Goal: Communication & Community: Answer question/provide support

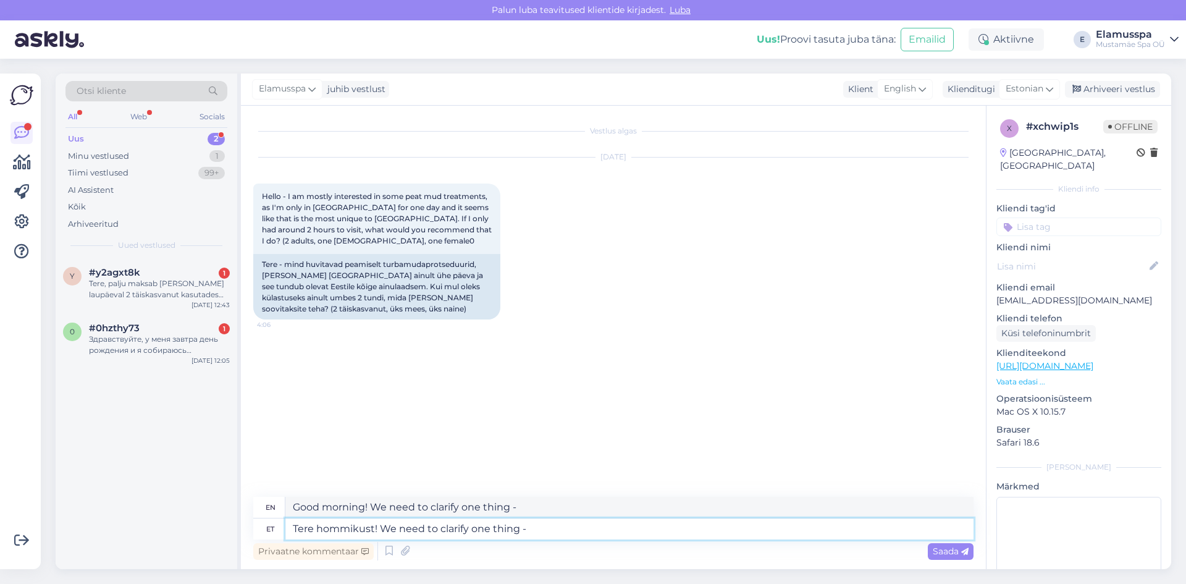
click at [537, 528] on textarea "Tere hommikust! We need to clarify one thing -" at bounding box center [629, 528] width 688 height 21
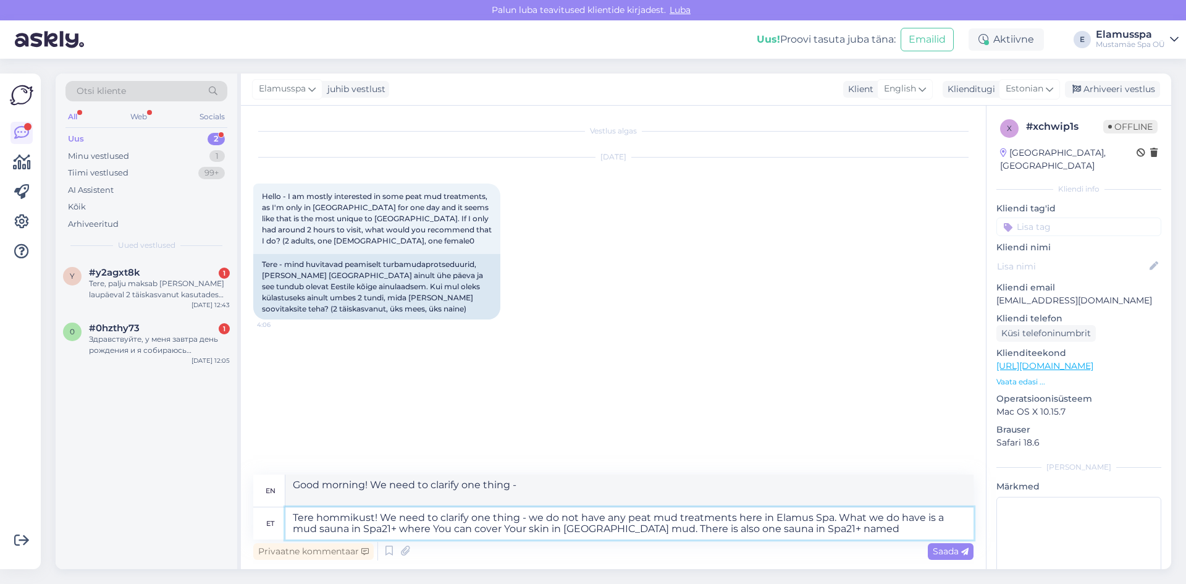
paste textarea "SMOKE-PEAT SAUNA"
click at [350, 527] on textarea "Tere hommikust! We need to clarify one thing - we do not have any peat mud trea…" at bounding box center [629, 523] width 688 height 32
paste textarea "THE [GEOGRAPHIC_DATA]"
click at [961, 530] on textarea "Tere hommikust! We need to clarify one thing - we do not have any peat mud trea…" at bounding box center [629, 523] width 688 height 32
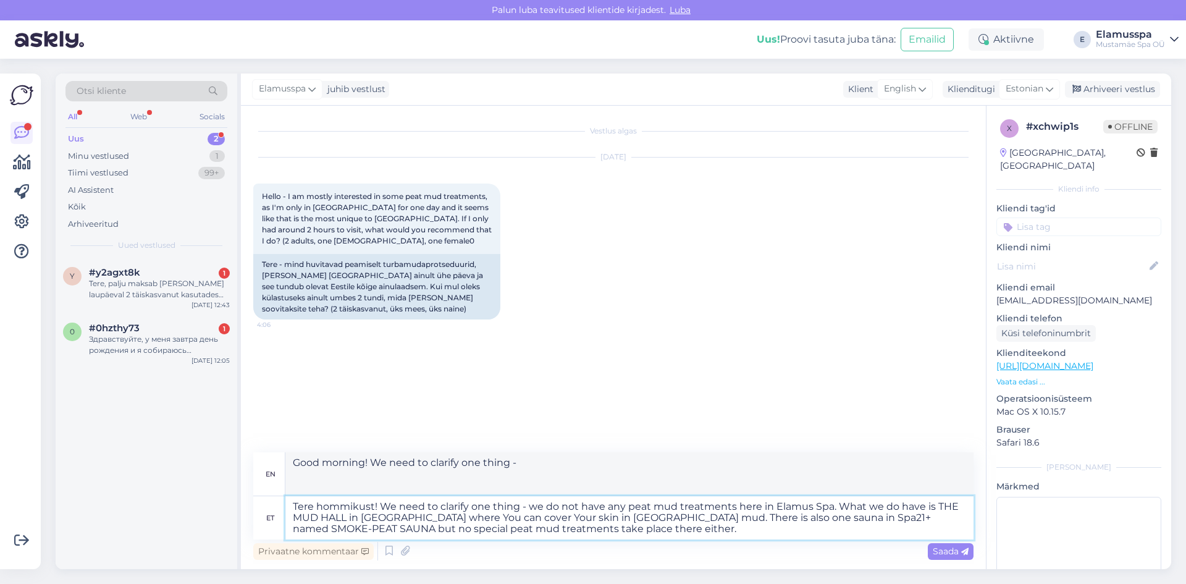
type textarea "Tere hommikust! We need to clarify one thing - we do not have any peat mud trea…"
click at [607, 530] on textarea "Tere hommikust! We need to clarify one thing - we do not have any peat mud trea…" at bounding box center [629, 517] width 688 height 43
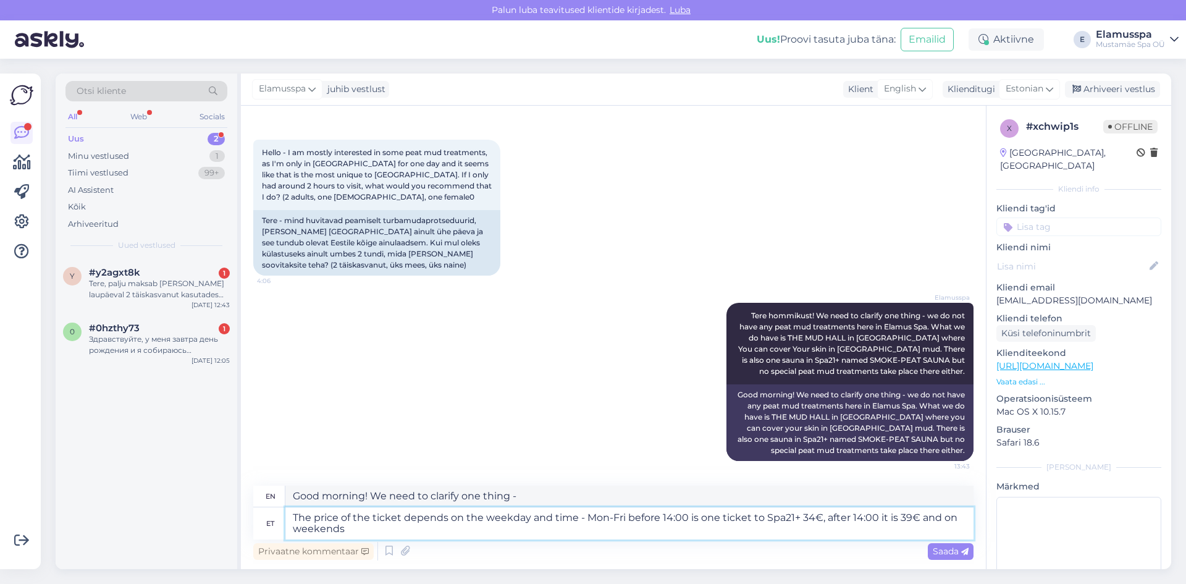
scroll to position [55, 0]
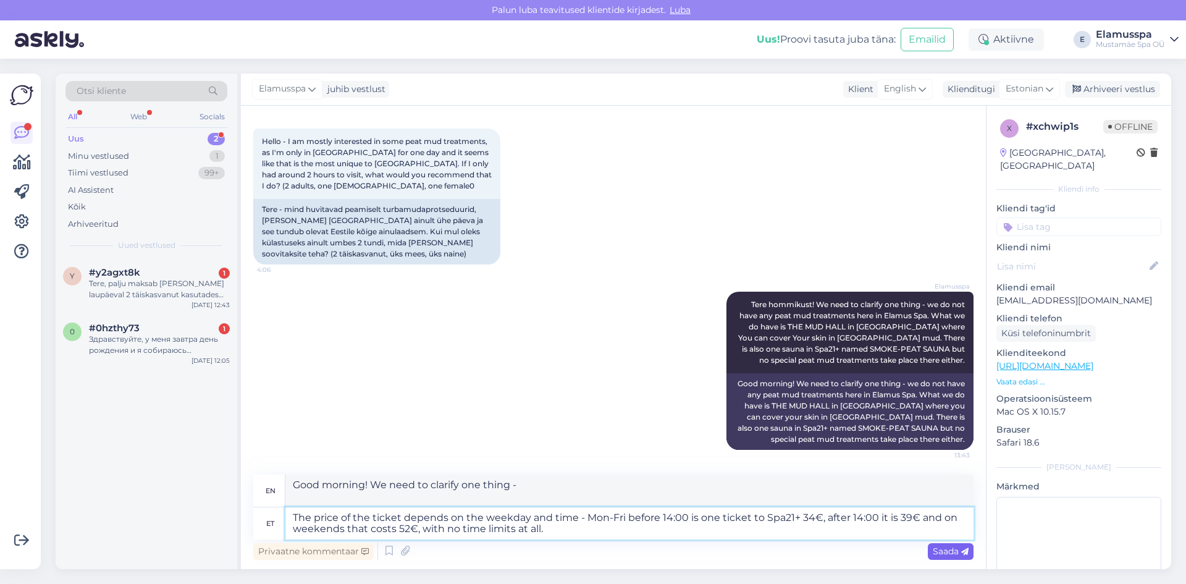
type textarea "The price of the ticket depends on the weekday and time - Mon-Fri before 14:00 …"
click at [960, 548] on span "Saada" at bounding box center [950, 550] width 36 height 11
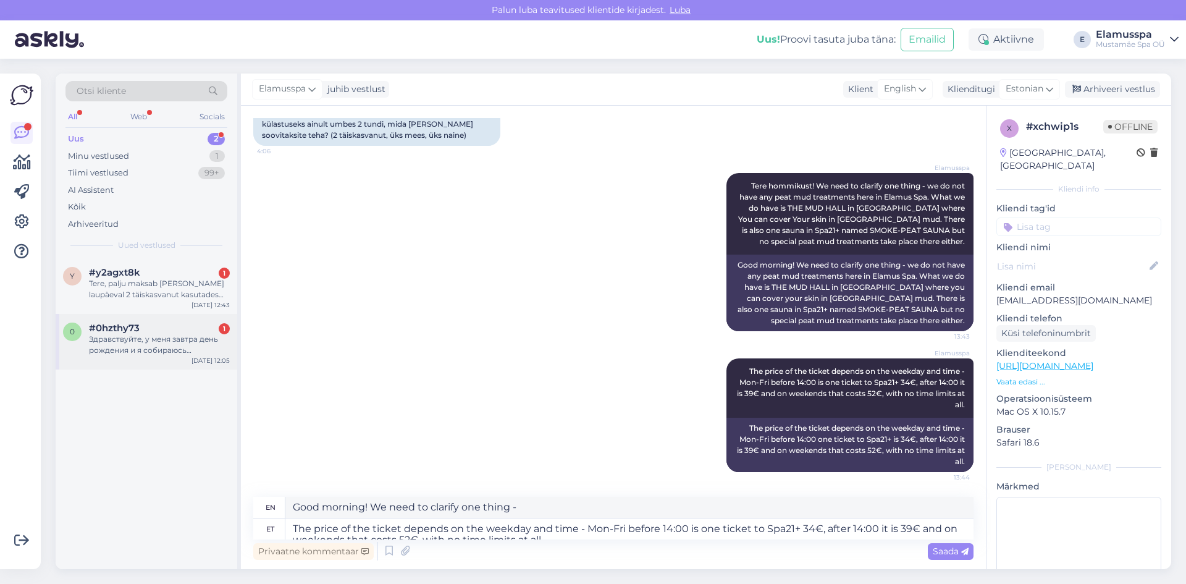
click at [170, 347] on div "Здравствуйте, у меня завтра день рождения и я собираюсь пригласить друзей скром…" at bounding box center [159, 344] width 141 height 22
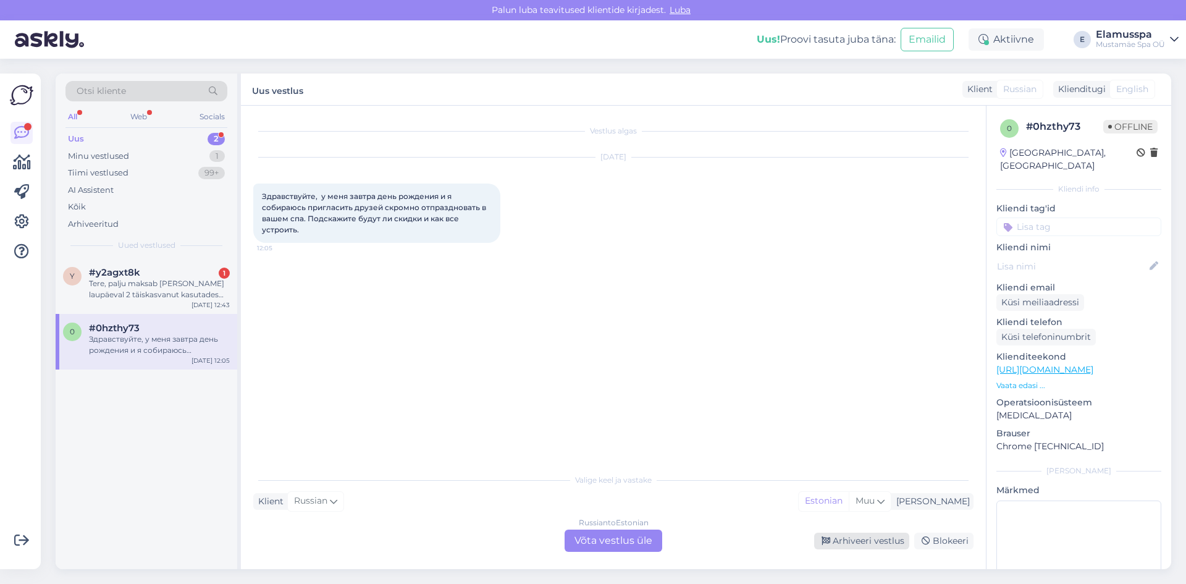
click at [860, 538] on div "Arhiveeri vestlus" at bounding box center [861, 540] width 95 height 17
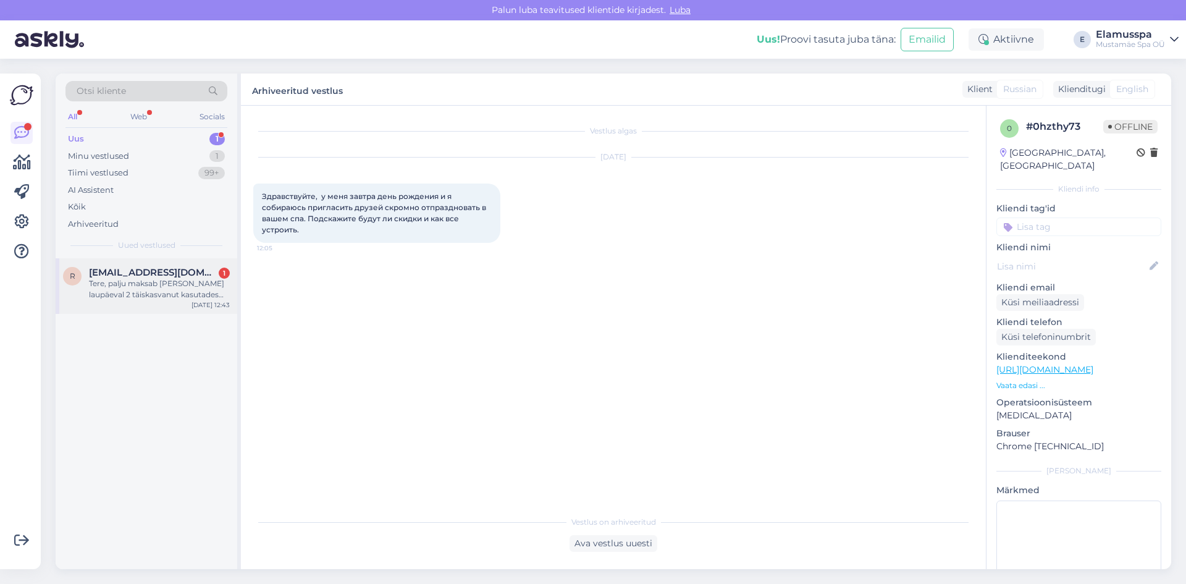
click at [141, 284] on div "Tere, palju maksab [PERSON_NAME] laupäeval 2 täiskasvanut kasutades perekaardi …" at bounding box center [159, 289] width 141 height 22
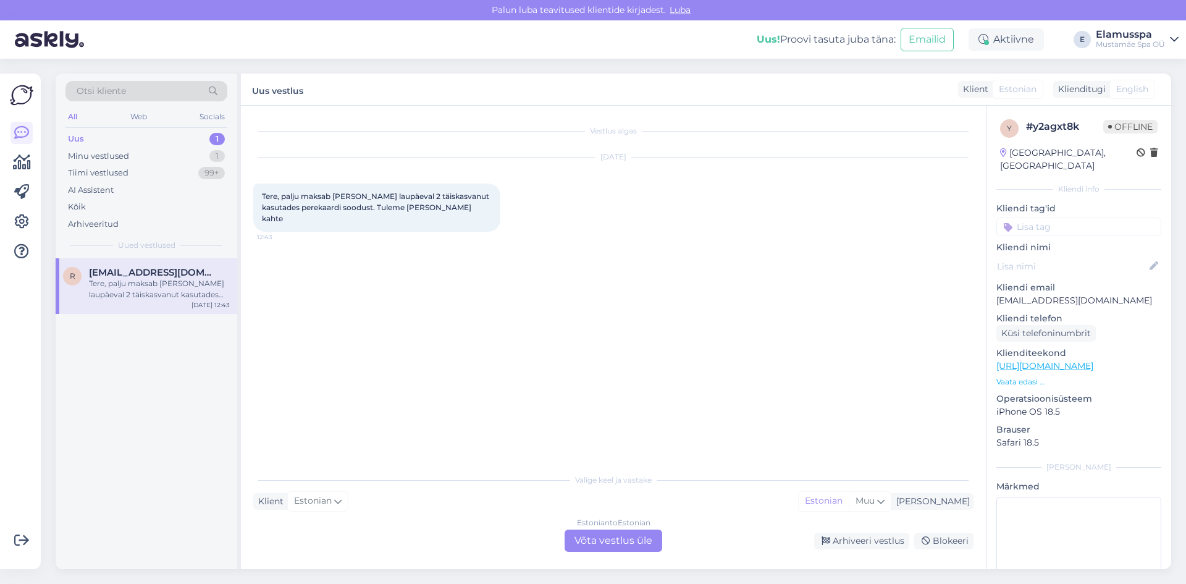
click at [637, 539] on div "Estonian to Estonian Võta vestlus üle" at bounding box center [613, 540] width 98 height 22
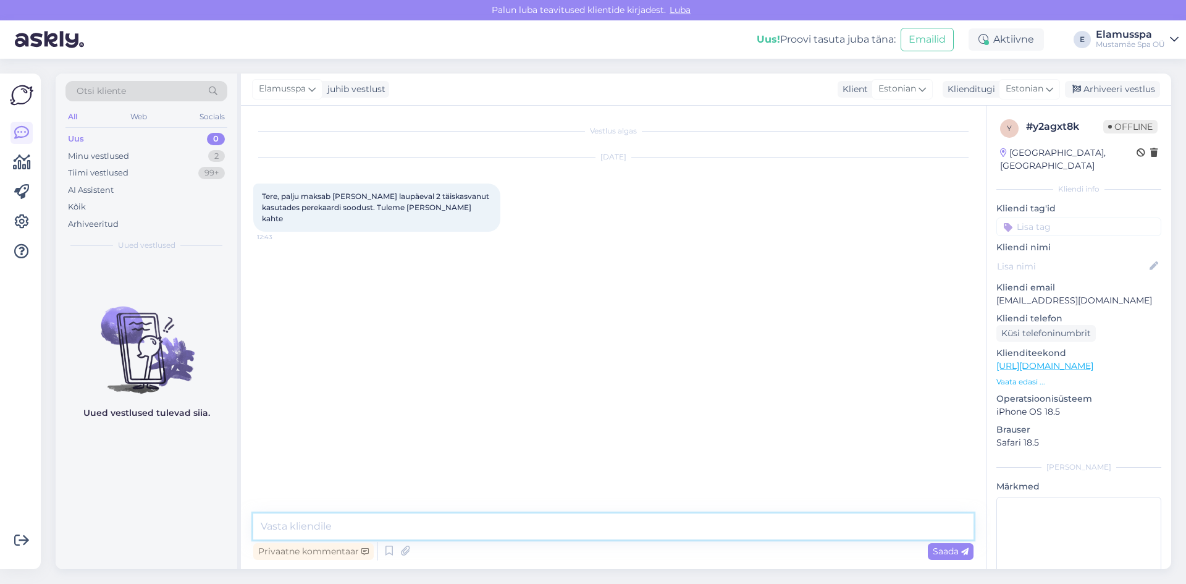
click at [318, 526] on textarea at bounding box center [613, 526] width 720 height 26
type textarea "Tere! Nädalavahetusel maksab Spa21+ pilet Perekaardi soodustusega 44,20€ inimes…"
click at [936, 555] on span "Saada" at bounding box center [950, 550] width 36 height 11
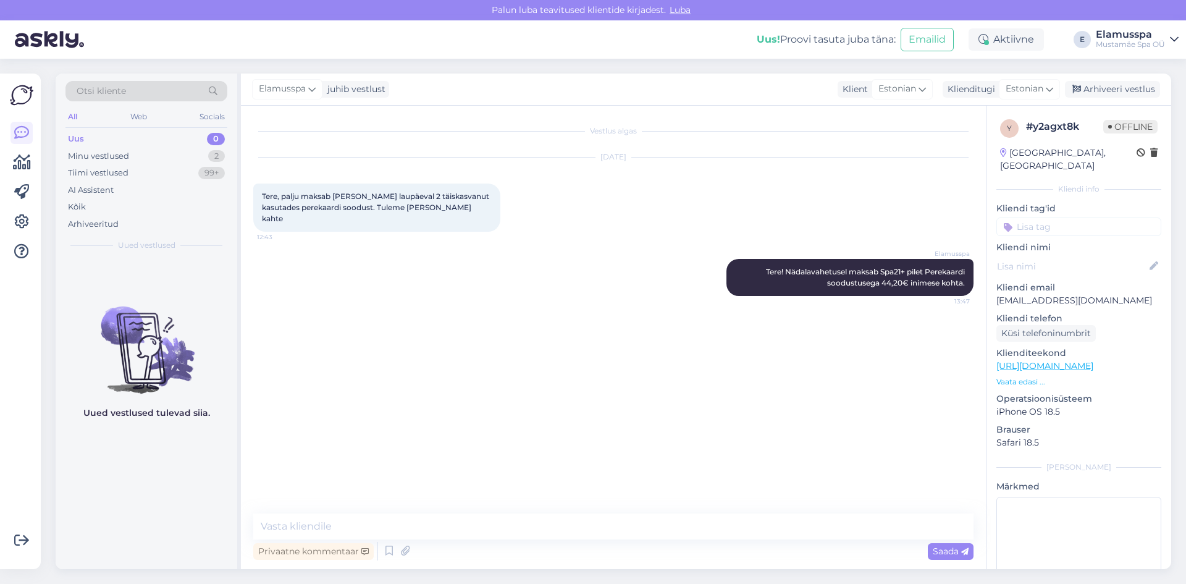
click at [1113, 78] on div "Elamusspa juhib vestlust Klient Estonian Klienditugi Estonian Arhiveeri vestlus" at bounding box center [706, 89] width 930 height 32
drag, startPoint x: 1104, startPoint y: 83, endPoint x: 1065, endPoint y: 98, distance: 42.2
click at [1096, 87] on div "Arhiveeri vestlus" at bounding box center [1112, 89] width 95 height 17
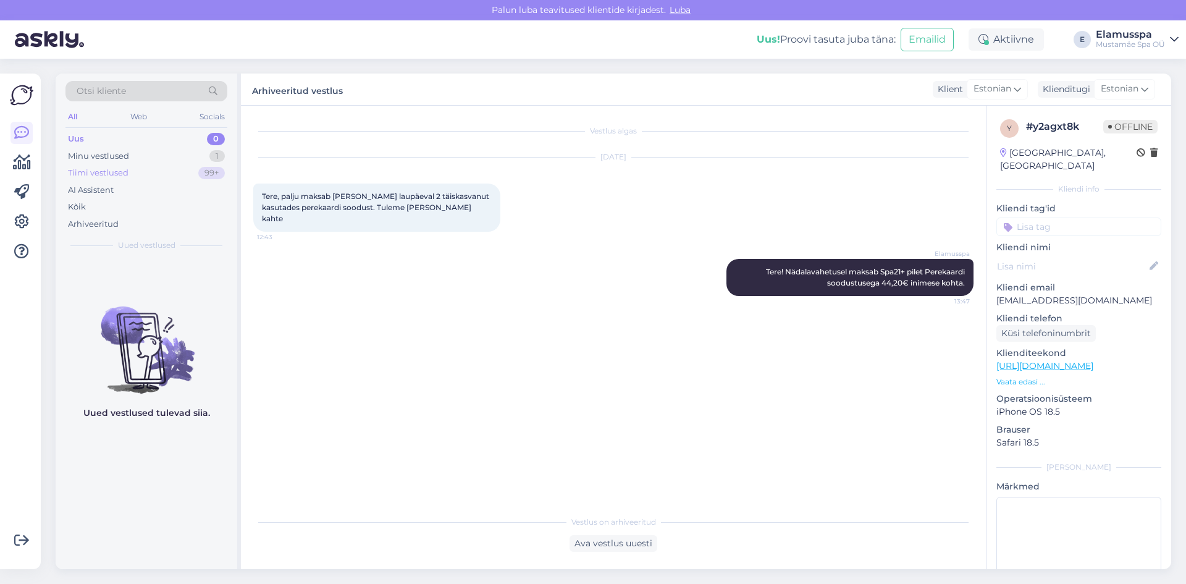
click at [103, 165] on div "Tiimi vestlused 99+" at bounding box center [146, 172] width 162 height 17
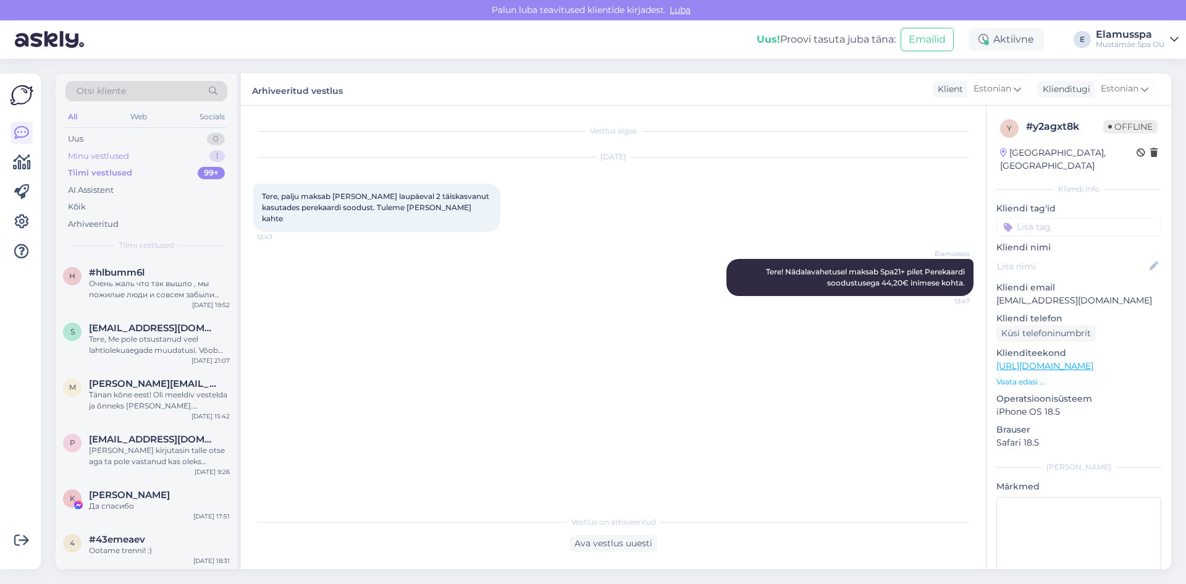
click at [101, 160] on div "Minu vestlused" at bounding box center [98, 156] width 61 height 12
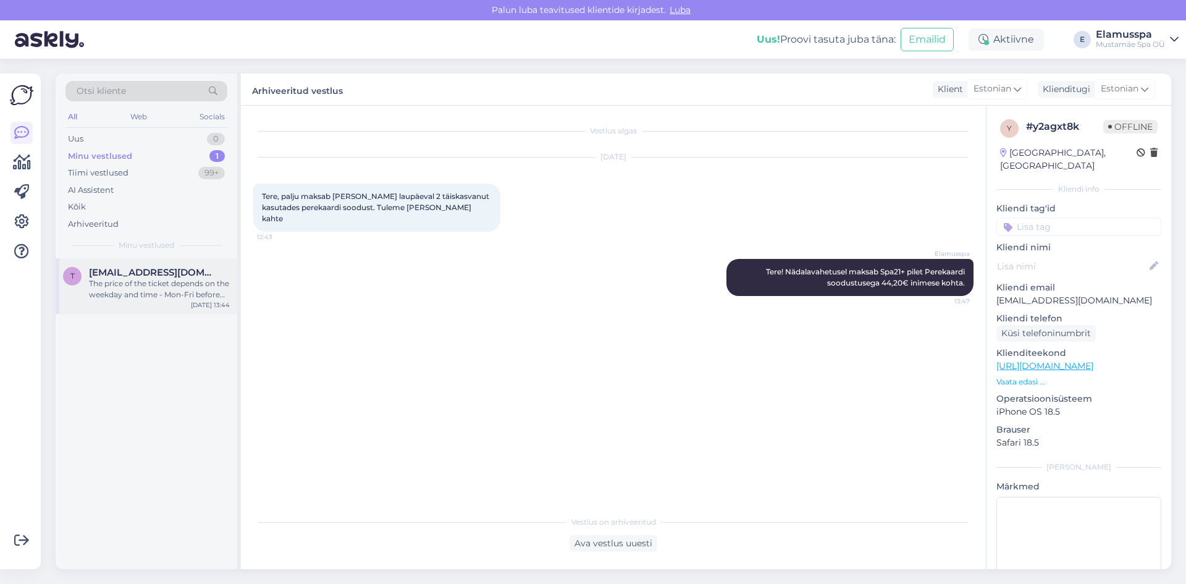
click at [123, 289] on div "The price of the ticket depends on the weekday and time - Mon-Fri before 14:00 …" at bounding box center [159, 289] width 141 height 22
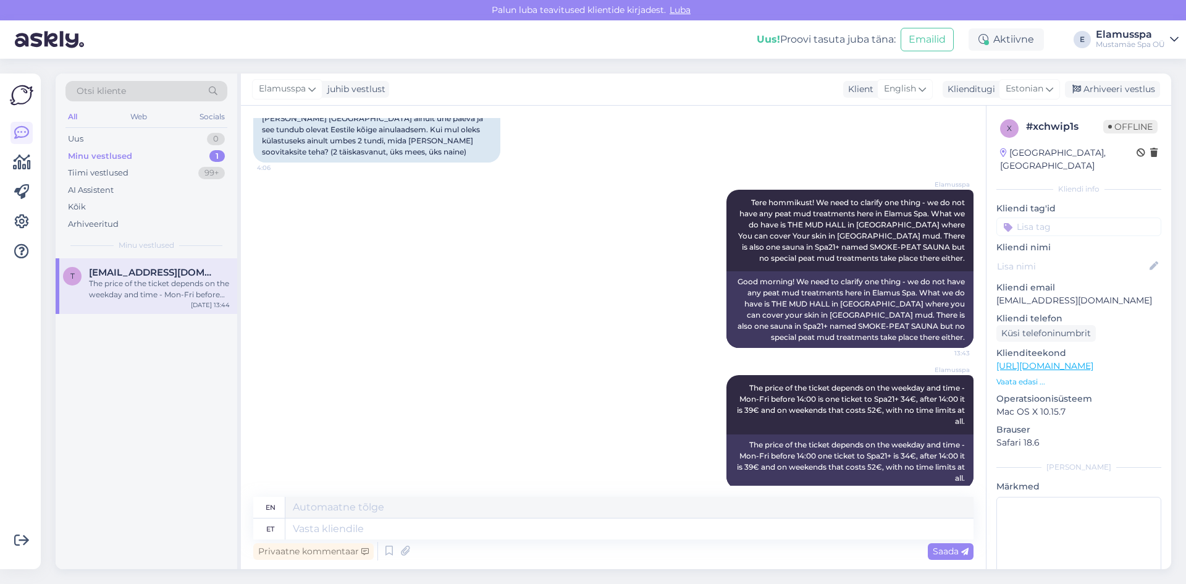
scroll to position [174, 0]
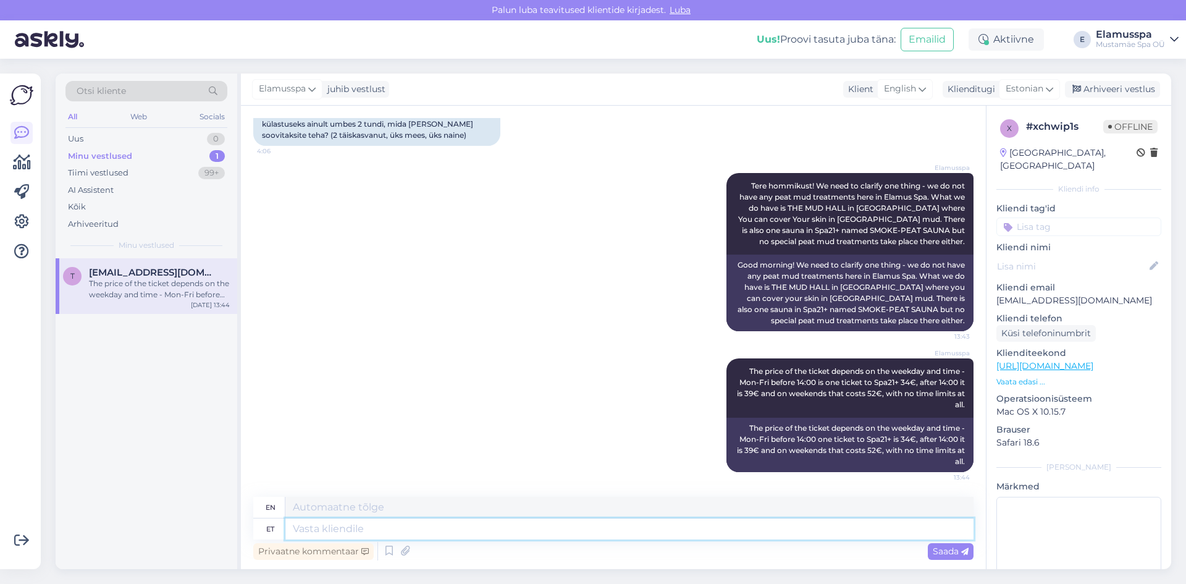
click at [341, 520] on textarea at bounding box center [629, 528] width 688 height 21
type textarea "Y"
type textarea "Yuu"
type textarea "You"
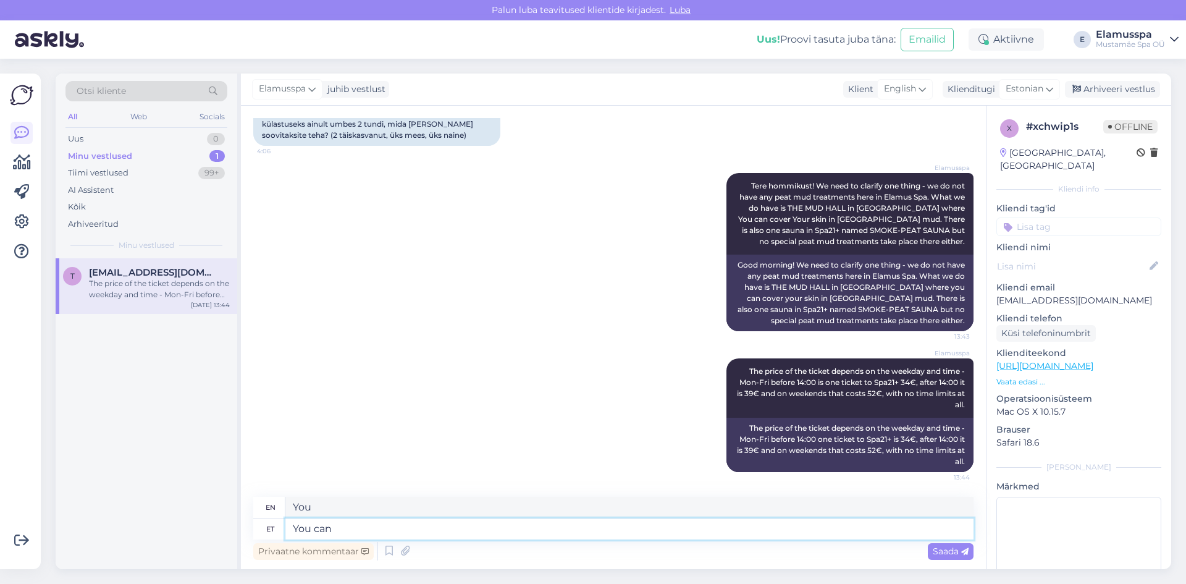
type textarea "You can"
type textarea "You can read"
type textarea "You can read more on"
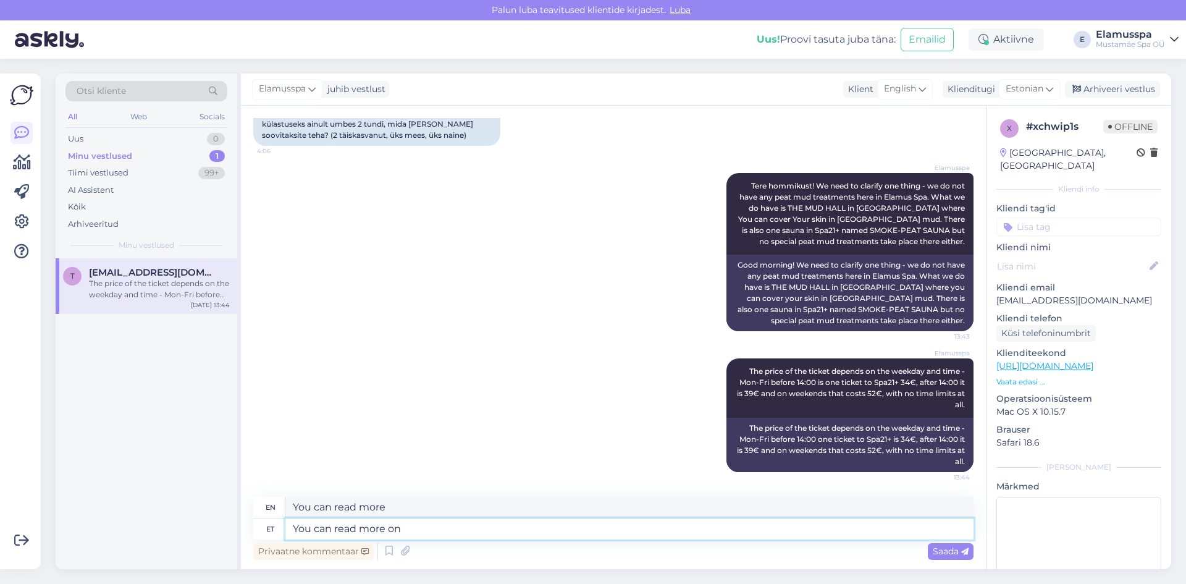
type textarea "You can read more on"
type textarea "You can read more on what"
type textarea "You can read more about what"
type textarea "You can read more on t"
type textarea "You can read more on"
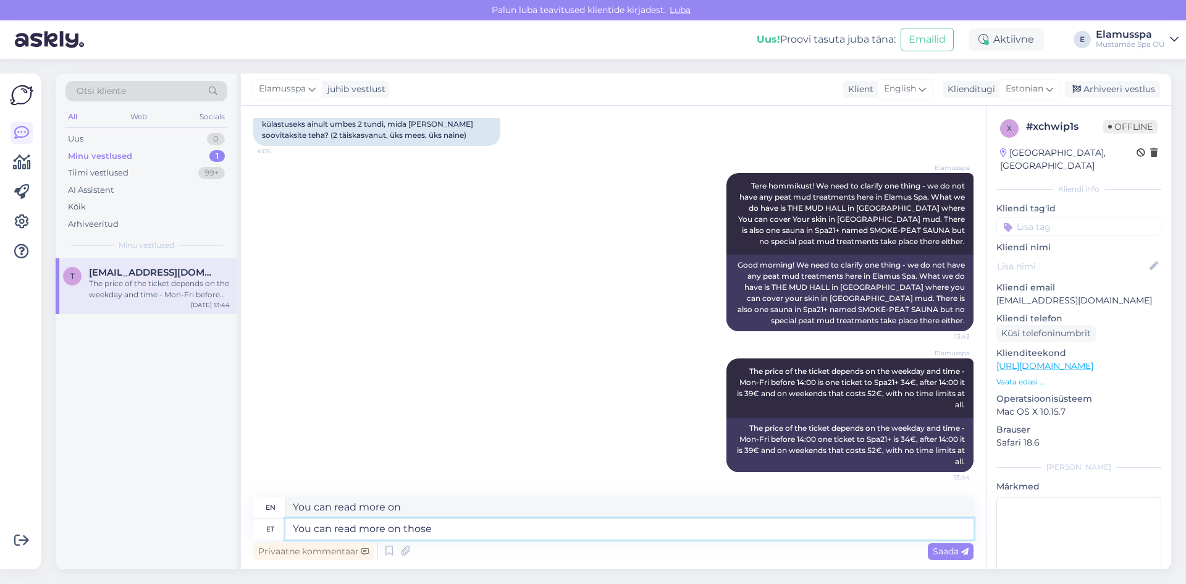
type textarea "You can read more on those"
type textarea "You can read more about those"
type textarea "You can read more on those here"
type textarea "You can read more about those here"
type textarea "You can read more on those here:"
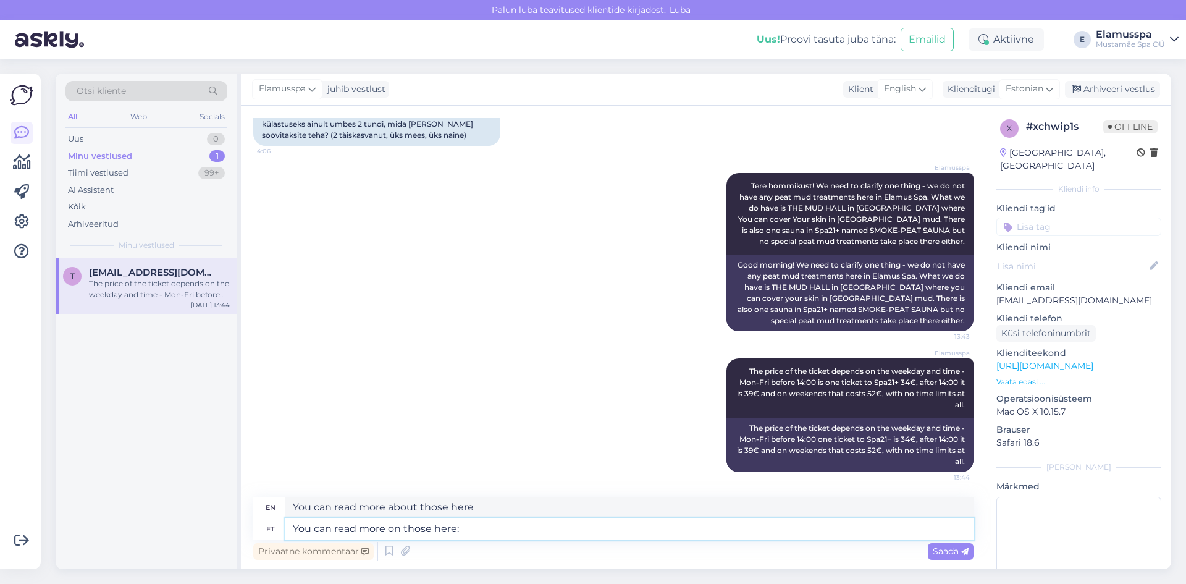
type textarea "You can read more about those here:"
paste textarea "[URL][DOMAIN_NAME]"
type textarea "You can read more on those here: [URL][DOMAIN_NAME]"
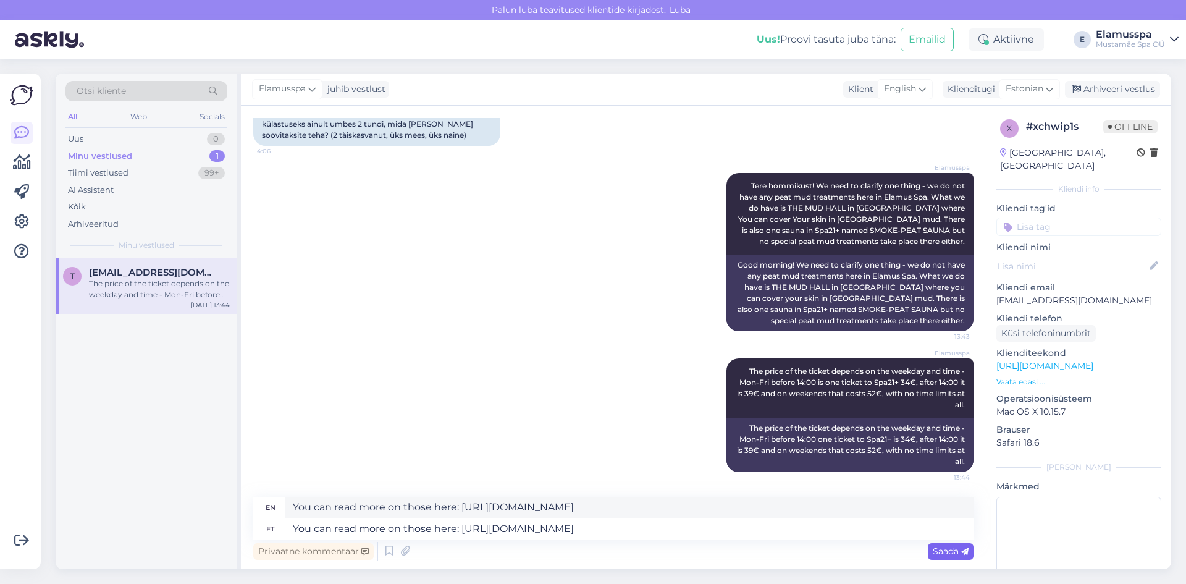
click at [934, 552] on span "Saada" at bounding box center [950, 550] width 36 height 11
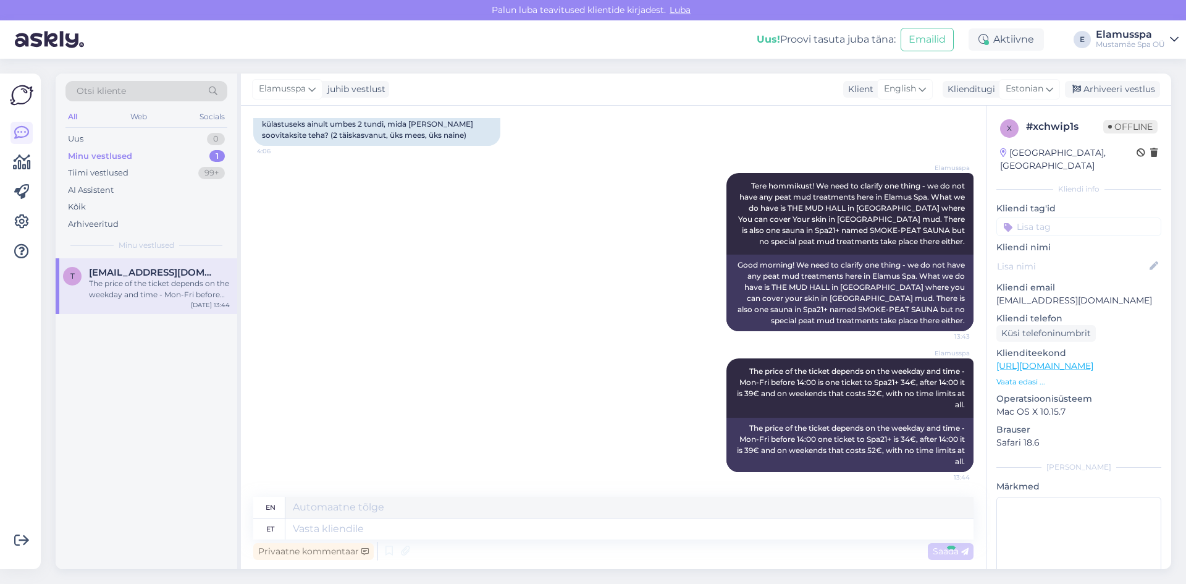
scroll to position [270, 0]
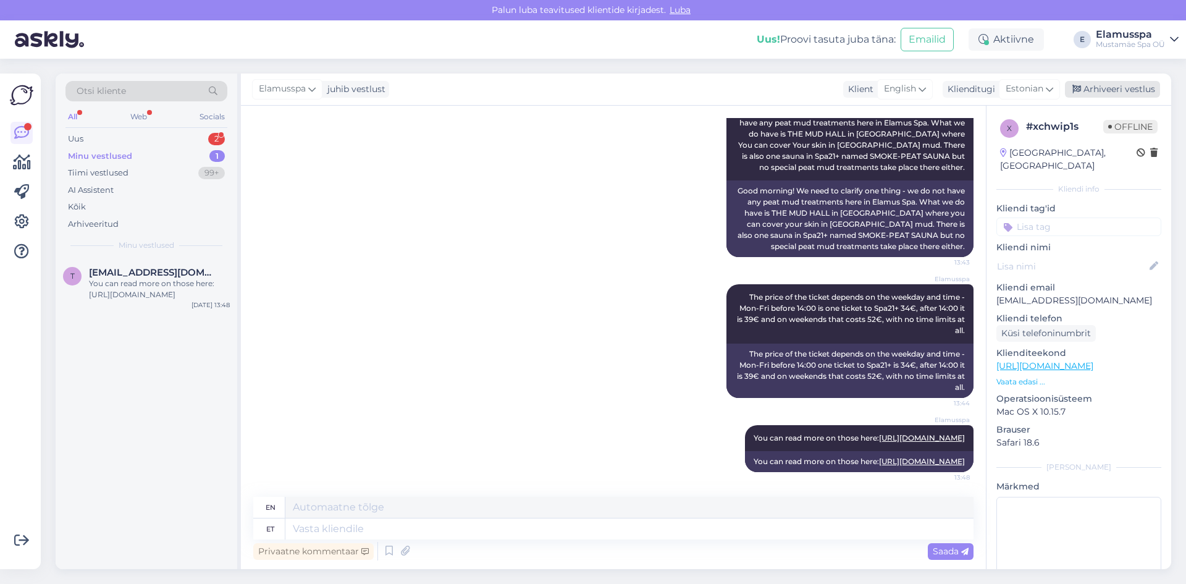
click at [1136, 93] on div "Arhiveeri vestlus" at bounding box center [1112, 89] width 95 height 17
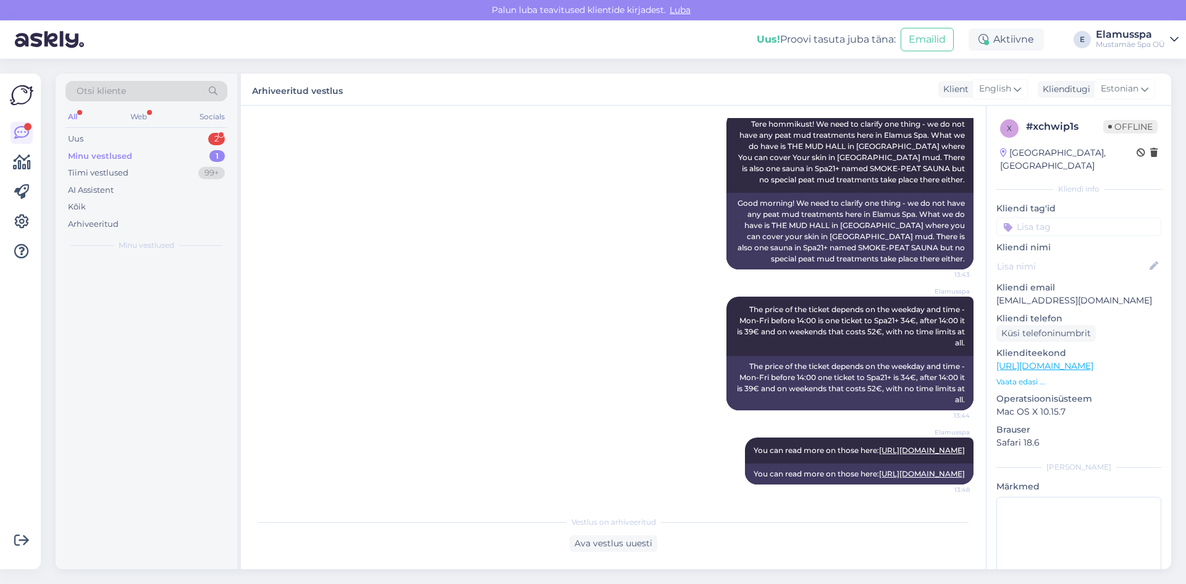
scroll to position [258, 0]
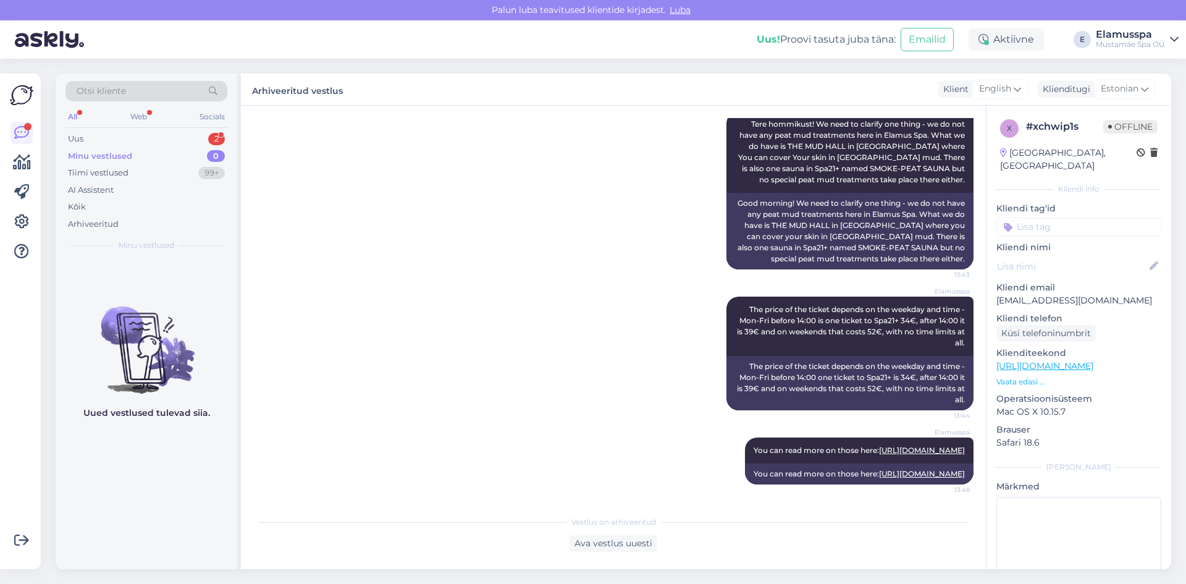
click at [146, 148] on div "Minu vestlused 0" at bounding box center [146, 156] width 162 height 17
click at [149, 140] on div "Uus 2" at bounding box center [146, 138] width 162 height 17
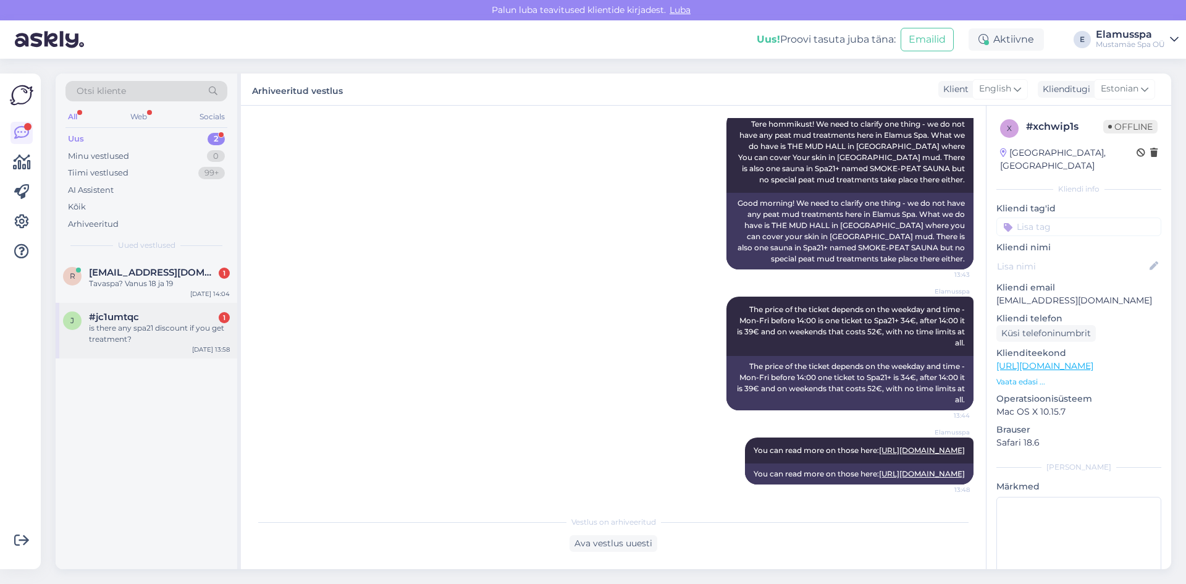
click at [134, 335] on div "is there any spa21 discount if you get treatment?" at bounding box center [159, 333] width 141 height 22
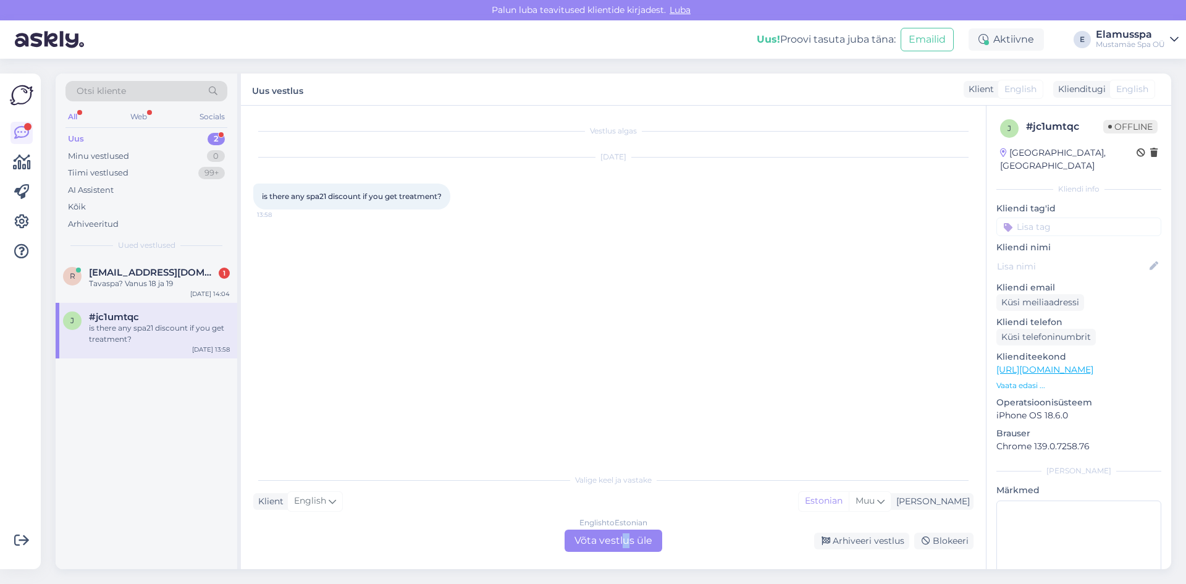
click at [626, 548] on div "English to Estonian Võta vestlus üle" at bounding box center [613, 540] width 98 height 22
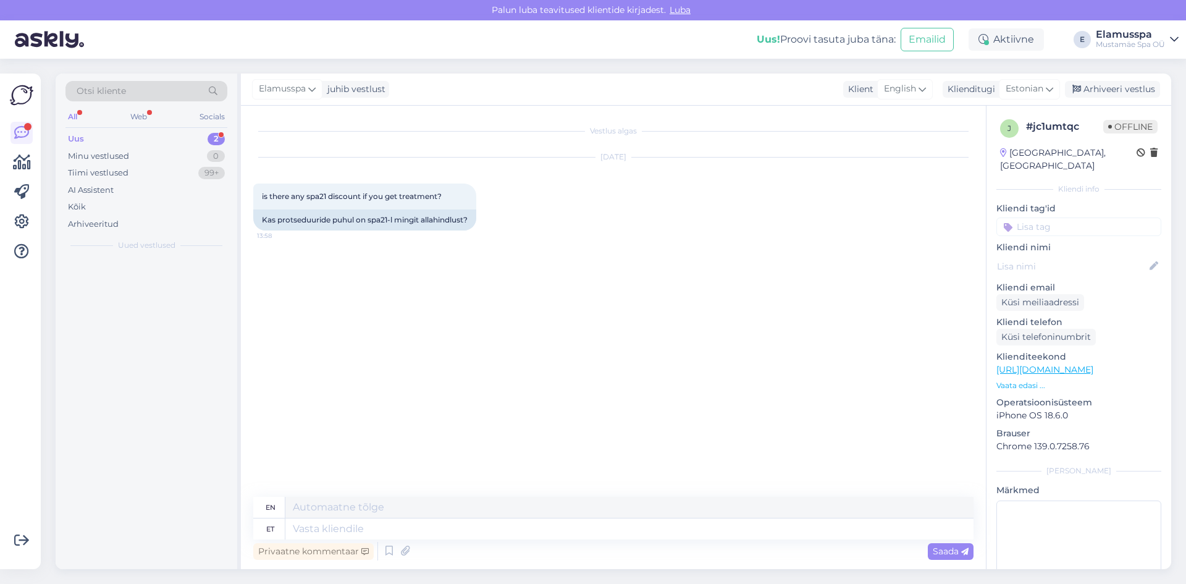
click at [580, 548] on div "Privaatne kommentaar Saada" at bounding box center [613, 550] width 720 height 23
click at [493, 535] on textarea at bounding box center [629, 528] width 688 height 21
type textarea "Good"
type textarea "Good afternoon!"
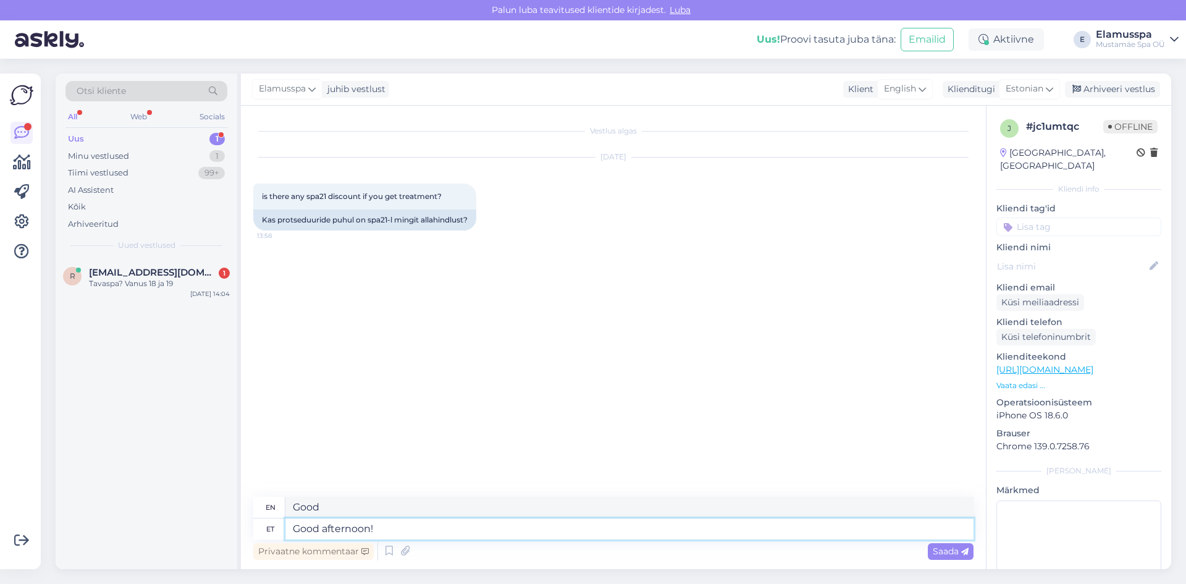
type textarea "Good afternoon!"
type textarea "Good afternoon! Yes"
type textarea "Good afternoon! Yes there is a discoun"
type textarea "Good afternoon! Yes there is a"
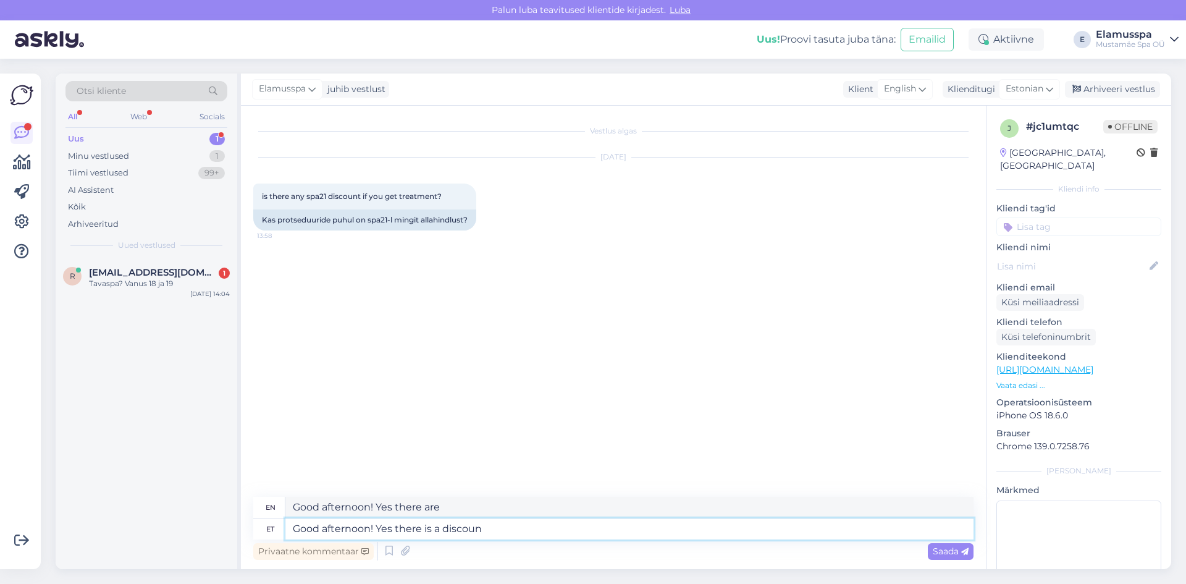
type textarea "Good afternoon! Yes there is a discount"
type textarea "Good afternoon! Yes there"
type textarea "Good afternoon! Yes there is a discount"
type textarea "Good afternoon! Yes there is a discount if"
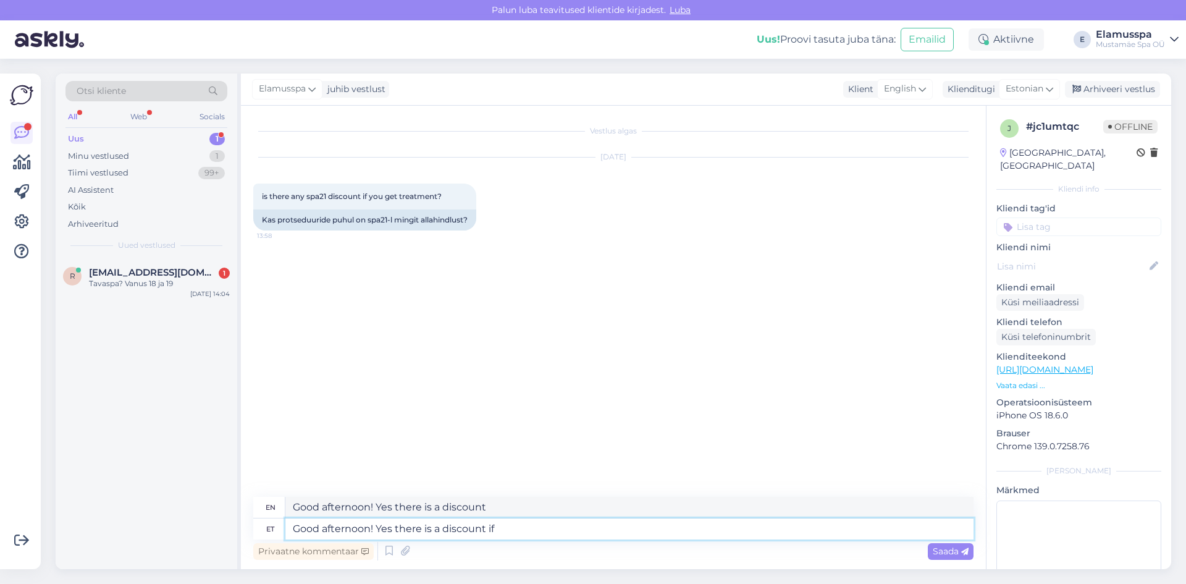
type textarea "Good afternoon! Yes there is a discount if"
type textarea "Good afternoon! Yes there is a discount"
type textarea "Good afternoon! Yes there is a 50 discount"
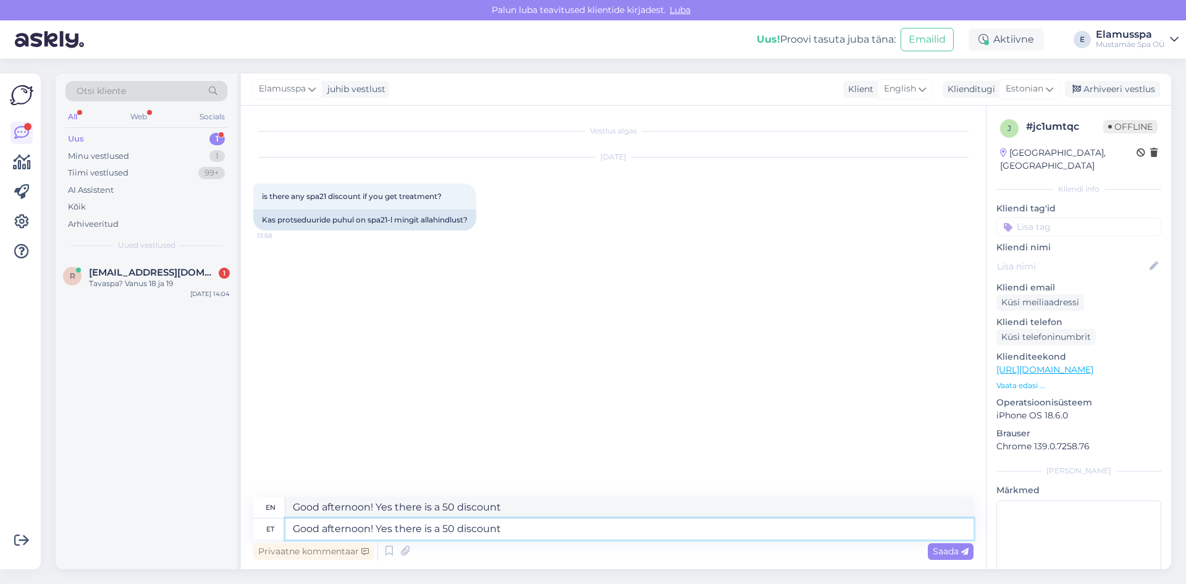
type textarea "Good afternoon! Yes there is a 50% discount"
type textarea "Good afternoon! Yes there is a 50% discount for t"
type textarea "Good afternoon! Yes there is a 50% discount for"
type textarea "Good afternoon! Yes there is a 50% discount for the s"
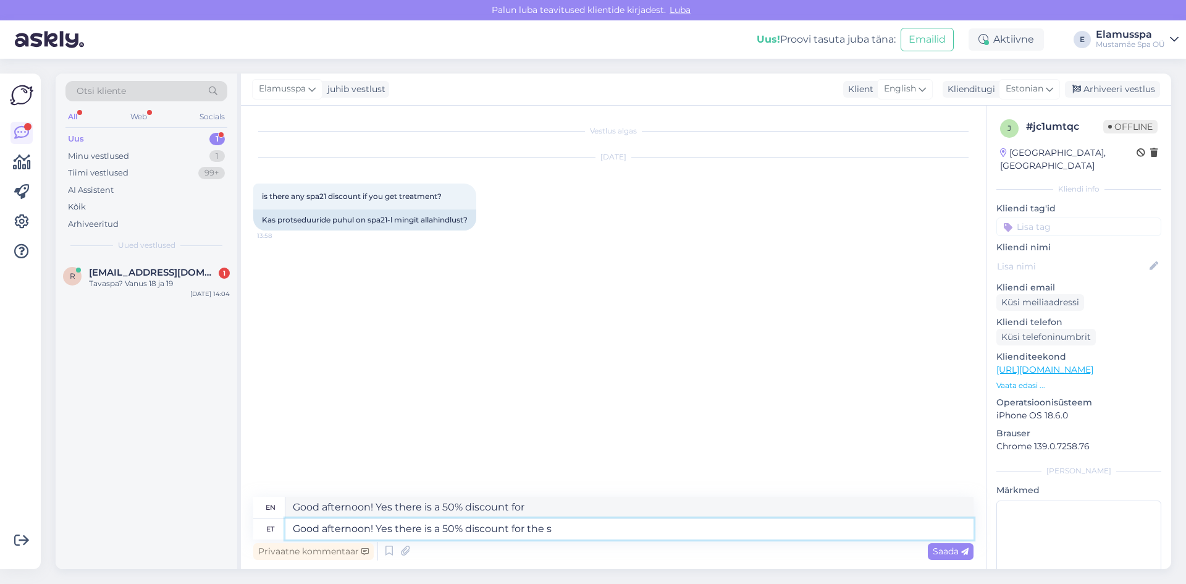
type textarea "Good afternoon! Yes there is a 50% discount for the"
type textarea "Good afternoon! Yes there is a 50% discount for the spa"
type textarea "Good afternoon! Yes there is a 50% discount for the spa tickets"
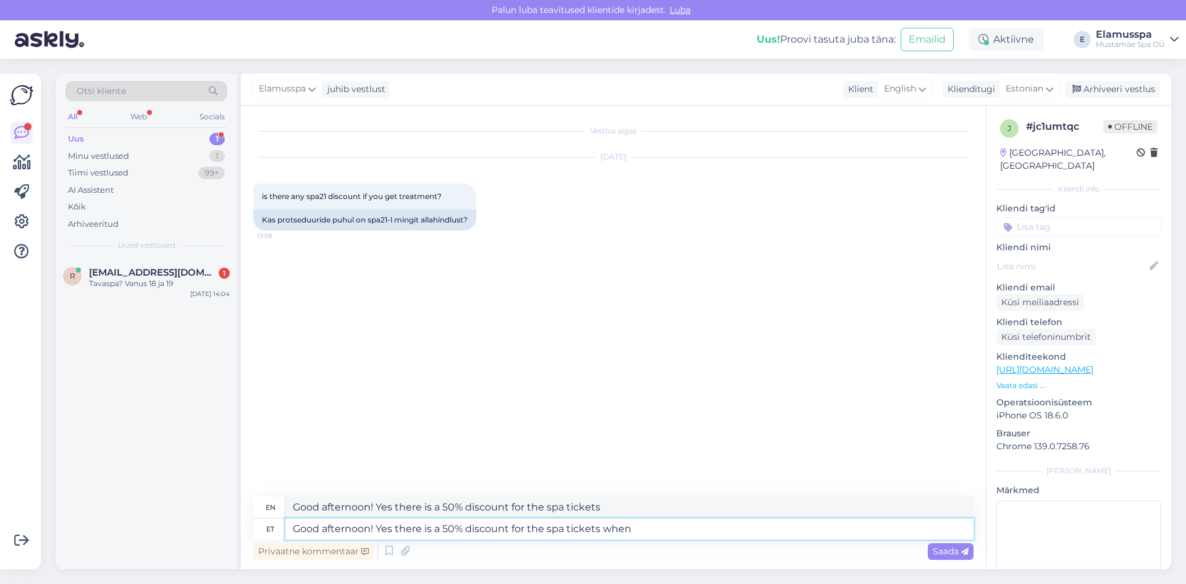
type textarea "Good afternoon! Yes there is a 50% discount for the spa tickets when"
type textarea "Good afternoon! Yes there is a 50% discount for the spa tickets when You"
type textarea "Good afternoon! Yes there is a 50% discount for the spa tickets when you"
type textarea "Good afternoon! Yes there is a 50% discount for the spa tickets when You book a"
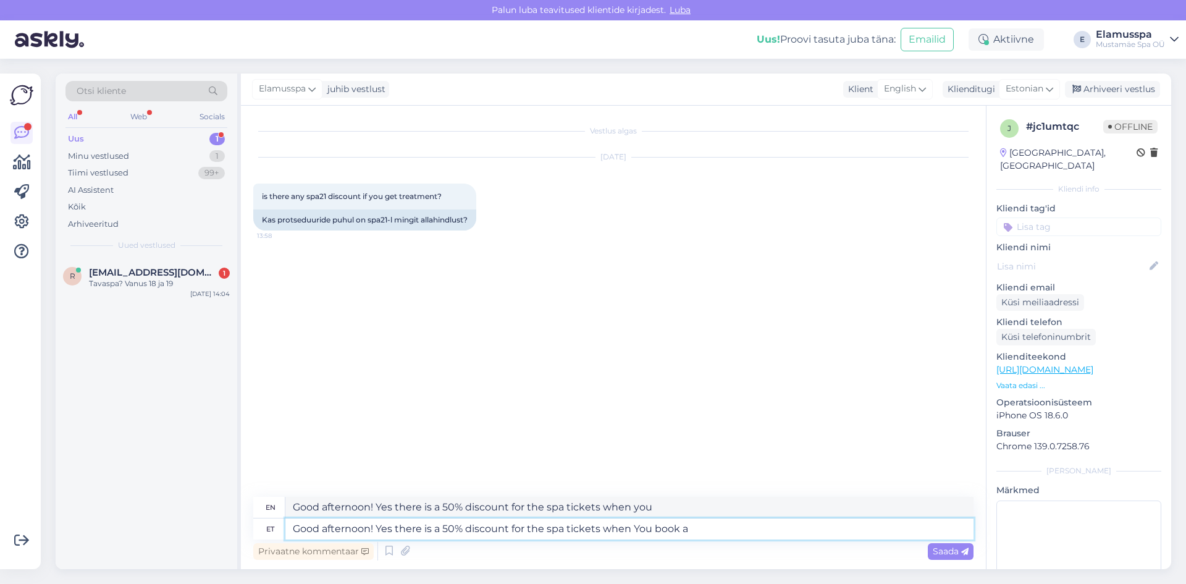
type textarea "Good afternoon! Yes there is a 50% discount for the spa tickets when you book"
type textarea "Good afternoon! Yes there is a 50% discount for the spa tickets when You book a"
type textarea "Good afternoon! Yes there is a 50% discount for the spa tickets when you book a"
type textarea "Good afternoon! Yes there is a 50% discount for the spa tickets when You book a…"
type textarea "Good afternoon! Yes there is a 50% discount for the spa tickets when you book a…"
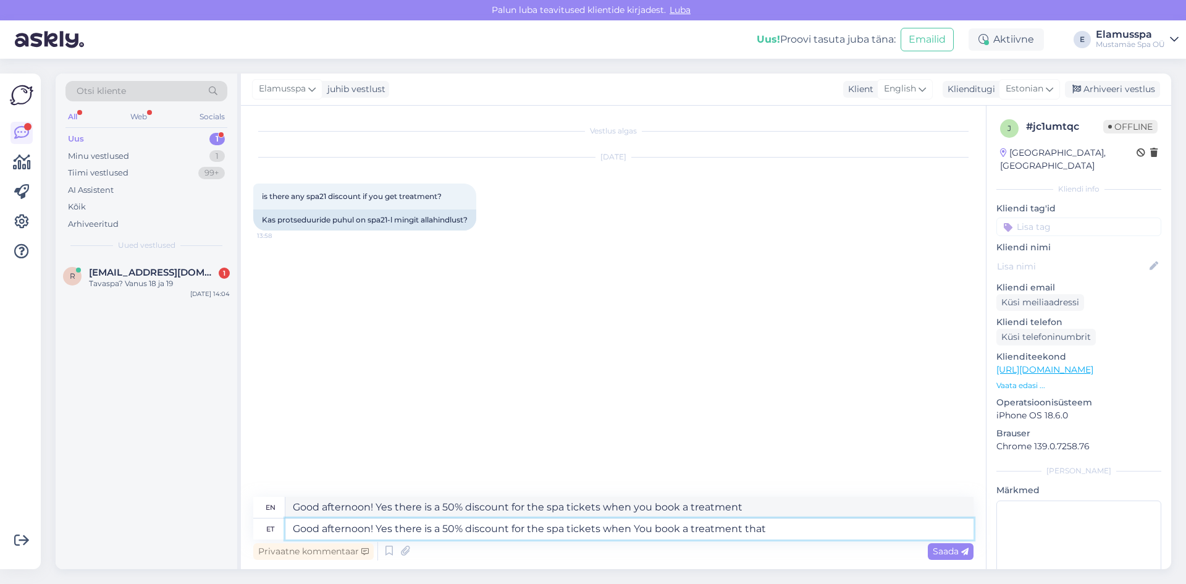
type textarea "Good afternoon! Yes there is a 50% discount for the spa tickets when You book a…"
type textarea "Good afternoon! Yes there is a 50% discount for the spa tickets when you book a…"
type textarea "Good afternoon! Yes there is a 50% discount for the spa tickets when You book a…"
type textarea "Good afternoon! Yes there is a 50% discount for the spa tickets when you book a…"
type textarea "Good afternoon! Yes there is a 50% discount for the spa tickets when You book a…"
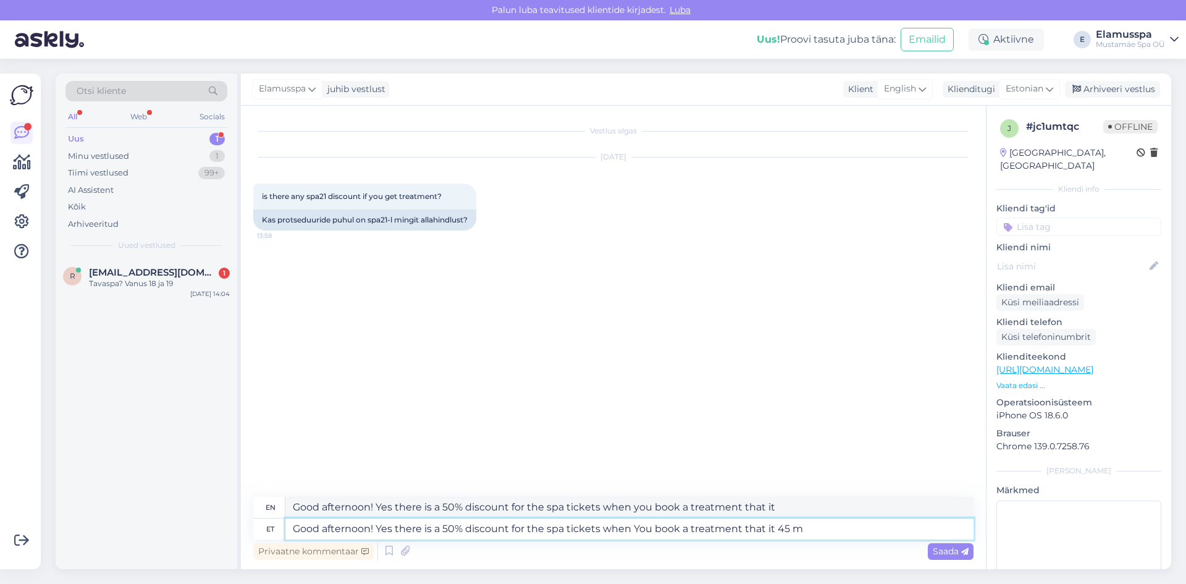
type textarea "Good afternoon! Yes there is a 50% discount for the spa tickets when You book a…"
type textarea "Good afternoon! Yes there is a 50% discount for the spa tickets when you book a…"
type textarea "Good afternoon! Yes there is a 50% discount for the spa tickets when You book a…"
type textarea "Good afternoon! Yes there is a 50% discount for the spa tickets when you book a…"
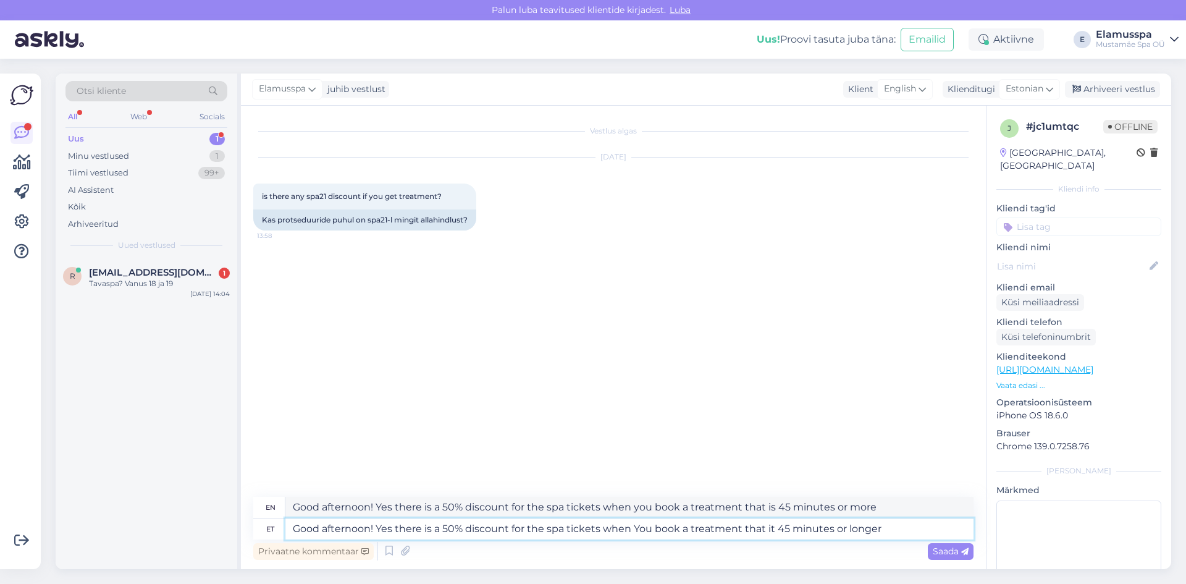
type textarea "Good afternoon! Yes there is a 50% discount for the spa tickets when You book a…"
type textarea "Good afternoon! Yes there is a 50% discount for the spa tickets when you book a…"
type textarea "Good afternoon! Yes there is a 50% discount for the spa tickets when You book a…"
click at [971, 556] on div "Saada" at bounding box center [951, 551] width 46 height 17
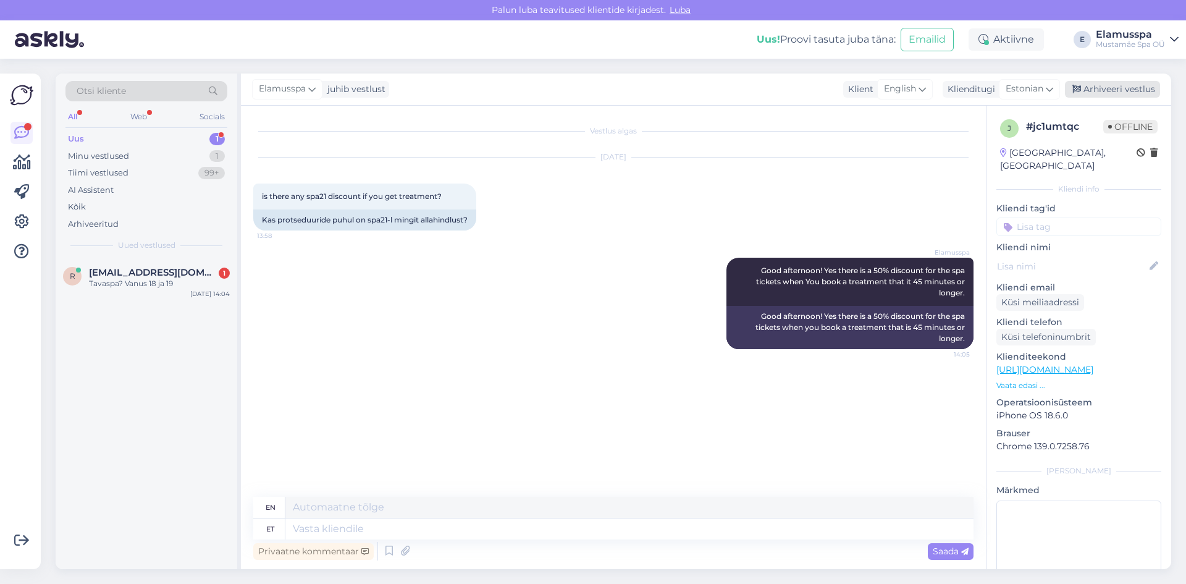
click at [1115, 90] on div "Arhiveeri vestlus" at bounding box center [1112, 89] width 95 height 17
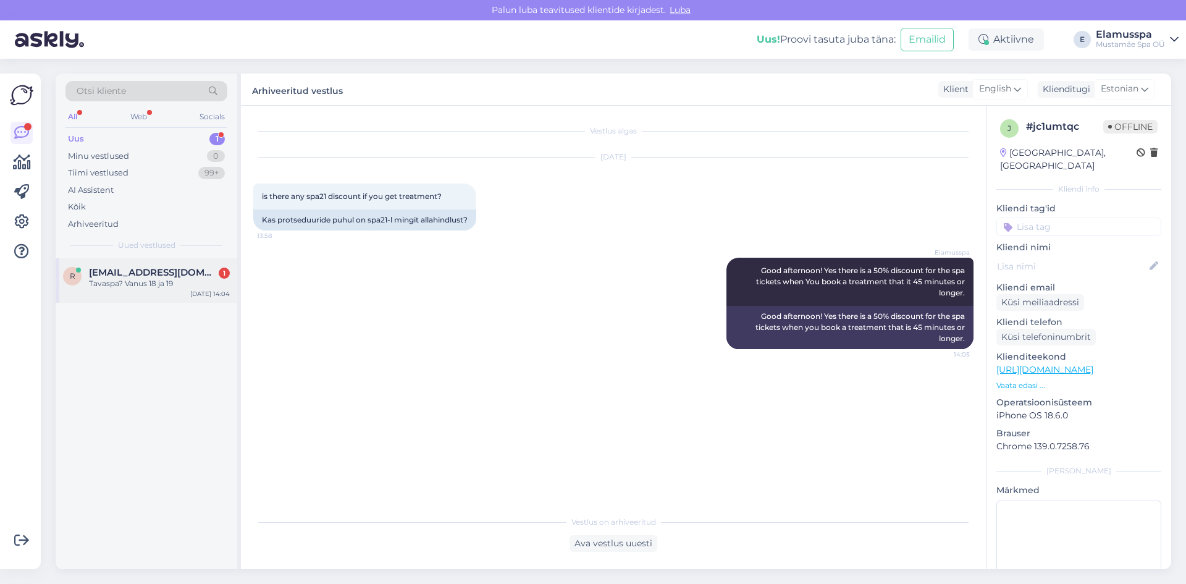
click at [122, 279] on div "Tavaspa? Vanus 18 ja 19" at bounding box center [159, 283] width 141 height 11
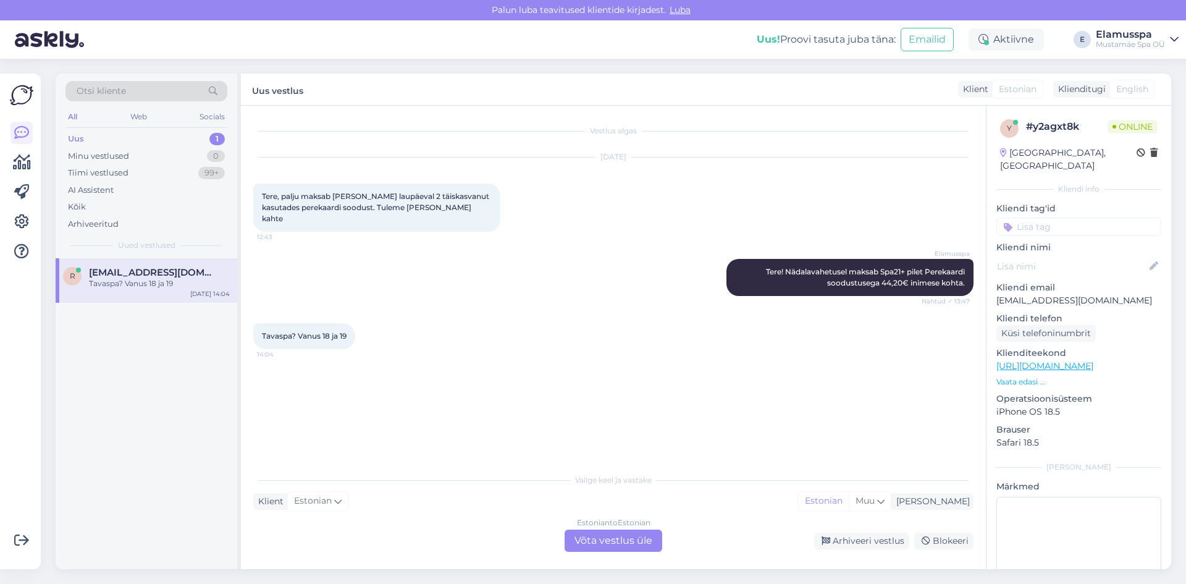
click at [590, 540] on div "Estonian to Estonian Võta vestlus üle" at bounding box center [613, 540] width 98 height 22
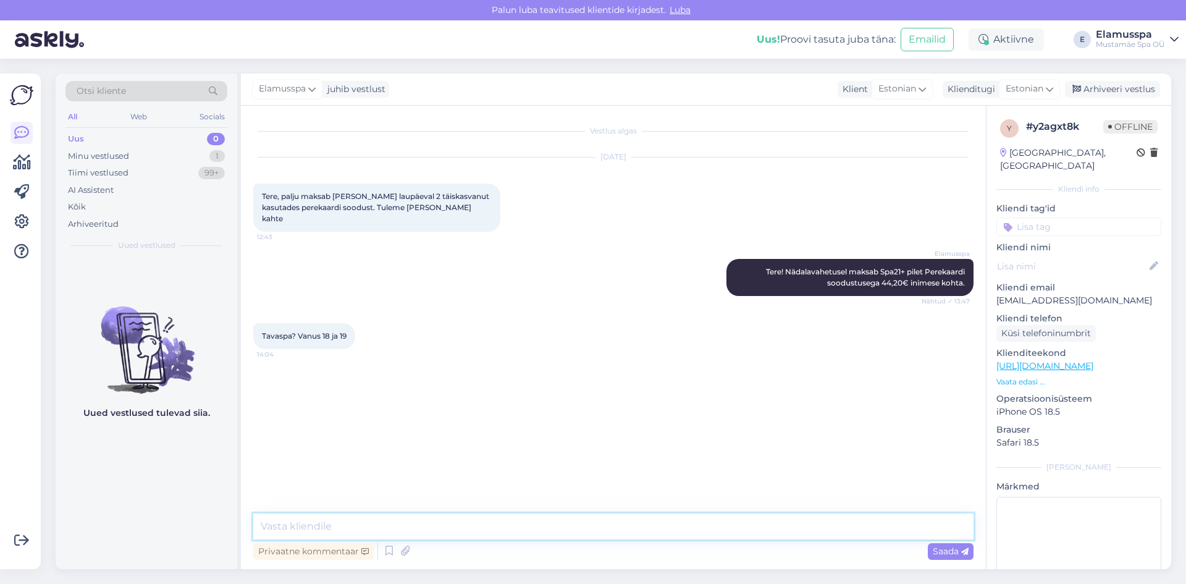
click at [383, 515] on textarea at bounding box center [613, 526] width 720 height 26
type textarea "Perespaa on sama pilet 29,90€."
click at [1116, 88] on div "Arhiveeri vestlus" at bounding box center [1112, 89] width 95 height 17
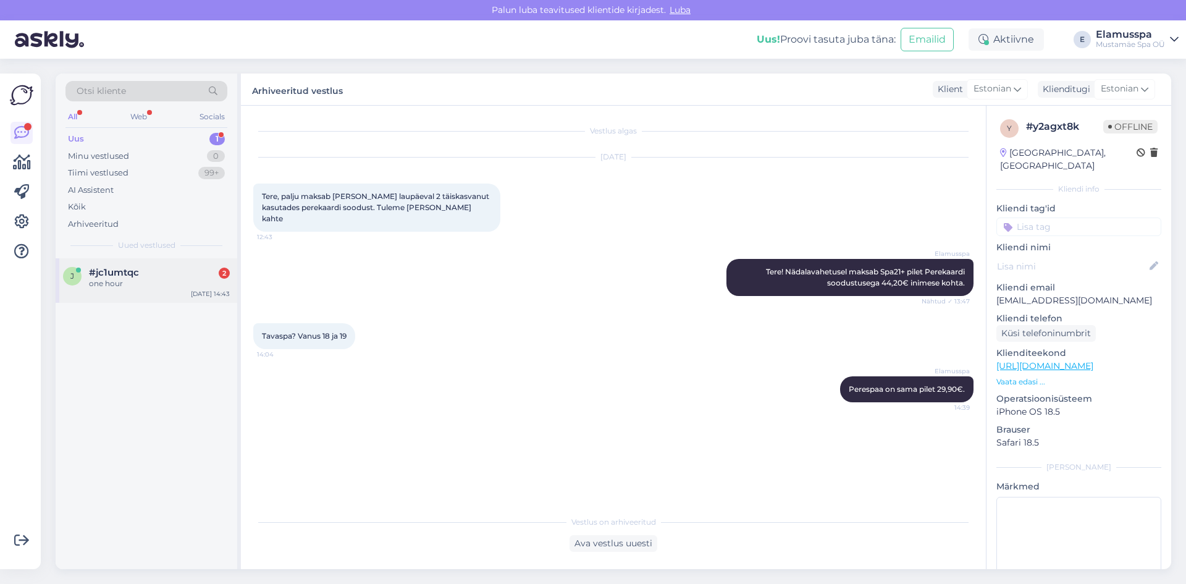
click at [172, 285] on div "one hour" at bounding box center [159, 283] width 141 height 11
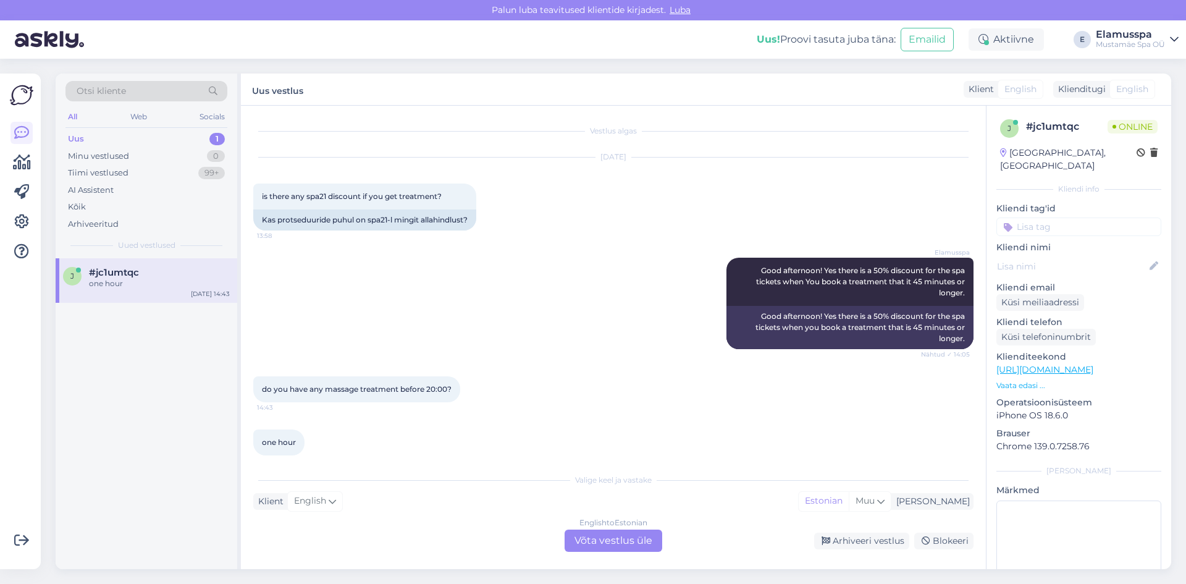
scroll to position [13, 0]
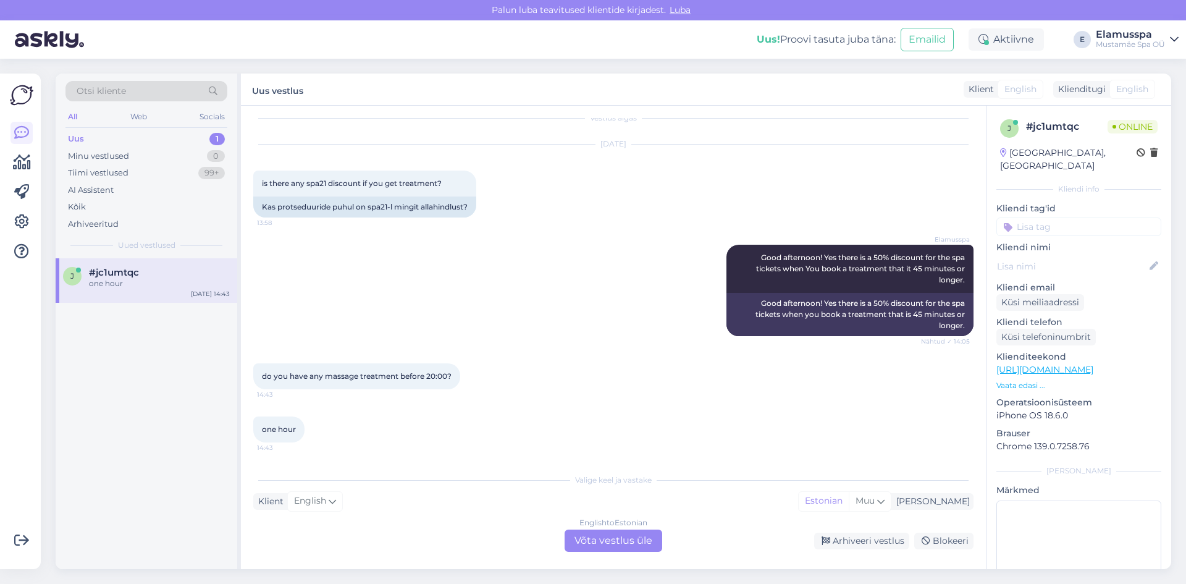
click at [614, 542] on div "English to Estonian Võta vestlus üle" at bounding box center [613, 540] width 98 height 22
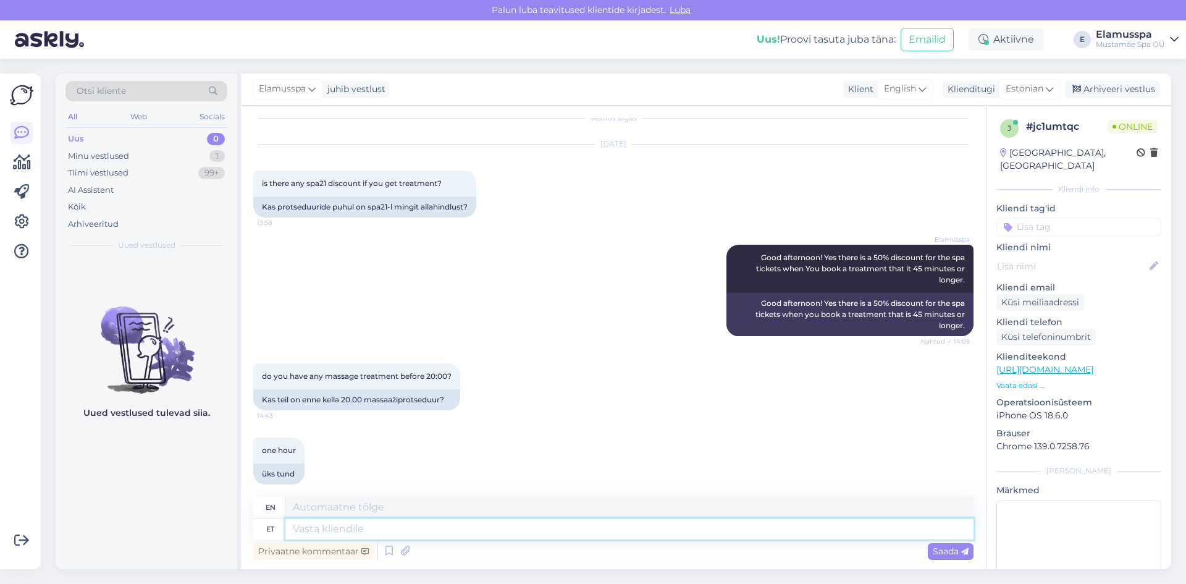
click at [488, 521] on textarea at bounding box center [629, 528] width 688 height 21
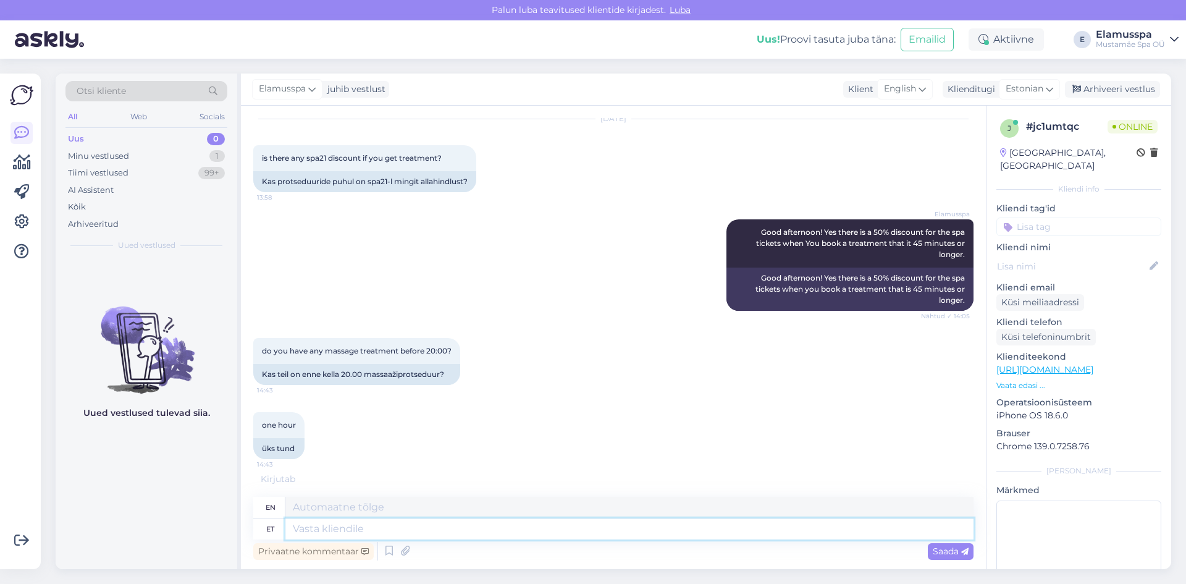
click at [361, 530] on textarea at bounding box center [629, 528] width 688 height 21
type textarea "Mis"
type textarea "What"
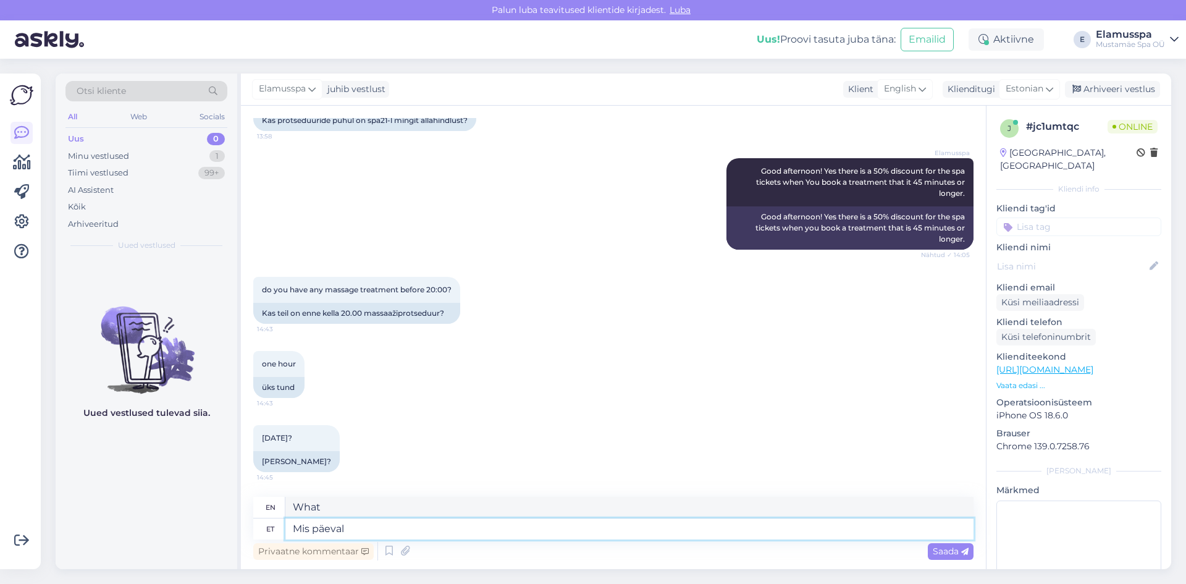
type textarea "Mis päeval"
type textarea "What day?"
type textarea "Mis päeval te s"
type textarea "What day are you?"
type textarea "Mis päeval te sooviksite tu"
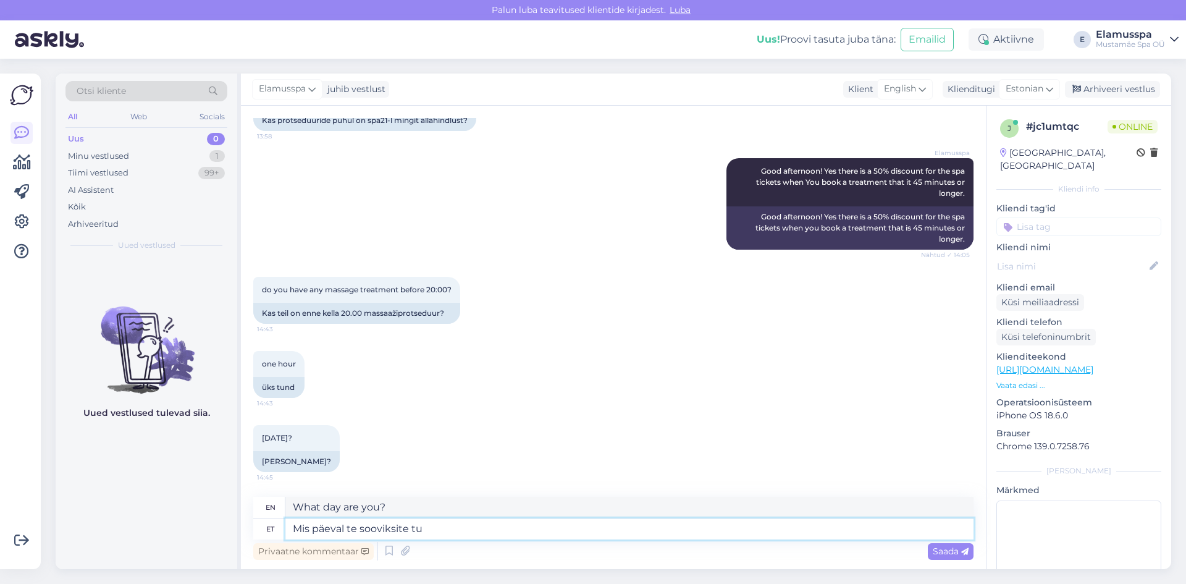
type textarea "What day would you like?"
type textarea "Mis päeval te sooviksite tulla?"
type textarea "What day would you like to come?"
type textarea "Mis päeval te sooviksite tulla? :)"
type textarea "What day would you like to come? :)"
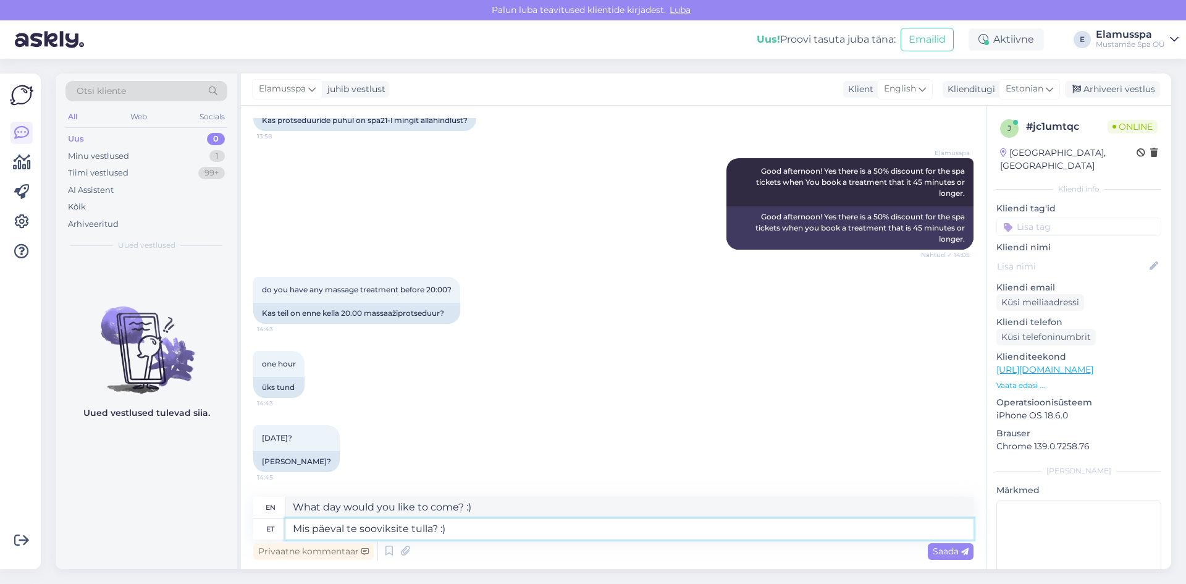
drag, startPoint x: 496, startPoint y: 532, endPoint x: 198, endPoint y: 535, distance: 297.7
click at [198, 535] on div "Otsi kliente All Web Socials Uus 0 Minu vestlused 1 Tiimi vestlused 99+ AI Assi…" at bounding box center [613, 320] width 1115 height 495
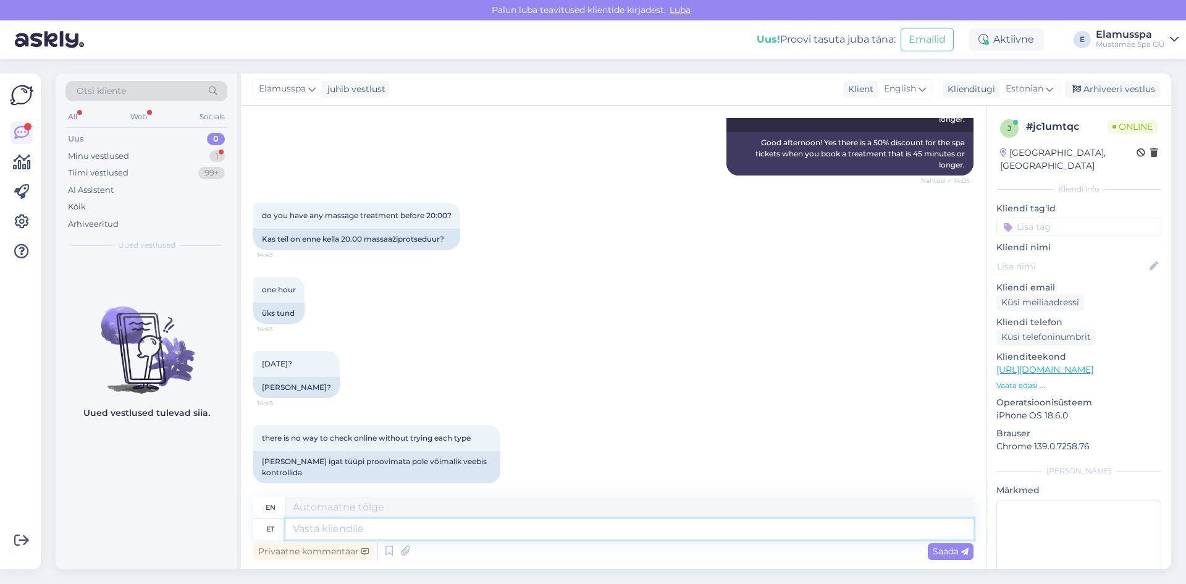
click at [422, 528] on textarea at bounding box center [629, 528] width 688 height 21
type textarea "Meil"
type textarea "We"
type textarea "Meil oleks"
type textarea "We would have"
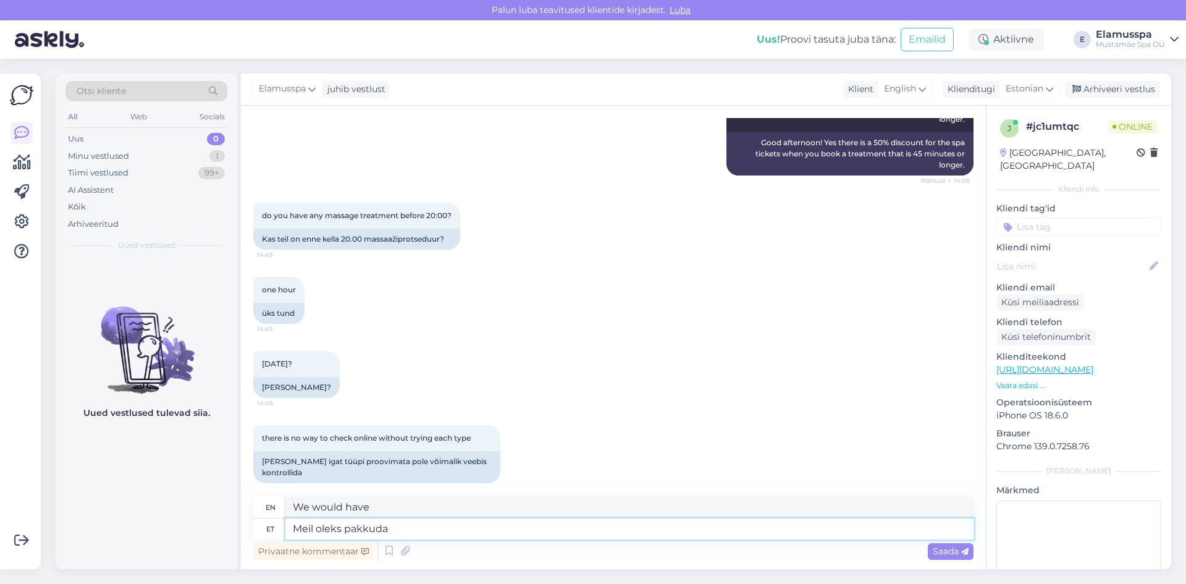
type textarea "Meil oleks pakkuda"
type textarea "We would like to offer"
type textarea "Meil oleks pakkuda teile"
type textarea "We would like to offer you"
type textarea "Meil oleks pakkuda teile 19"
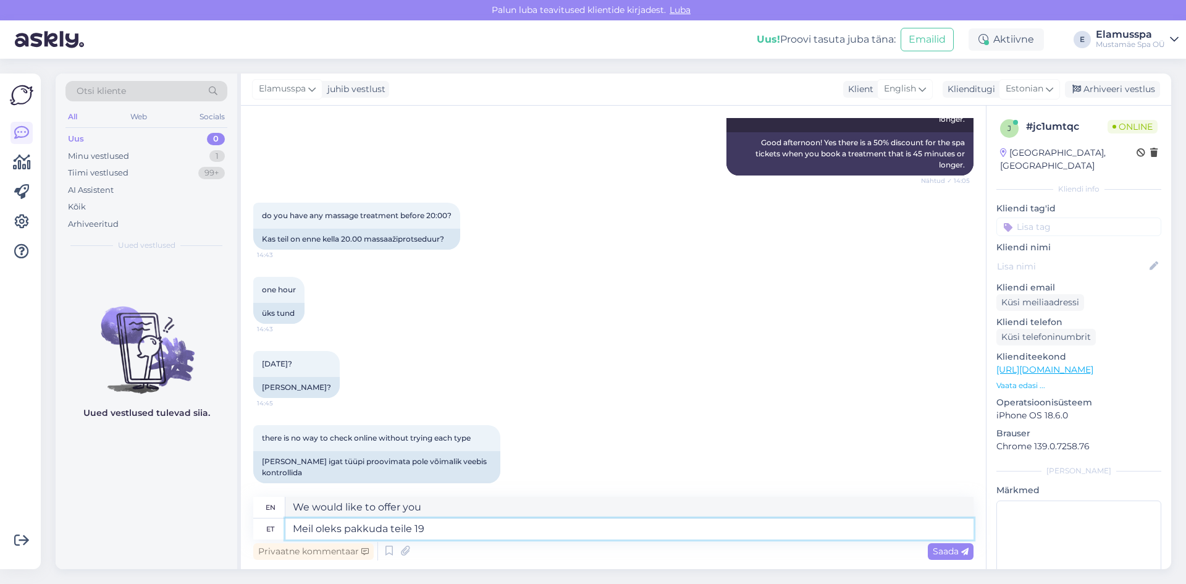
type textarea "We would like to offer you 19"
type textarea "Meil oleks pakkuda teile 19:4"
type textarea "We would like to offer you 19:"
type textarea "Meil oleks pakkuda teile 19:40-20:40"
type textarea "We would like to offer you 19:40-20:40"
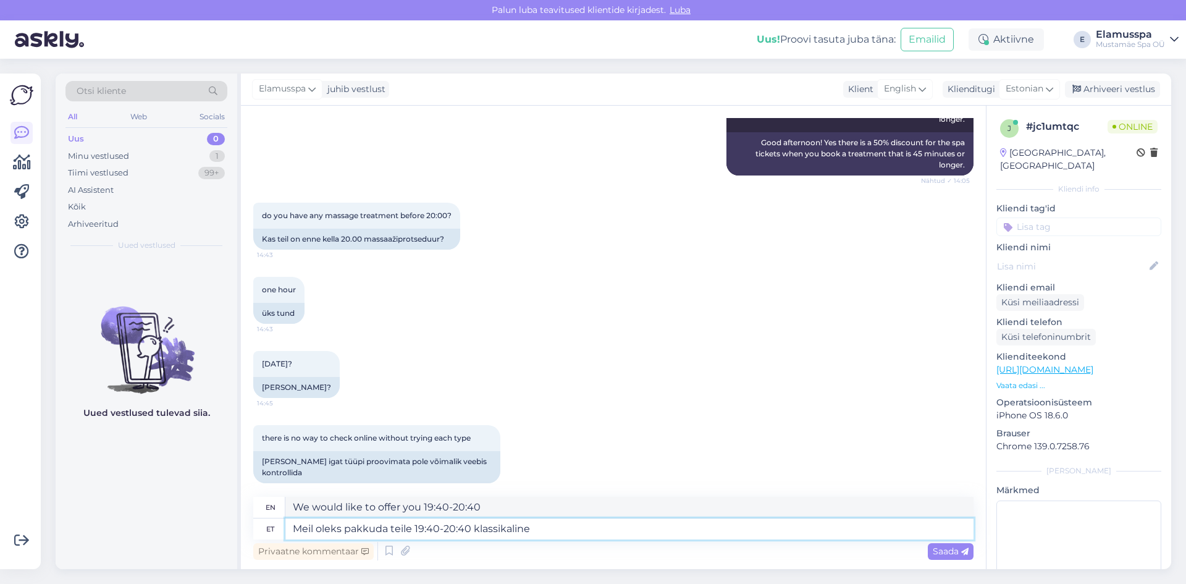
type textarea "Meil oleks pakkuda teile 19:40-20:40 klassikaline m"
type textarea "We would like to offer you a classic from 19:40 to 20:40."
type textarea "Meil oleks pakkuda teile 19:40-20:40 klassikaline massaaž"
type textarea "We would like to offer you a classic massage from 19:40 to 20:40."
type textarea "Meil oleks pakkuda teile 19:40-20:40 klassikaline massaaž 60"
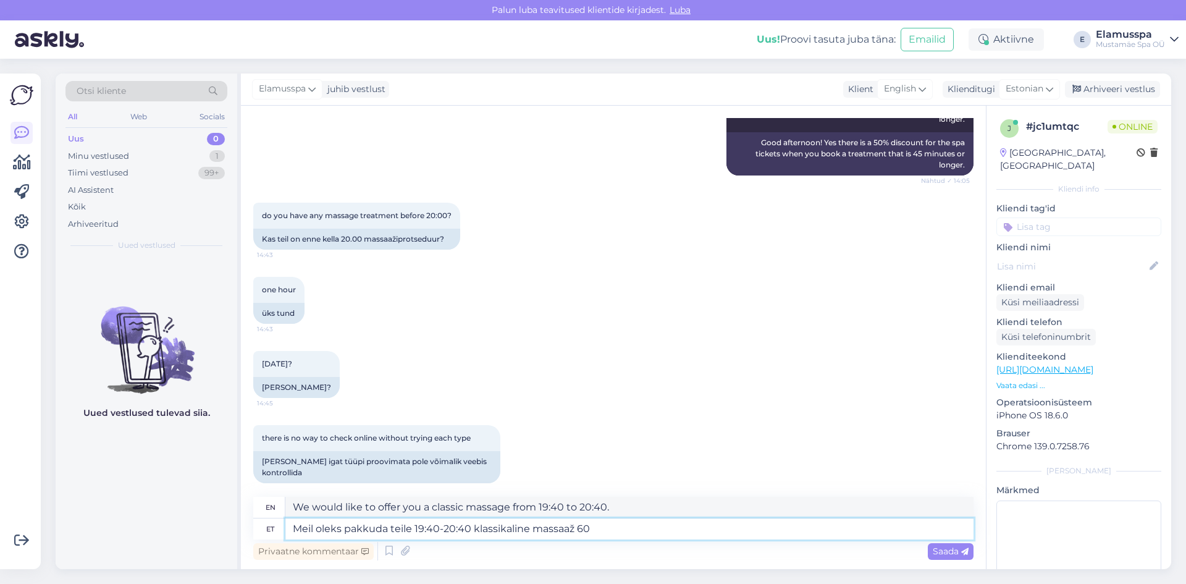
type textarea "We would like to offer you a classic massage from 19:40 to 20:40 for 60"
type textarea "Meil oleks pakkuda teile 19:40-20:40 klassikaline massaaž 60 minutit."
type textarea "We would like to offer you a 60-minute classic massage from 19:40 to 20:40."
type textarea "Meil oleks pakkuda teile 19:40-20:40 klassikaline massaaž 60 minutit. Ka s"
type textarea "We would like to offer you a classic massage for 60 minutes from 19:40 to 20:40…"
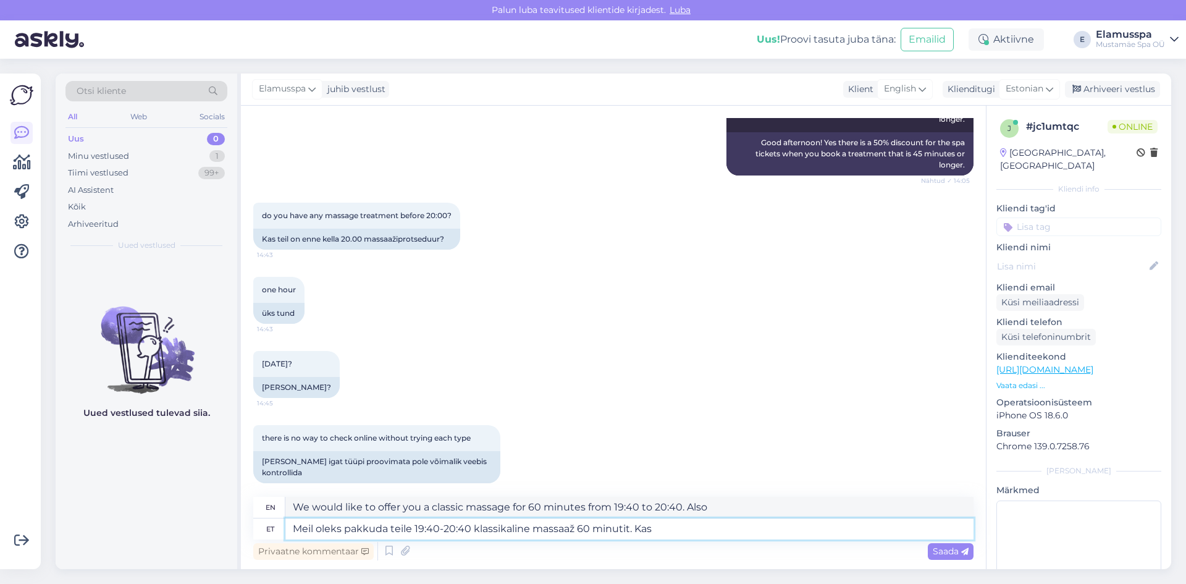
type textarea "Meil oleks pakkuda teile 19:40-20:40 klassikaline massaaž 60 minutit. Kas s"
type textarea "We would like to offer you a classic massage for 60 minutes from 19:40 to 20:40."
type textarea "Meil oleks pakkuda teile 19:40-20:40 klassikaline massaaž 60 minutit. Kas seeso…"
type textarea "We would like to offer you a classic massage for 60 minutes from 19:40 to 20:40…"
type textarea "Meil oleks pakkuda teile 19:40-20:40 klassikaline massaaž 60 minutit. Kas seeso…"
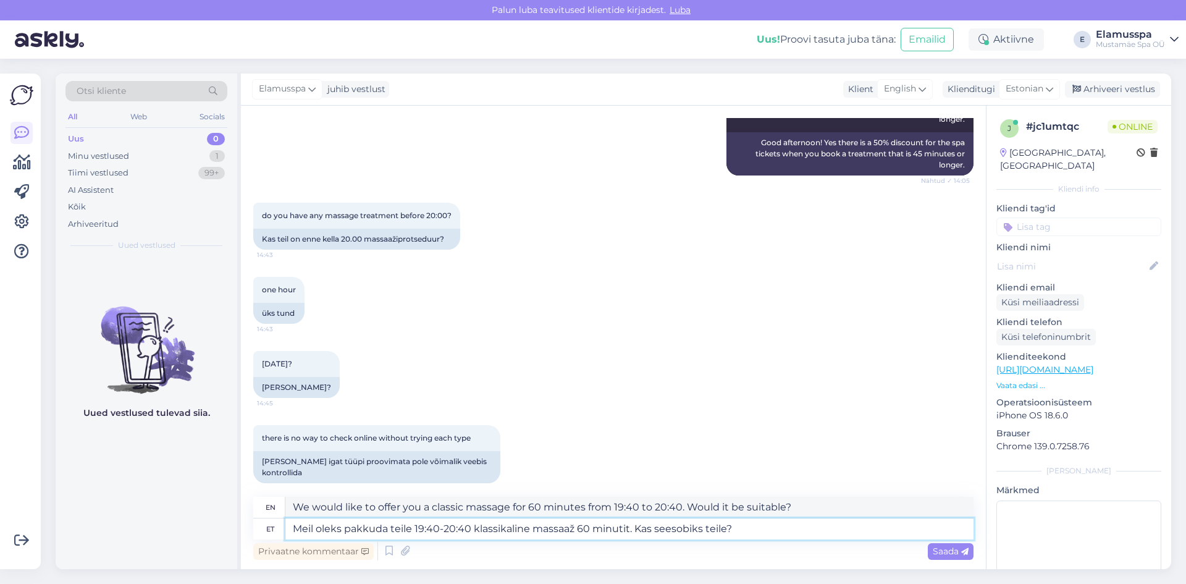
type textarea "We would like to offer you a 60-minute classic massage from 19:40 to 20:40. Wou…"
type textarea "Meil oleks pakkuda teile 19:40-20:40 klassikaline massaaž 60 minutit. Kas seeso…"
type textarea "We would like to offer you a 60-minute classic massage from 19:40 to 20:40. Wou…"
type textarea "Meil oleks pakkuda teile 19:40-20:40 klassikaline massaaž 60 minutit. Kas seeso…"
type textarea "We would like to offer you a classic massage for 60 minutes from 19:40-20:40. W…"
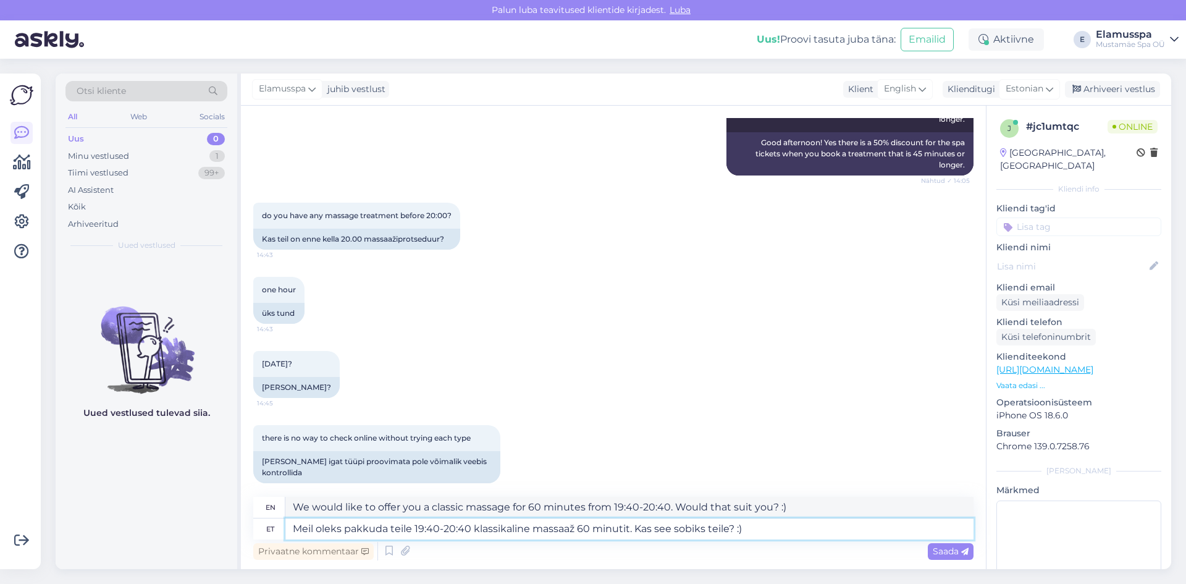
click at [388, 528] on textarea "Meil oleks pakkuda teile 19:40-20:40 klassikaline massaaž 60 minutit. Kas see s…" at bounding box center [629, 528] width 688 height 21
type textarea "Meil on teile 19:40-20:40 klassikaline massaaž 60 minutit. Kas see sobiks teile…"
type textarea "We have a classic massage for you from 19:40-20:40 for 60 minutes. Would that s…"
type textarea "Meil on pakkuda teile 19:40-20:40 klassikaline massaaž 60 minutit. Kas see sobi…"
type textarea "We have a 60-minute classic massage available for you from 19:40-20:40. Would t…"
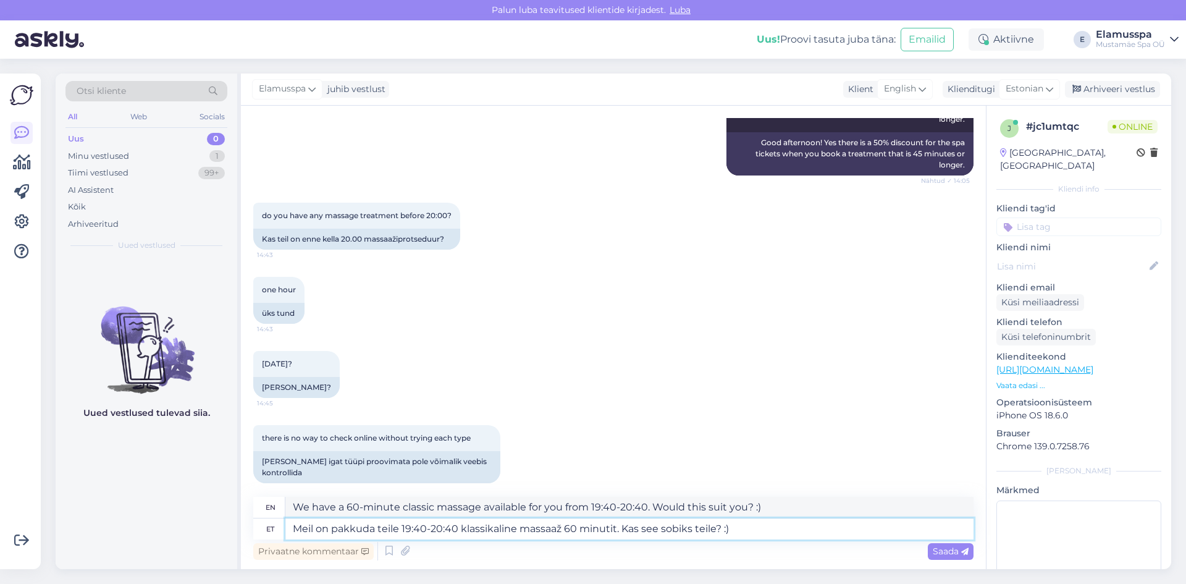
click at [753, 529] on textarea "Meil on pakkuda teile 19:40-20:40 klassikaline massaaž 60 minutit. Kas see sobi…" at bounding box center [629, 528] width 688 height 21
type textarea "Meil on pakkuda teile 19:40-20:40 klassikaline massaaž 60 minutit. Kas see sobi…"
click at [954, 555] on span "Saada" at bounding box center [950, 550] width 36 height 11
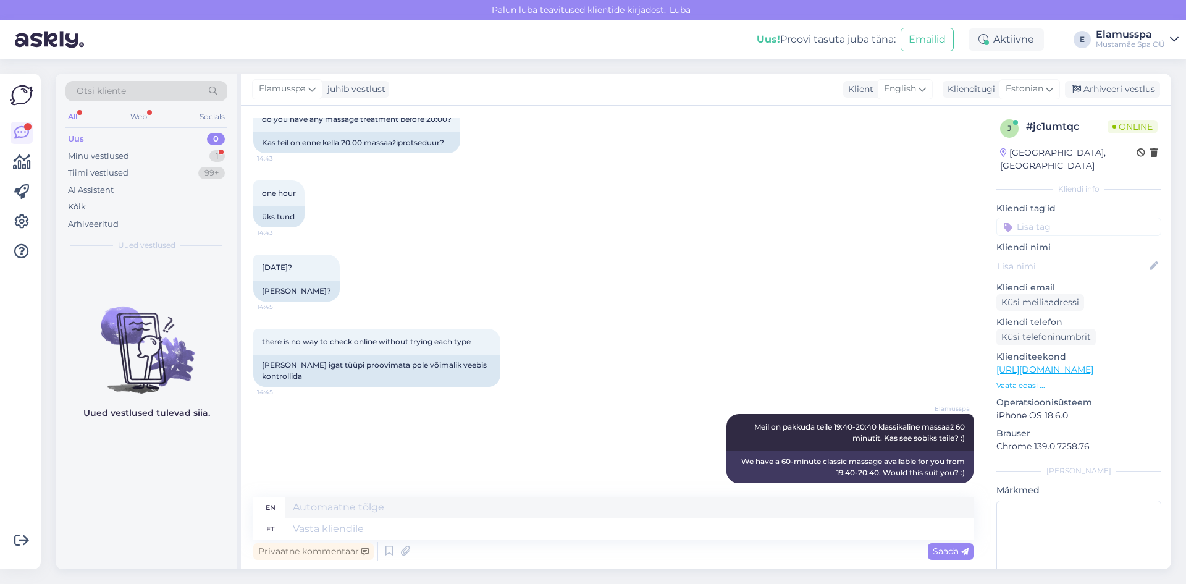
scroll to position [344, 0]
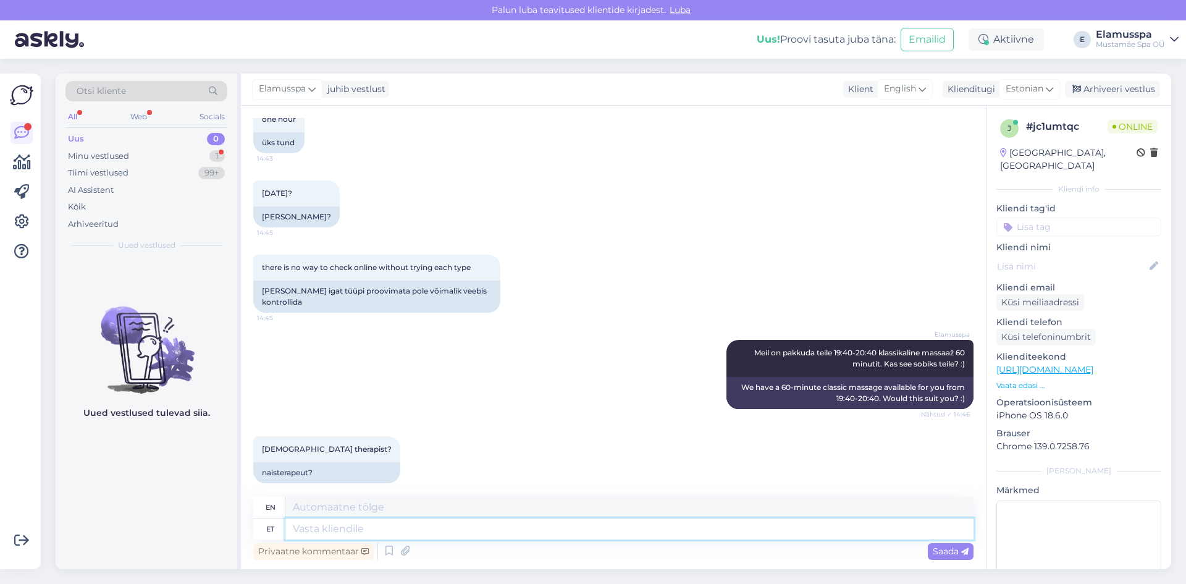
click at [424, 529] on textarea at bounding box center [629, 528] width 688 height 21
type textarea "Meessoost"
type textarea "[DEMOGRAPHIC_DATA]"
type textarea "Meessoost mass"
type textarea "[DEMOGRAPHIC_DATA] mass"
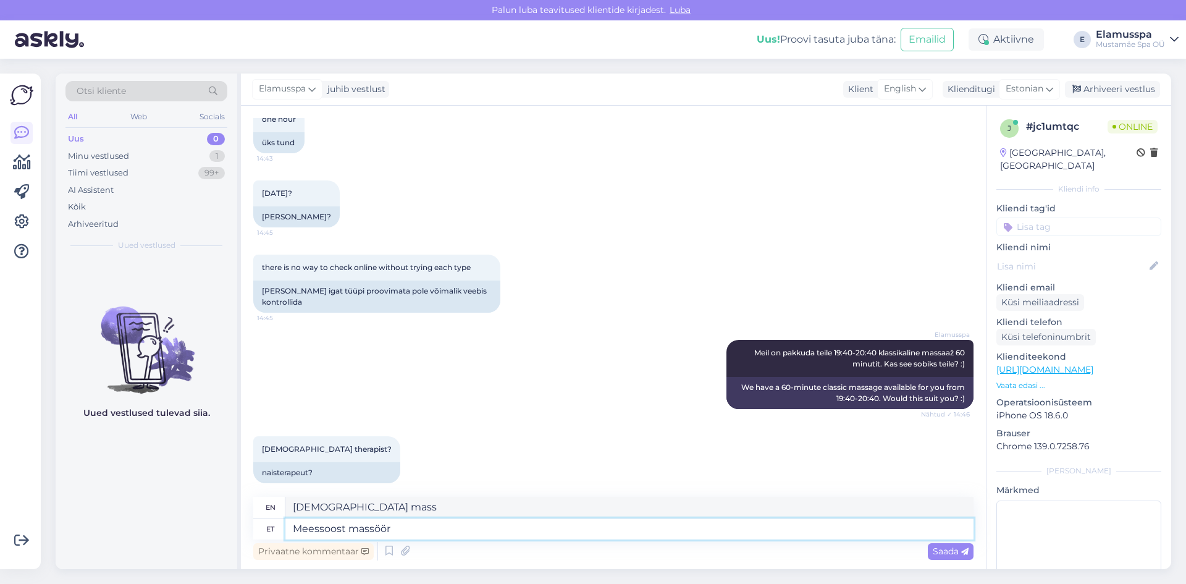
type textarea "Meessoost massöör"
type textarea "[DEMOGRAPHIC_DATA] masseuse"
type textarea "Meessoost massöör oleks"
type textarea "A [DEMOGRAPHIC_DATA] masseur would be"
type textarea "Meessoost massöör [PERSON_NAME] ajaga,"
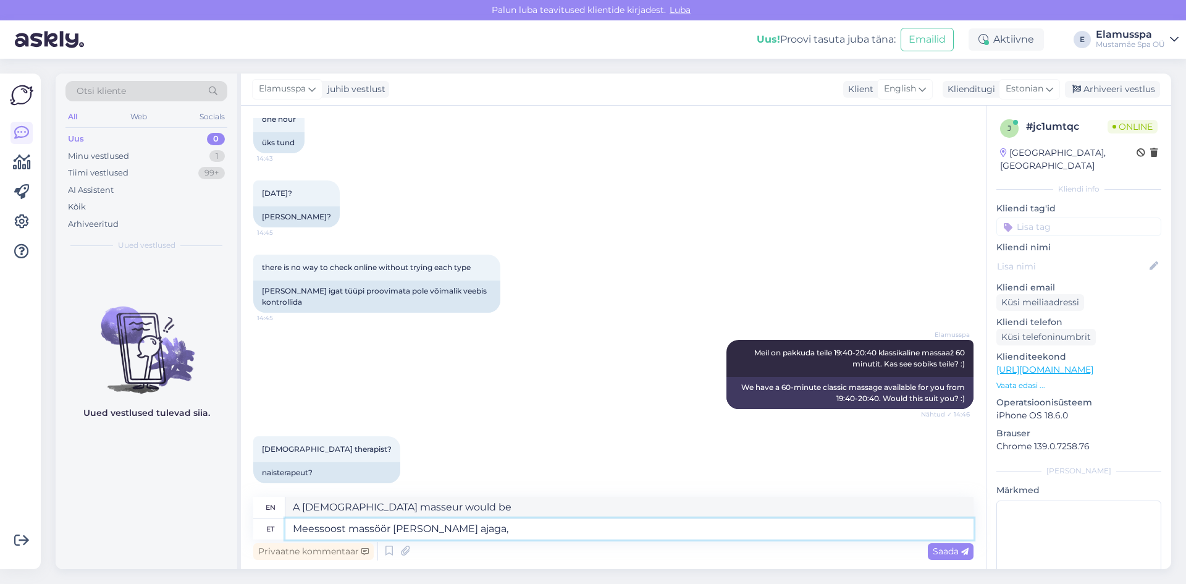
type textarea "A [DEMOGRAPHIC_DATA] masseuse would be around this time,"
type textarea "Meessoost massöör [PERSON_NAME] ajaga, kui s"
type textarea "A [DEMOGRAPHIC_DATA] masseuse would be around this time if"
type textarea "Meessoost massöör [PERSON_NAME] ajaga, kui soovie"
type textarea "A [DEMOGRAPHIC_DATA] masseur would be available at this time if you would like."
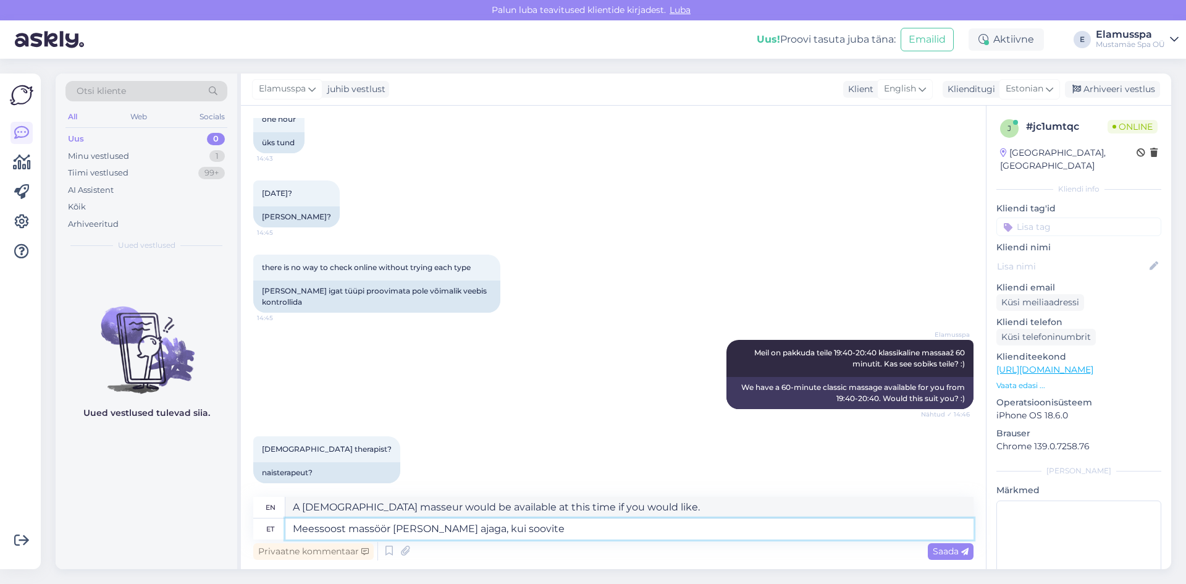
type textarea "Meessoost massöör [PERSON_NAME] ajaga, kui soovite"
type textarea "A [DEMOGRAPHIC_DATA] masseuse would be available at that time if you would like."
type textarea "Meessoost massöör [PERSON_NAME] ajaga, kui soovite nais"
type textarea "A [DEMOGRAPHIC_DATA] masseur would be available if you want a [DEMOGRAPHIC_DATA]"
type textarea "Meessoost massöör [PERSON_NAME] ajaga, kui soovite naismasöör"
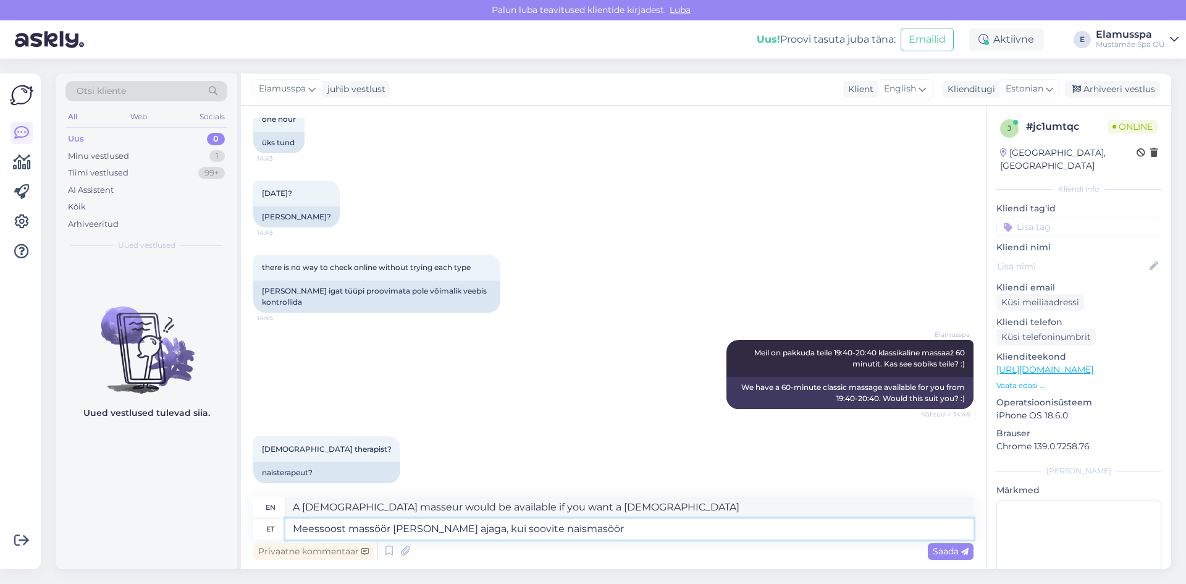
type textarea "A [DEMOGRAPHIC_DATA] masseuse would be available if you want a [DEMOGRAPHIC_DAT…"
type textarea "Meessoost massöör [PERSON_NAME] ajaga, kui soovite naismasööri"
type textarea "A [DEMOGRAPHIC_DATA] masseuse would be fine if you want a [DEMOGRAPHIC_DATA] ma…"
click at [469, 530] on textarea "Meessoost massöör [PERSON_NAME] ajaga, kui soovite naismasööri" at bounding box center [629, 528] width 688 height 21
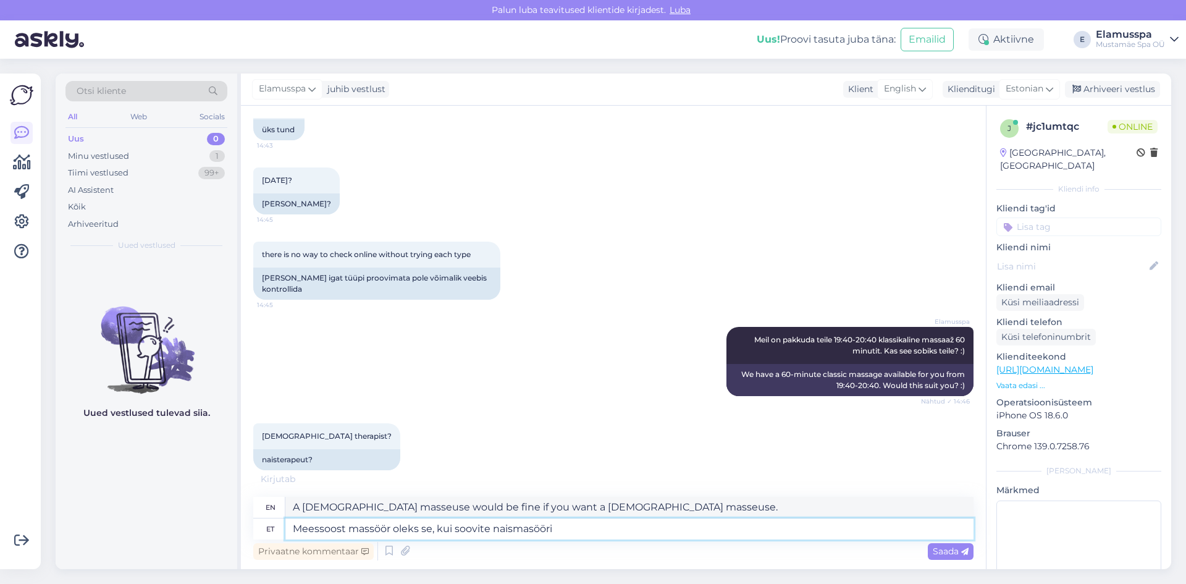
scroll to position [418, 0]
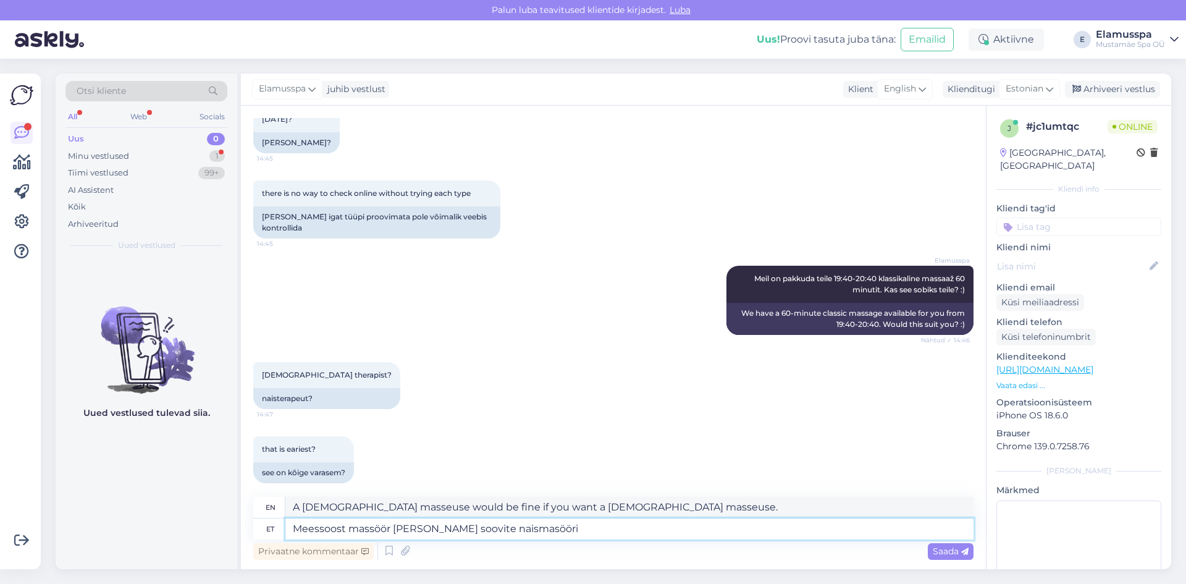
type textarea "Meessoost massöör ole, kui soovite naismasööri"
type textarea "Be a [DEMOGRAPHIC_DATA] masseuse if you want a [DEMOGRAPHIC_DATA] masseuse"
type textarea "Meessoost massöör o, kui soovite naismasööri"
type textarea "[DEMOGRAPHIC_DATA] masseuse o if you want a [DEMOGRAPHIC_DATA] masseuse"
type textarea "Meessoost massöör , kui soovite naismasööri"
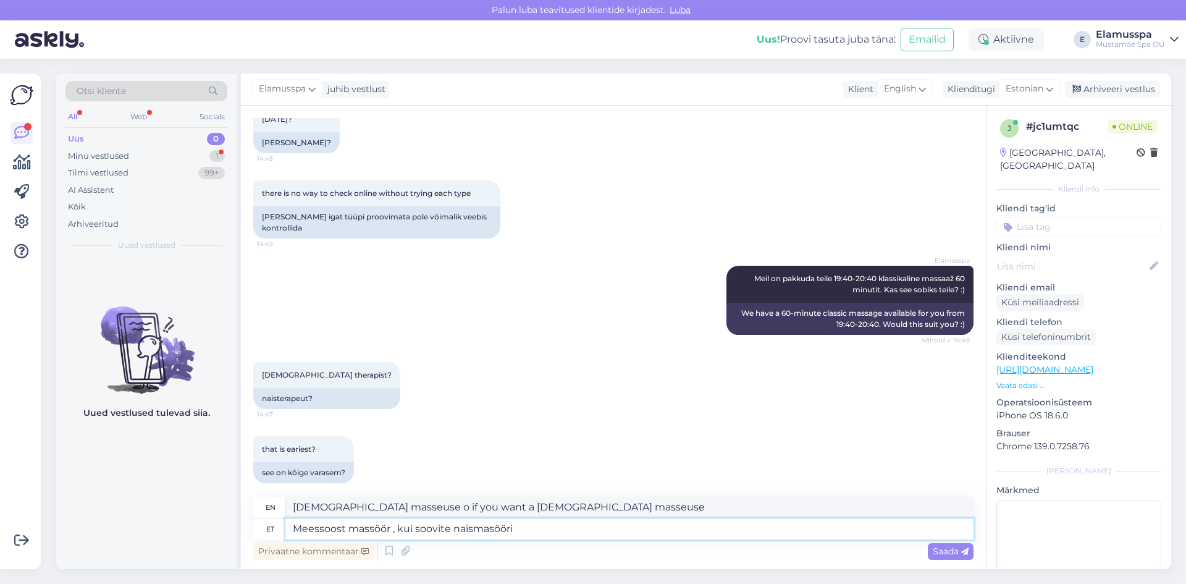
type textarea "[DEMOGRAPHIC_DATA] masseuse if you want a [DEMOGRAPHIC_DATA] masseuse"
type textarea "See aeg on Meessoost massöör , kui soovite naismasööri"
type textarea "This time is for a [DEMOGRAPHIC_DATA] masseuse, if you want a [DEMOGRAPHIC_DATA…"
type textarea "See aeg on meessoost massöör , kui soovite naismasööri"
type textarea "This time it's a [DEMOGRAPHIC_DATA] masseuse, if you want a [DEMOGRAPHIC_DATA] …"
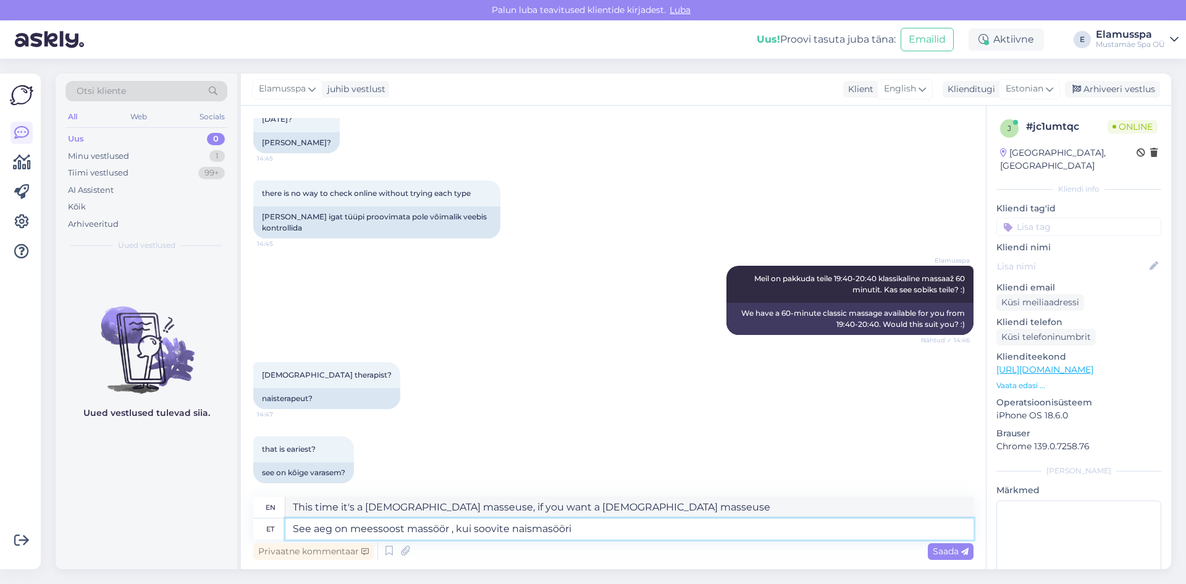
click at [587, 527] on textarea "See aeg on meessoost massöör , kui soovite naismasööri" at bounding box center [629, 528] width 688 height 21
type textarea "See aeg on meessoost massöör , kui soovite naismasööri, s"
type textarea "This time it's a [DEMOGRAPHIC_DATA] masseuse, if you want a [DEMOGRAPHIC_DATA] …"
type textarea "See aeg on meessoost massöör , kui soovite naismasööri, siis"
type textarea "This time it's a [DEMOGRAPHIC_DATA] masseuse, if you want a [DEMOGRAPHIC_DATA] …"
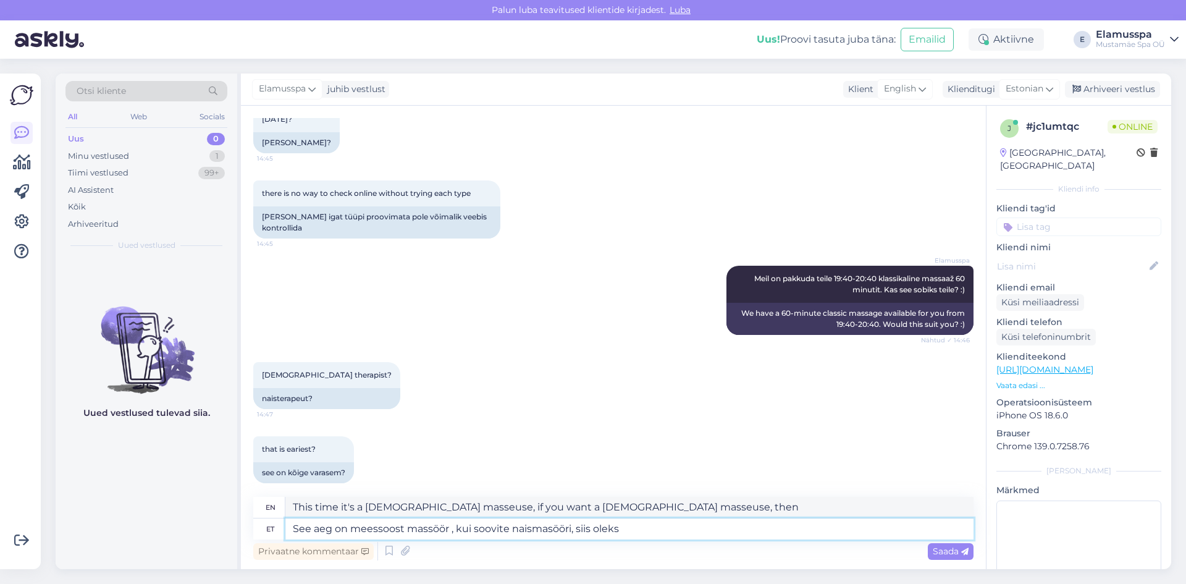
type textarea "See aeg on meessoost massöör , kui soovite naismasööri, siis oleks"
type textarea "This time it is a [DEMOGRAPHIC_DATA] masseuse, if you want a [DEMOGRAPHIC_DATA]…"
type textarea "See aeg on meessoost massöör , kui soovite naismasööri, siis oleks pakkud"
type textarea "This time it is a [DEMOGRAPHIC_DATA] masseuse, if you want a [DEMOGRAPHIC_DATA]…"
type textarea "See aeg on meessoost massöör , kui soovite naismasööri, siis oleks pakkuda"
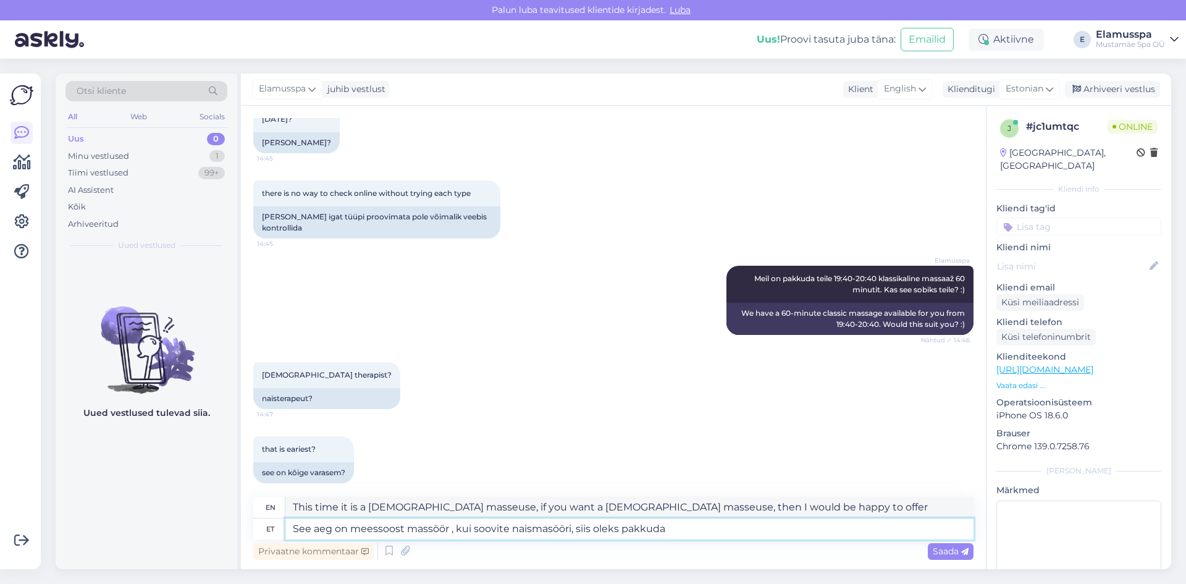
type textarea "This time there is a [DEMOGRAPHIC_DATA] masseuse, if you want a [DEMOGRAPHIC_DA…"
type textarea "See aeg on meessoost massöör , kui soovite naismasööri, siis oleks pakkuda 20"
type textarea "This time it is a [DEMOGRAPHIC_DATA] masseuse, if you want a [DEMOGRAPHIC_DATA]…"
type textarea "See aeg on meessoost massöör , kui soovite naismasööri, siis oleks pakkuda 20:"
type textarea "This time it is a [DEMOGRAPHIC_DATA] masseuse, if you want a [DEMOGRAPHIC_DATA]…"
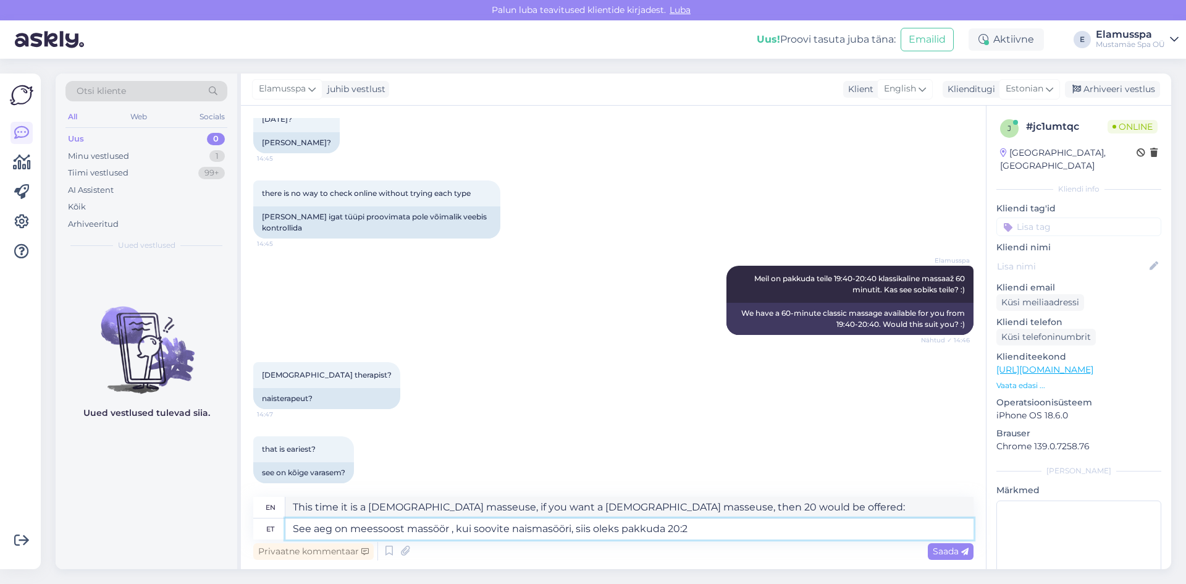
type textarea "See aeg on meessoost massöör , kui soovite naismasööri, siis oleks pakkuda 20:20"
type textarea "This time is for a [DEMOGRAPHIC_DATA] masseuse, if you want a [DEMOGRAPHIC_DATA…"
type textarea "See aeg on meessoost massöör , kui soovite naismasööri, siis oleks pakkuda 20:2…"
type textarea "This time is for a [DEMOGRAPHIC_DATA] masseuse, if you want a [DEMOGRAPHIC_DATA…"
type textarea "See aeg on meessoost massöör , kui soovite naismasööri, siis oleks pakkuda 20:2…"
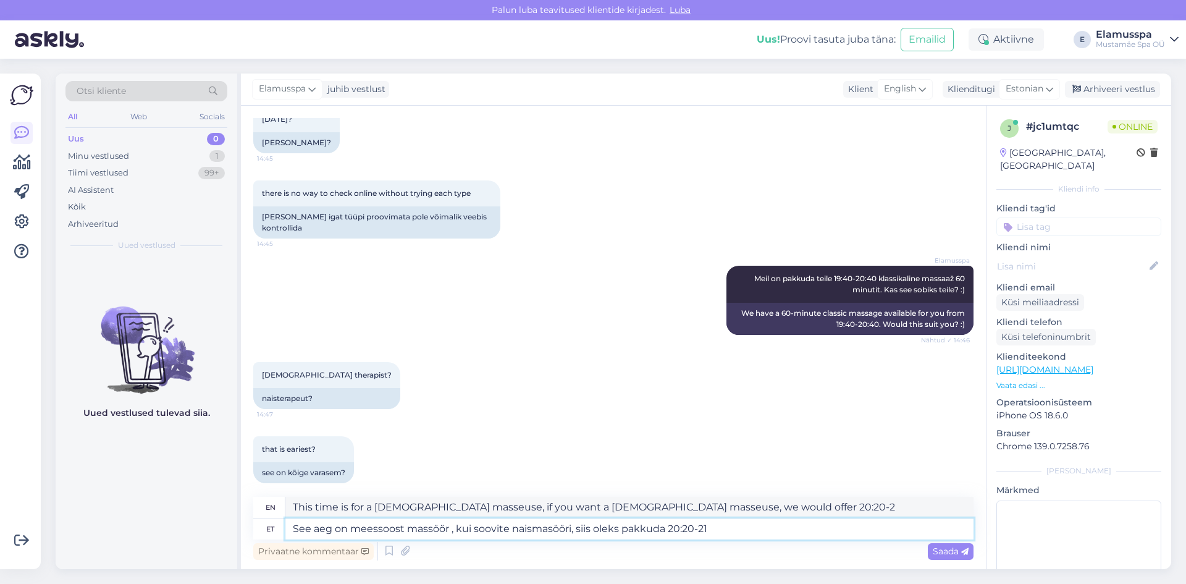
type textarea "This time is for a [DEMOGRAPHIC_DATA] masseuse, if you want a [DEMOGRAPHIC_DATA…"
type textarea "See aeg on meessoost massöör , kui soovite naismasööri, siis oleks pakkuda 20:2…"
type textarea "This time is for a [DEMOGRAPHIC_DATA] masseuse, if you want a [DEMOGRAPHIC_DATA…"
type textarea "See aeg on meessoost massöör , kui soovite naismasööri, siis oleks pakkuda 20:2…"
type textarea "This time is for a [DEMOGRAPHIC_DATA] masseuse, if you want a [DEMOGRAPHIC_DATA…"
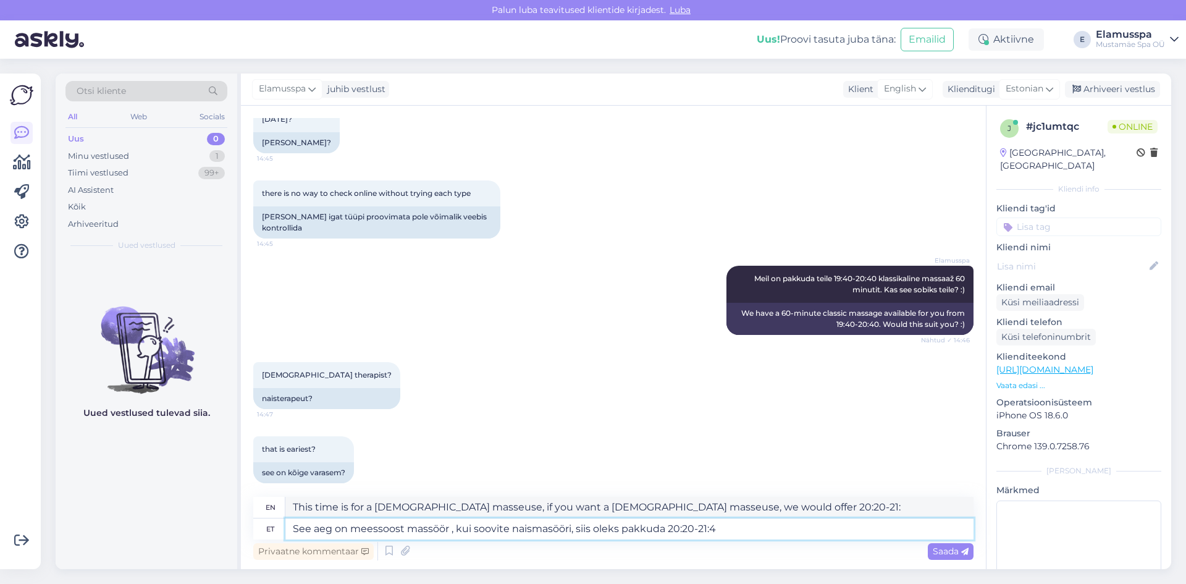
type textarea "See aeg on meessoost massöör , kui soovite naismasööri, siis oleks pakkuda 20:2…"
type textarea "This time is for a [DEMOGRAPHIC_DATA] masseuse, if you want a [DEMOGRAPHIC_DATA…"
type textarea "See aeg on meessoost massöör , kui soovite naismasööri, siis oleks pakkuda 20:2…"
type textarea "This time is for a [DEMOGRAPHIC_DATA] masseuse, if you want a [DEMOGRAPHIC_DATA…"
type textarea "See aeg on meessoost massöör , kui soovite naismasööri, siis oleks pakkuda 20:2…"
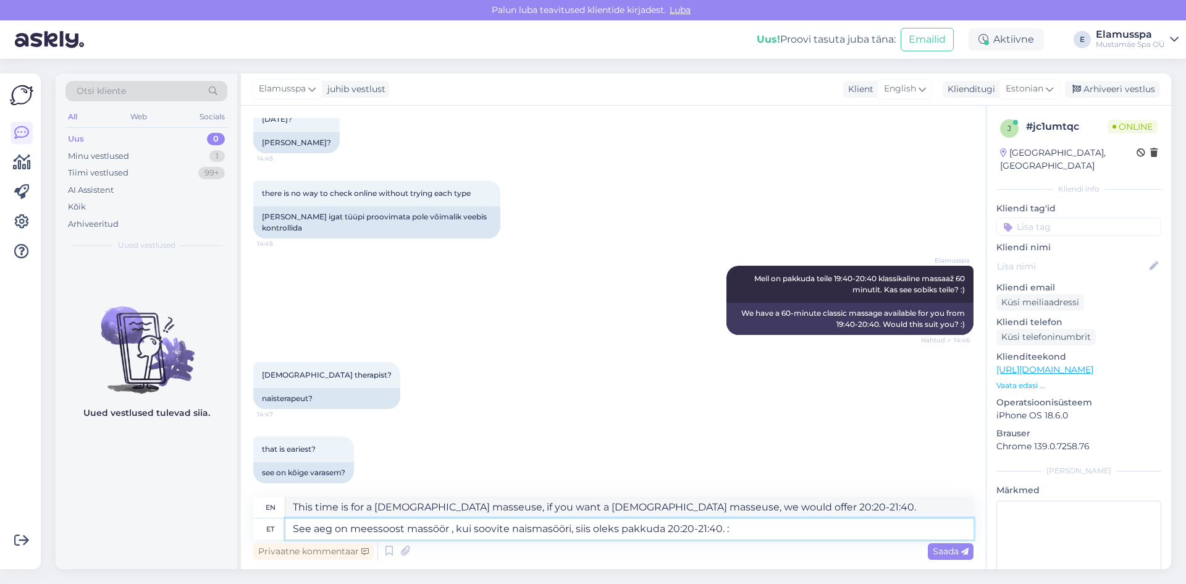
type textarea "This time is for a [DEMOGRAPHIC_DATA] masseuse, if you want a [DEMOGRAPHIC_DATA…"
click at [593, 530] on textarea "See aeg on meessoost massöör , kui soovite naismasööri, siis oleks pakkuda 20:2…" at bounding box center [629, 528] width 688 height 21
click at [794, 525] on textarea "See aeg on meessoost massöör , kui soovite naismasööri, siis meil oleks pakkuda…" at bounding box center [629, 528] width 688 height 21
click at [643, 529] on textarea "See aeg on meessoost massöör , kui soovite naismasööri, siis meil oleks pakkuda…" at bounding box center [629, 528] width 688 height 21
click at [953, 553] on span "Saada" at bounding box center [950, 550] width 36 height 11
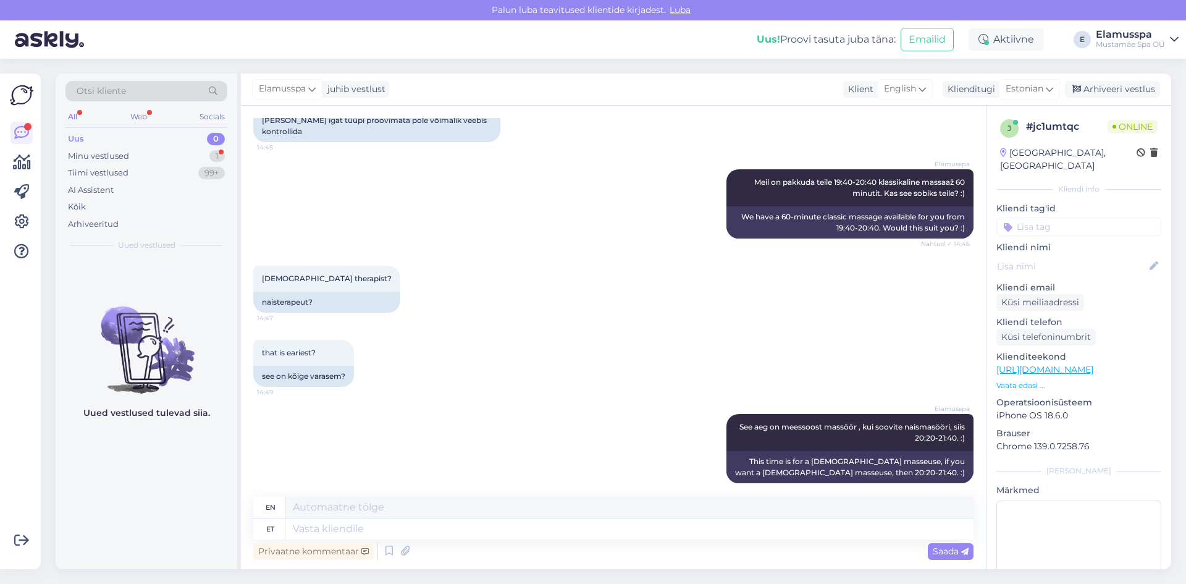
scroll to position [588, 0]
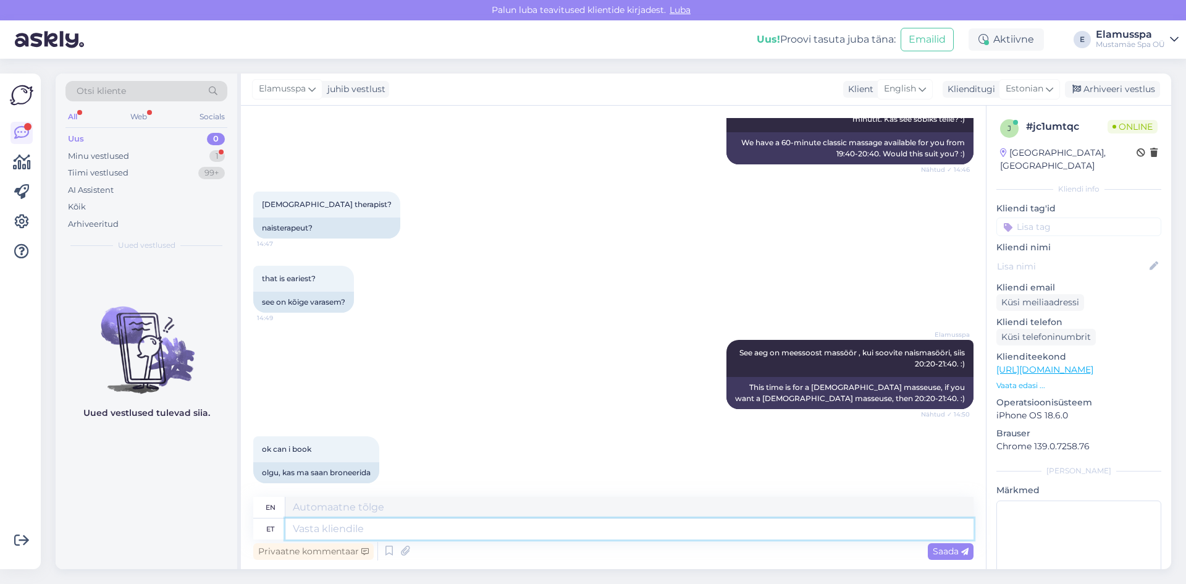
click at [478, 524] on textarea at bounding box center [629, 528] width 688 height 21
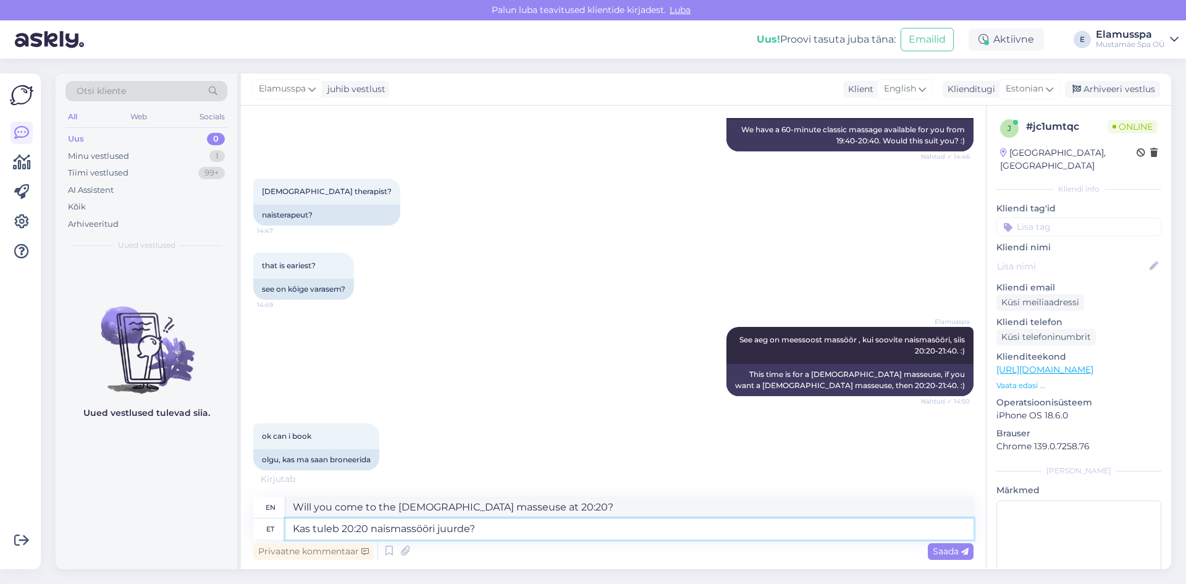
scroll to position [663, 0]
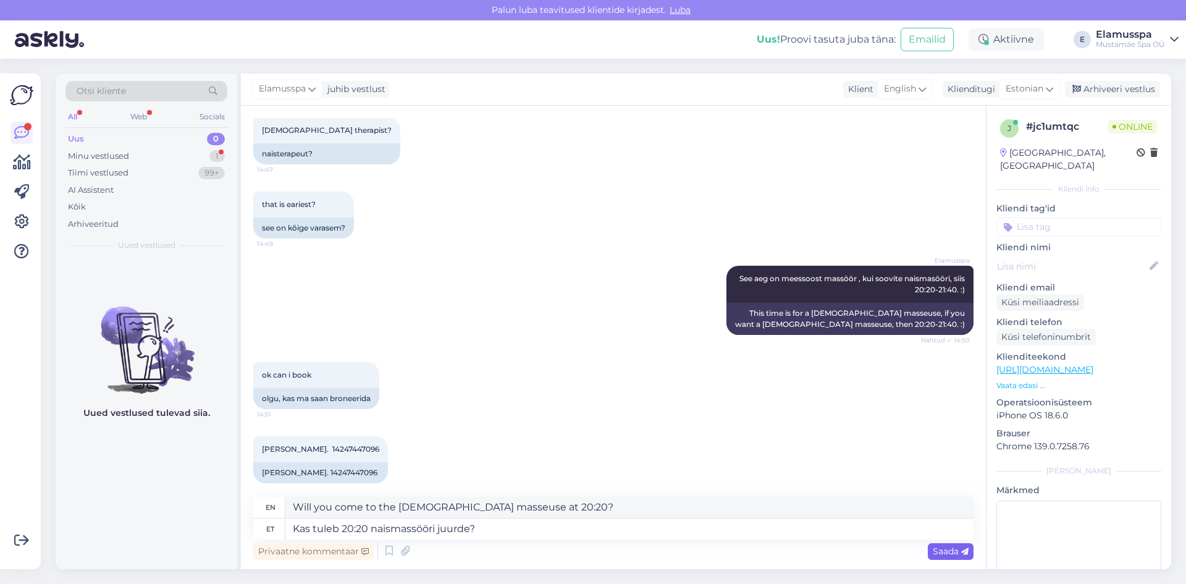
click at [945, 545] on span "Saada" at bounding box center [950, 550] width 36 height 11
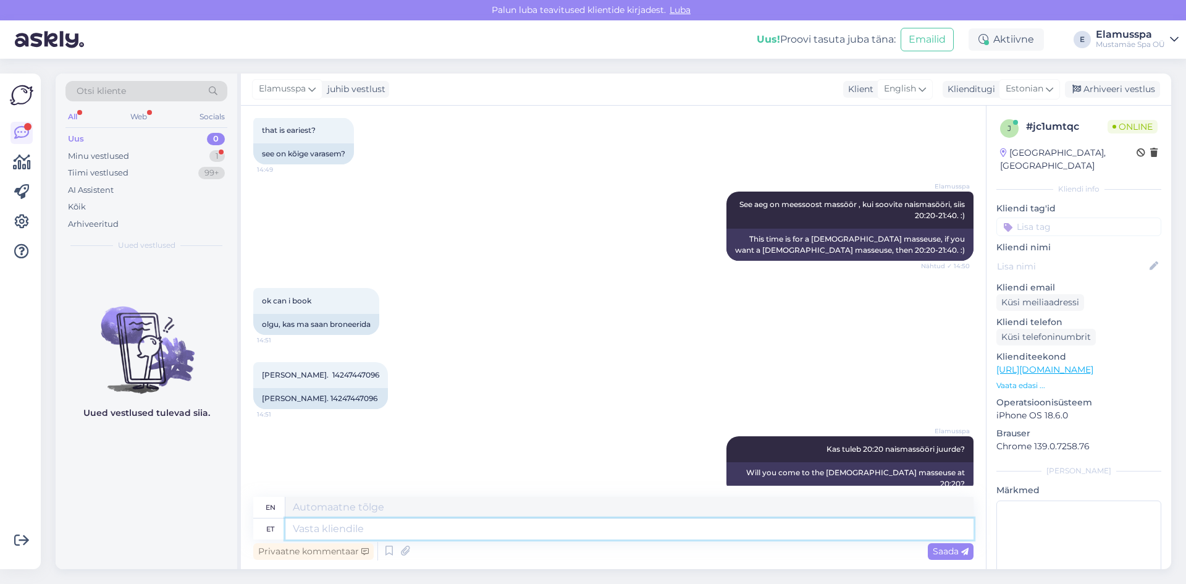
click at [753, 526] on textarea at bounding box center [629, 528] width 688 height 21
click at [296, 530] on textarea "ja palume [PERSON_NAME] telefoni numbrit. :)" at bounding box center [629, 528] width 688 height 21
click at [953, 548] on span "Saada" at bounding box center [950, 550] width 36 height 11
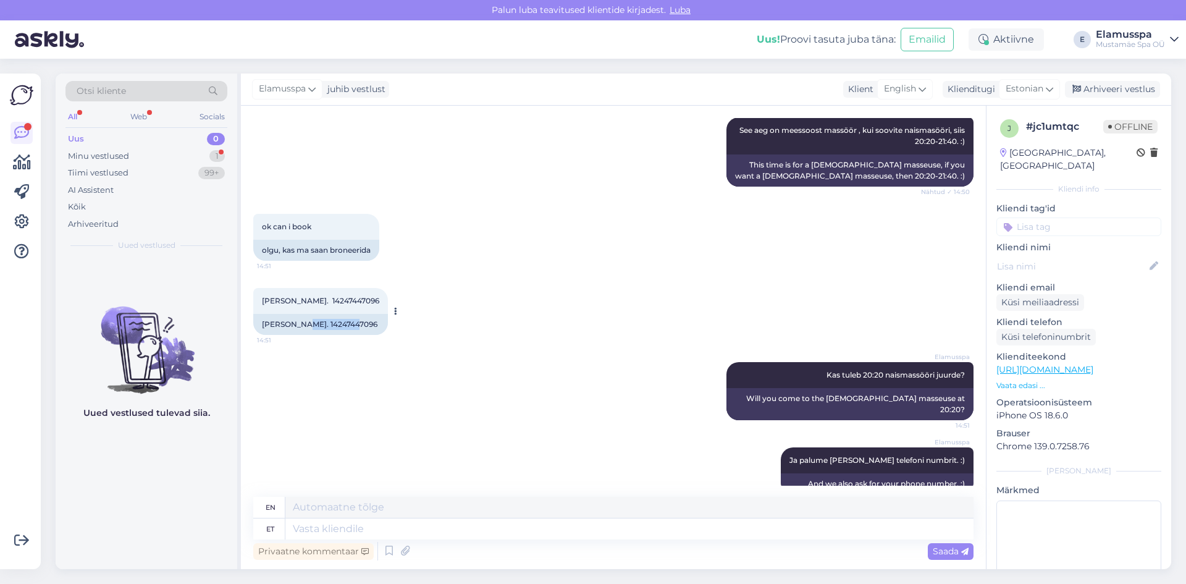
drag, startPoint x: 298, startPoint y: 312, endPoint x: 348, endPoint y: 313, distance: 50.0
click at [348, 314] on div "[PERSON_NAME]. 14247447096" at bounding box center [320, 324] width 135 height 21
copy div "14247447096"
click at [375, 312] on div "[PERSON_NAME]. 14247447096 14:51 [PERSON_NAME]. 14247447096" at bounding box center [613, 311] width 720 height 74
drag, startPoint x: 345, startPoint y: 292, endPoint x: 260, endPoint y: 295, distance: 85.3
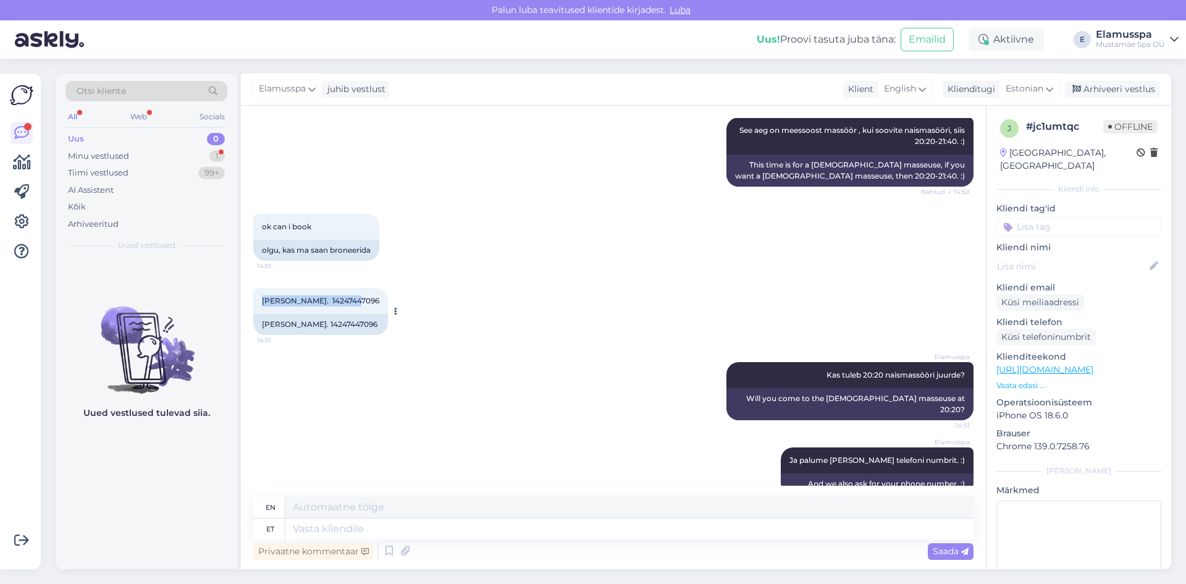
click at [260, 295] on div "[PERSON_NAME]. 14247447096 14:51" at bounding box center [320, 301] width 135 height 26
copy span "[PERSON_NAME]. 14247447096"
click at [433, 523] on textarea at bounding box center [629, 528] width 688 height 21
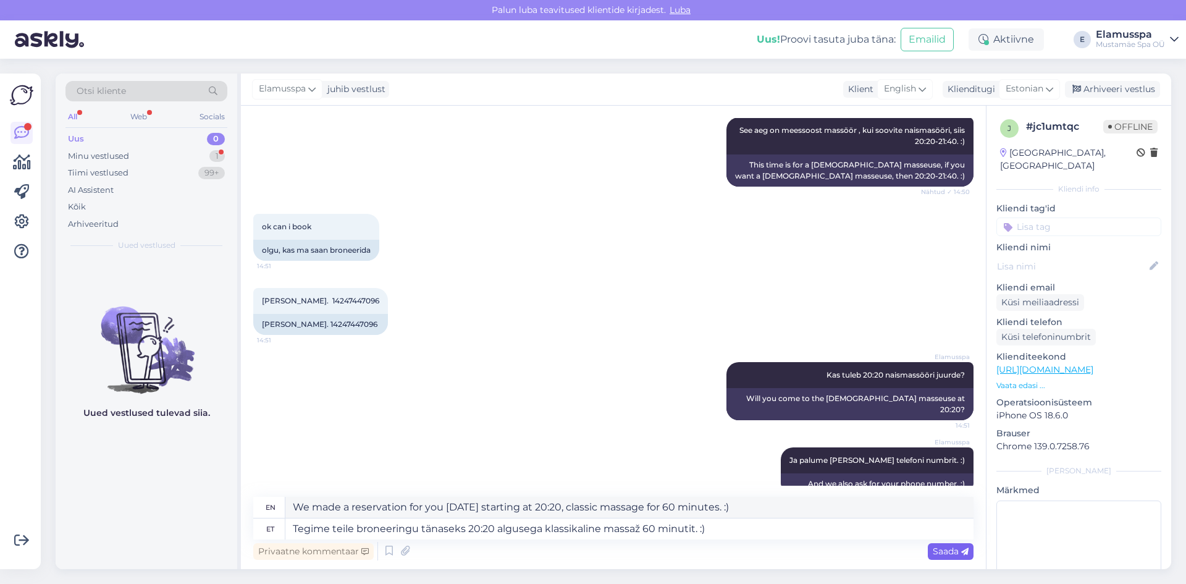
click at [955, 545] on span "Saada" at bounding box center [950, 550] width 36 height 11
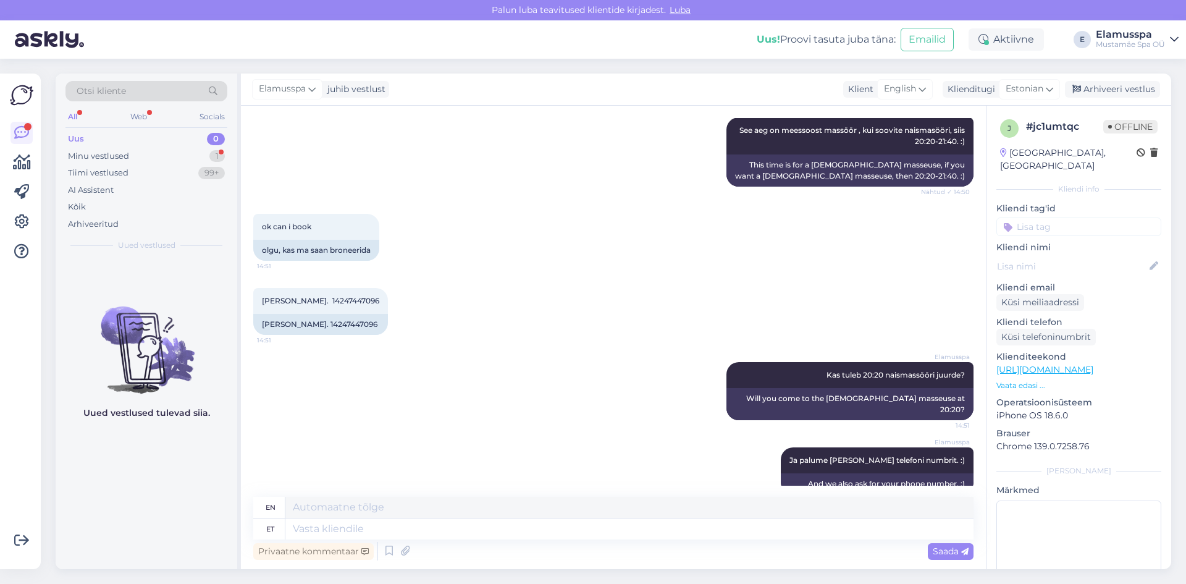
scroll to position [907, 0]
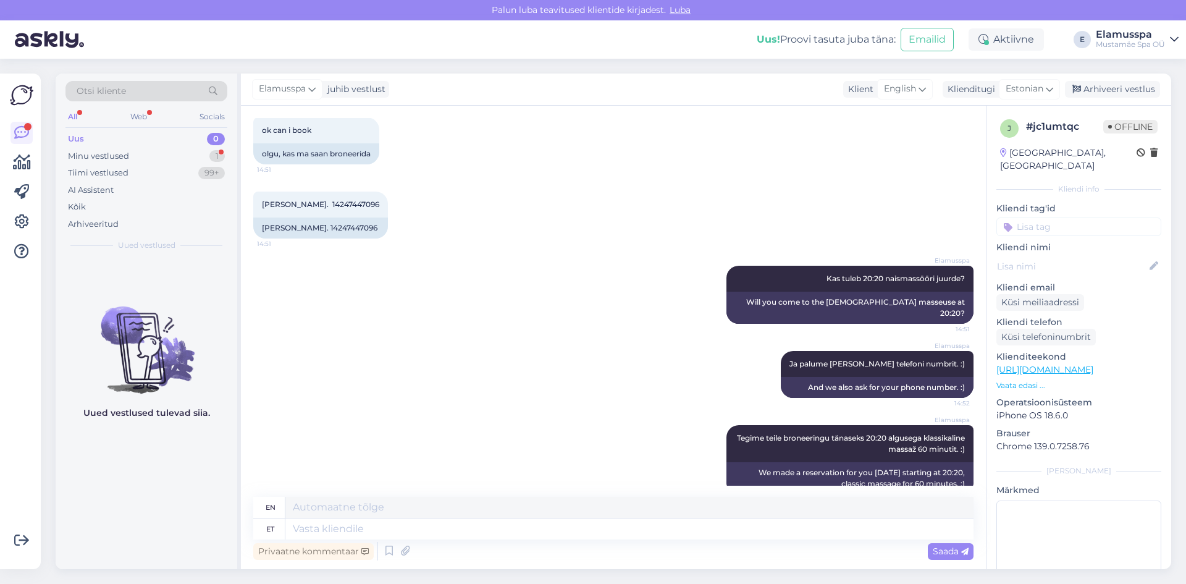
drag, startPoint x: 141, startPoint y: 160, endPoint x: 157, endPoint y: 236, distance: 77.5
click at [142, 162] on div "Minu vestlused 1" at bounding box center [146, 156] width 162 height 17
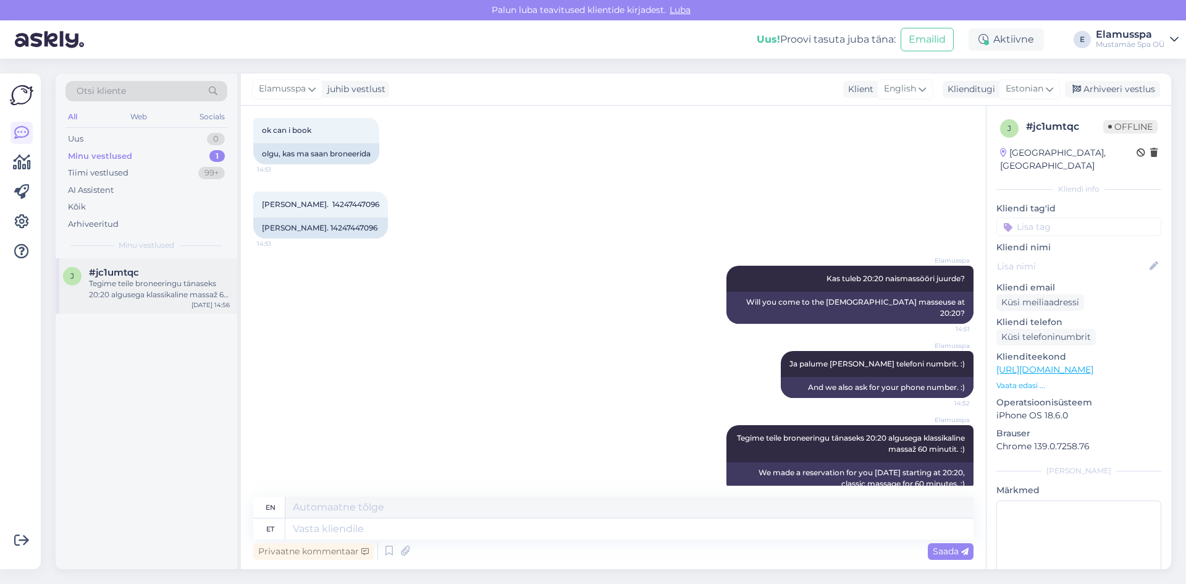
click at [158, 278] on div "Tegime teile broneeringu tänaseks 20:20 algusega klassikaline massaž 60 minutit…" at bounding box center [159, 289] width 141 height 22
click at [213, 135] on div "0" at bounding box center [216, 139] width 18 height 12
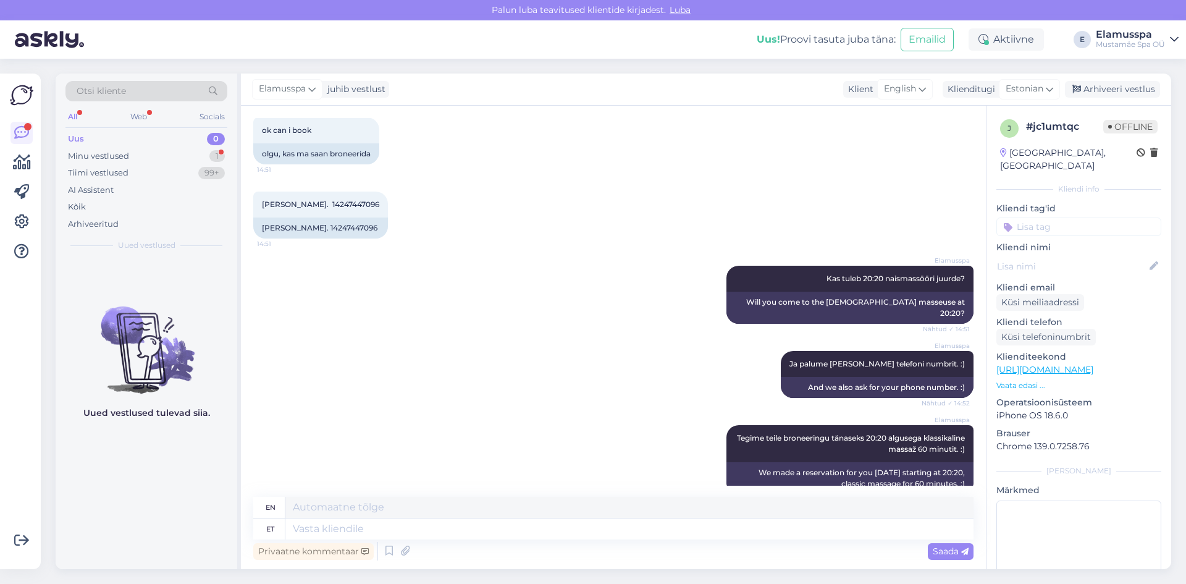
scroll to position [1311, 0]
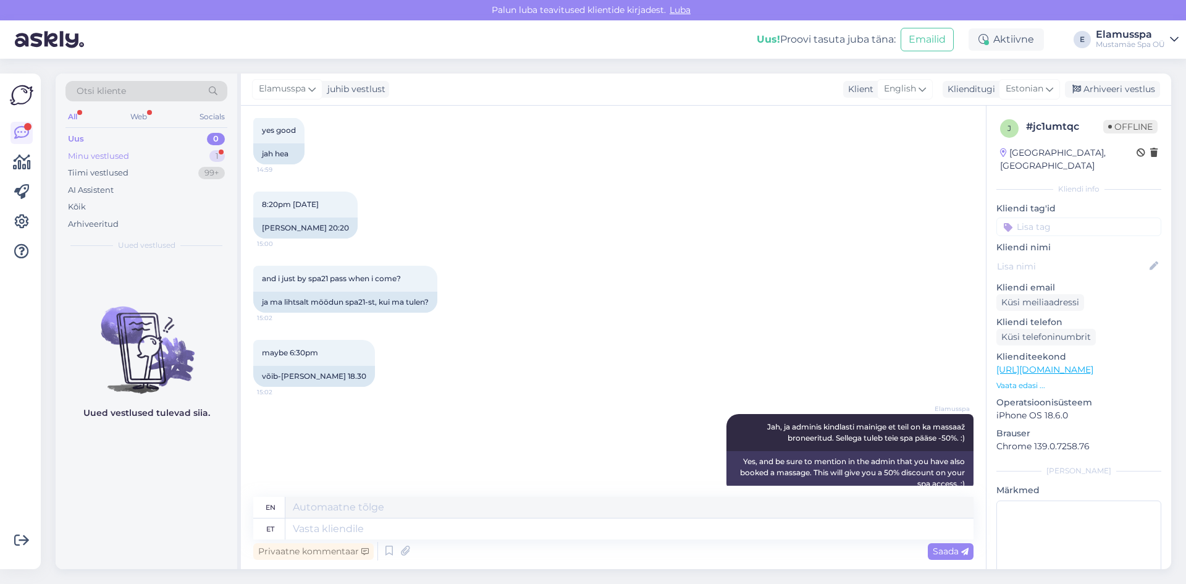
click at [184, 157] on div "Minu vestlused 1" at bounding box center [146, 156] width 162 height 17
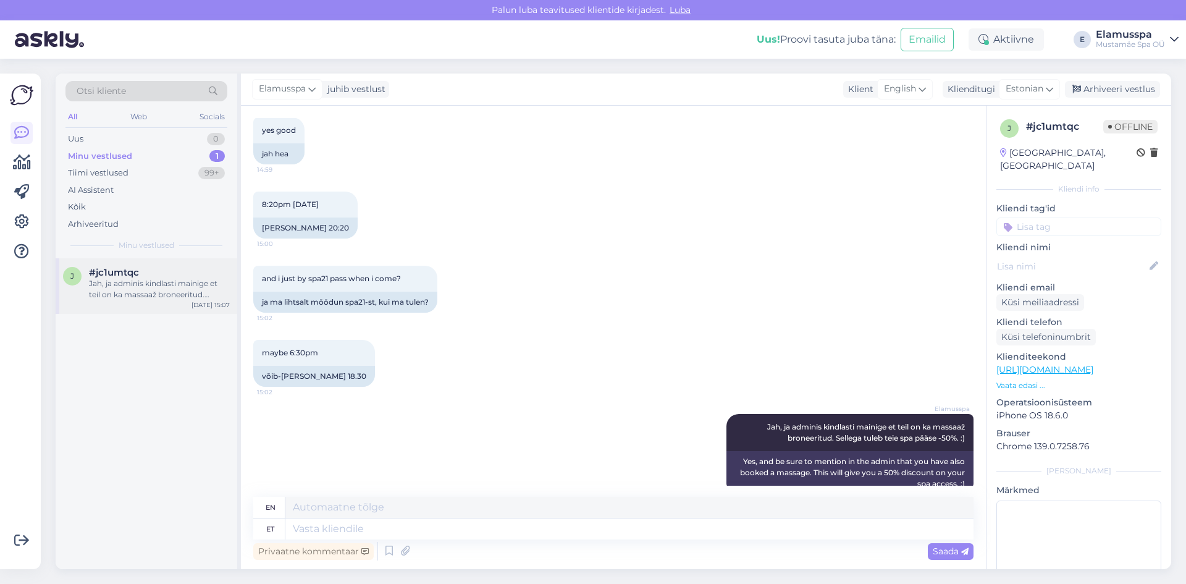
click at [158, 299] on div "Jah, ja adminis kindlasti mainige et teil on ka massaaž broneeritud. Sellega tu…" at bounding box center [159, 289] width 141 height 22
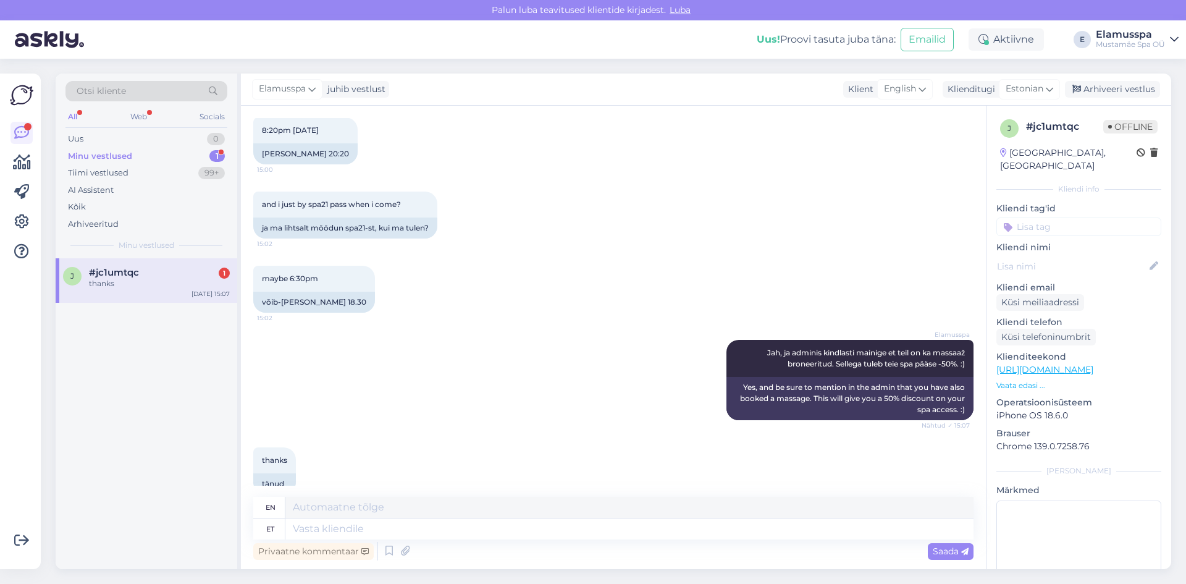
click at [105, 275] on span "#jc1umtqc" at bounding box center [114, 272] width 50 height 11
click at [1107, 86] on div "Arhiveeri vestlus" at bounding box center [1112, 89] width 95 height 17
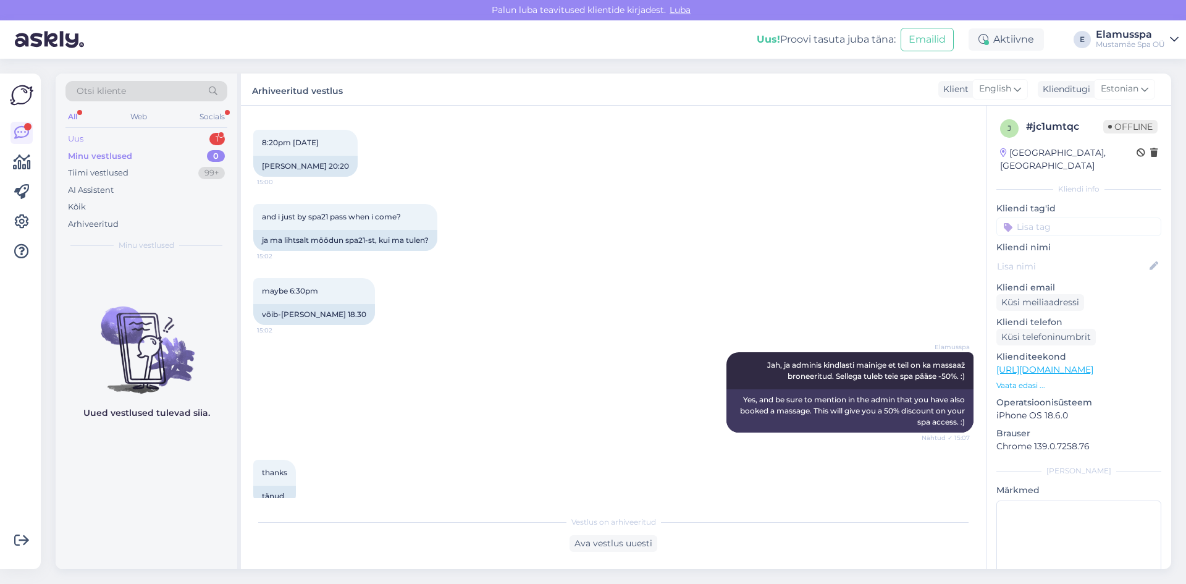
click at [149, 138] on div "Uus 1" at bounding box center [146, 138] width 162 height 17
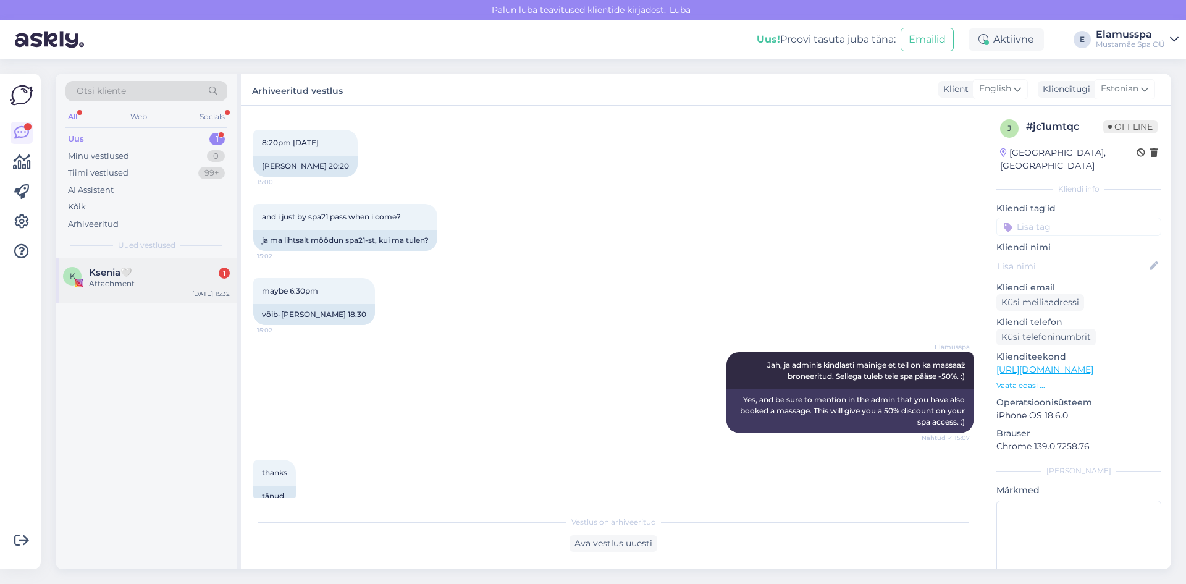
click at [103, 294] on div "K Ksenia🤍 1 Attachment [DATE] 15:32" at bounding box center [147, 280] width 182 height 44
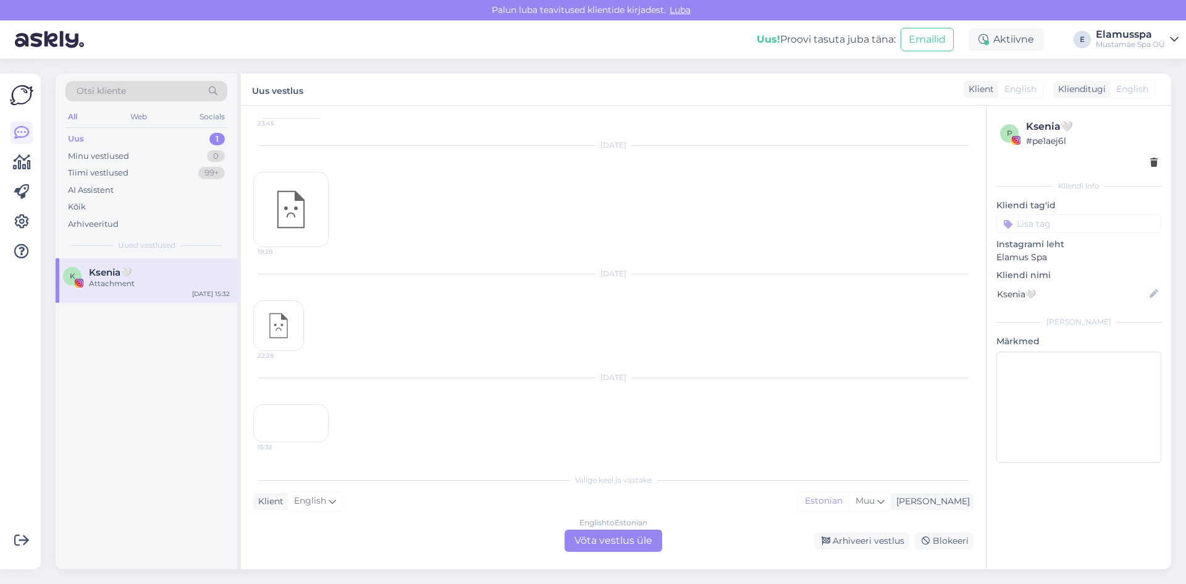
scroll to position [1864, 0]
click at [849, 538] on div "Arhiveeri vestlus" at bounding box center [861, 540] width 95 height 17
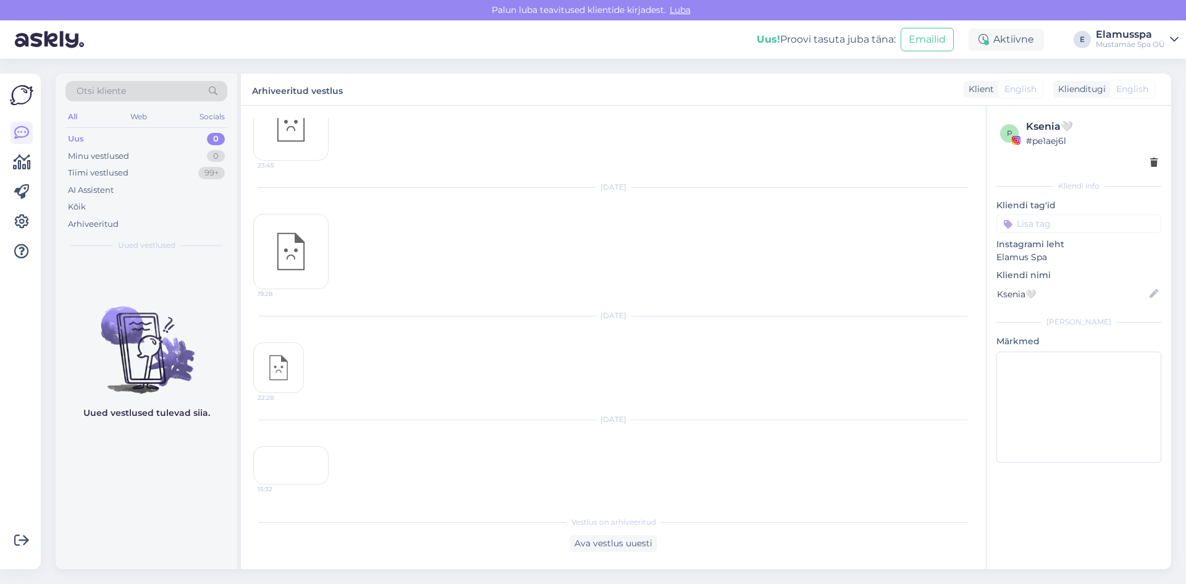
click at [298, 446] on div "15:32" at bounding box center [290, 465] width 75 height 38
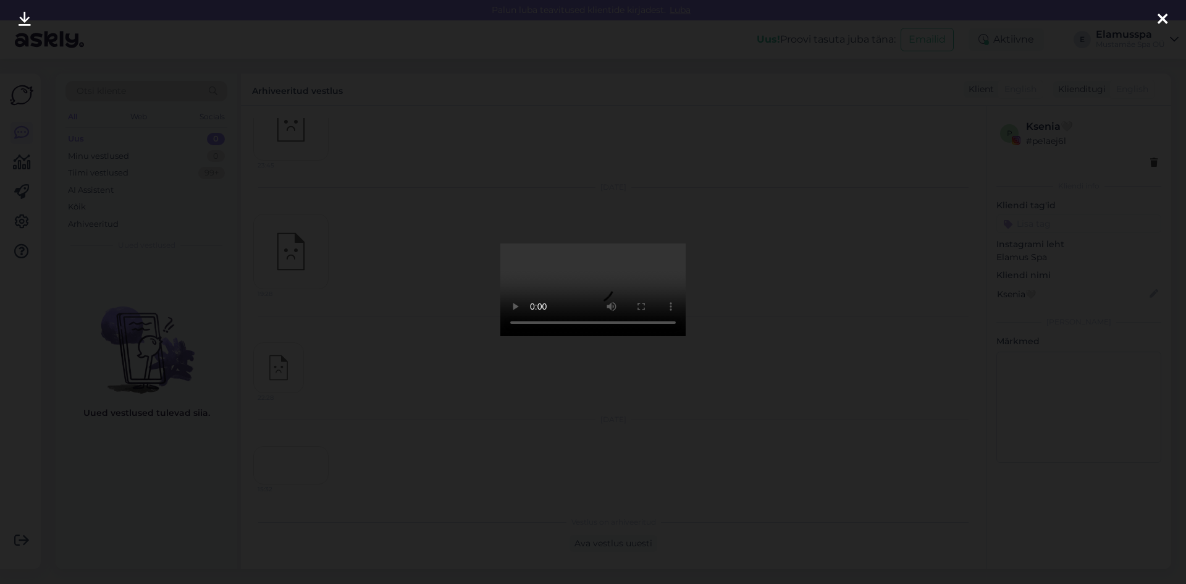
click at [818, 311] on div at bounding box center [593, 292] width 1186 height 584
